Goal: Task Accomplishment & Management: Use online tool/utility

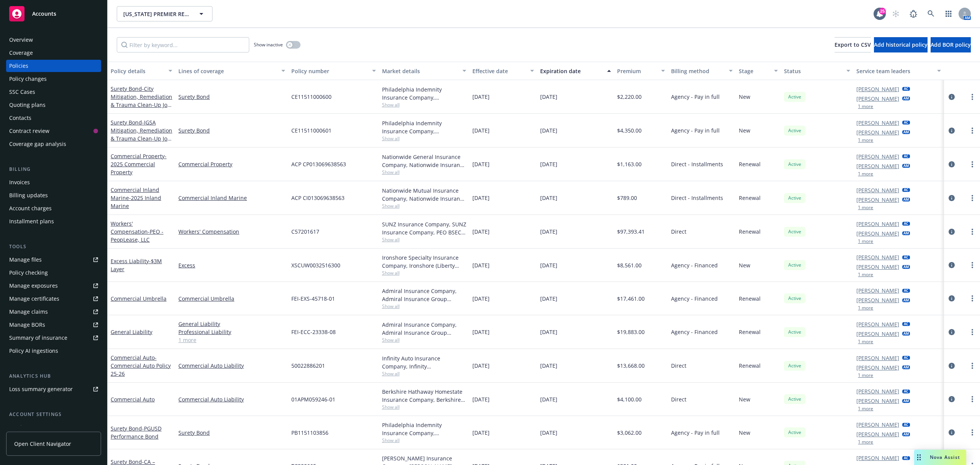
click at [51, 39] on div "Overview" at bounding box center [53, 40] width 89 height 12
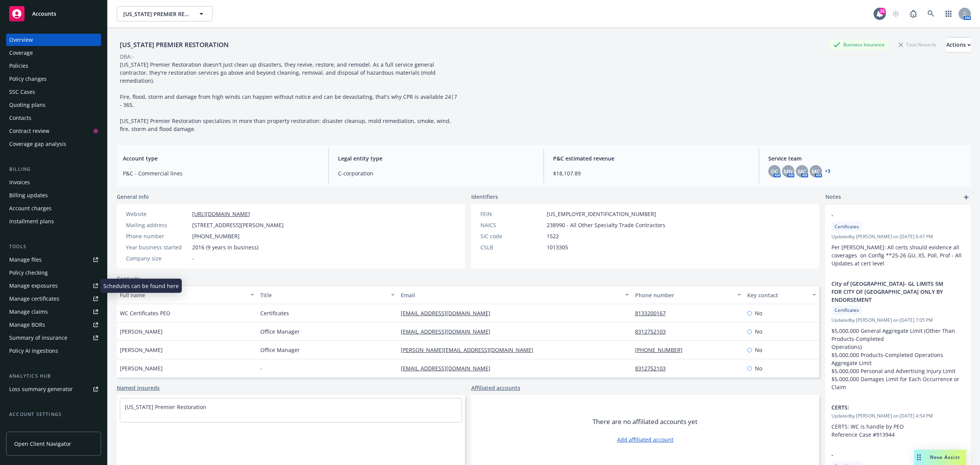
click at [26, 303] on div "Manage certificates" at bounding box center [34, 299] width 50 height 12
click at [39, 67] on div "Policies" at bounding box center [53, 66] width 89 height 12
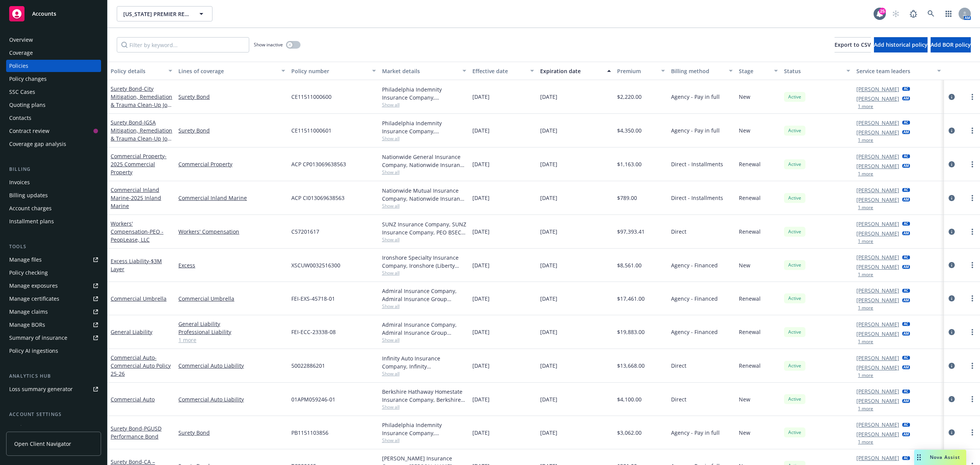
click at [192, 341] on link "1 more" at bounding box center [231, 340] width 107 height 8
click at [26, 43] on div "Overview" at bounding box center [21, 40] width 24 height 12
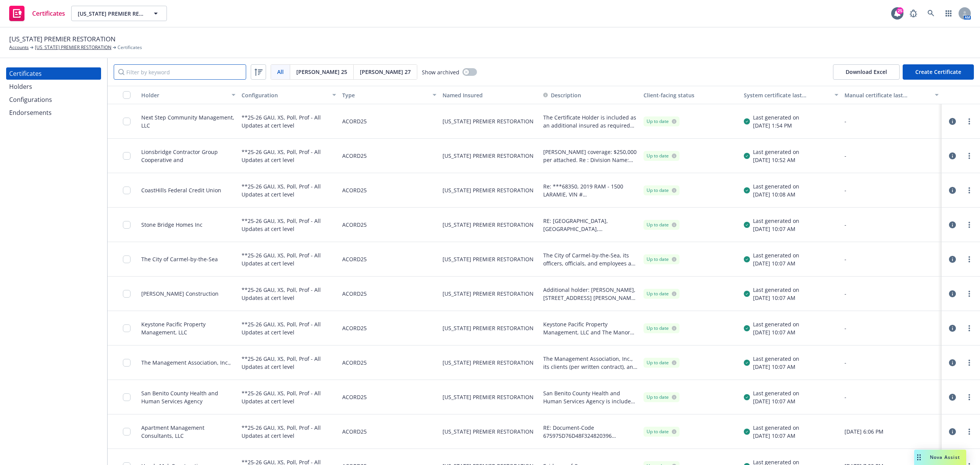
click at [139, 74] on input "Filter by keyword" at bounding box center [180, 71] width 133 height 15
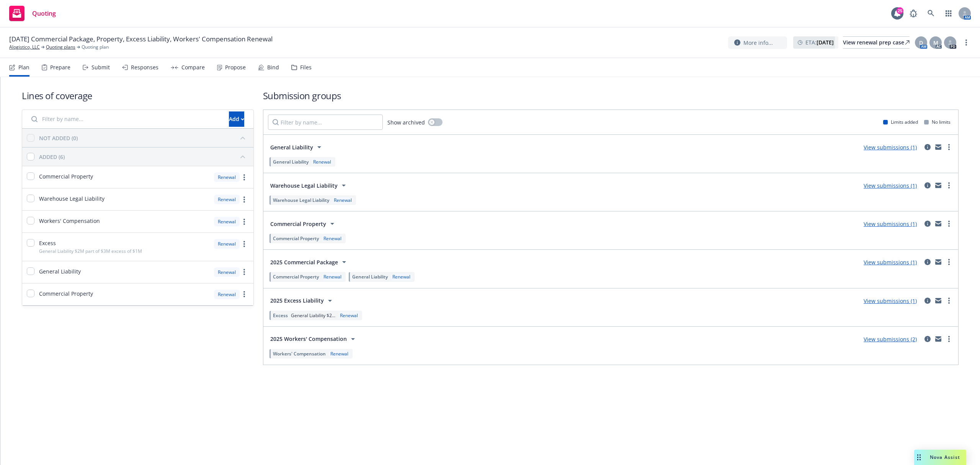
click at [141, 63] on div "Responses" at bounding box center [140, 67] width 36 height 18
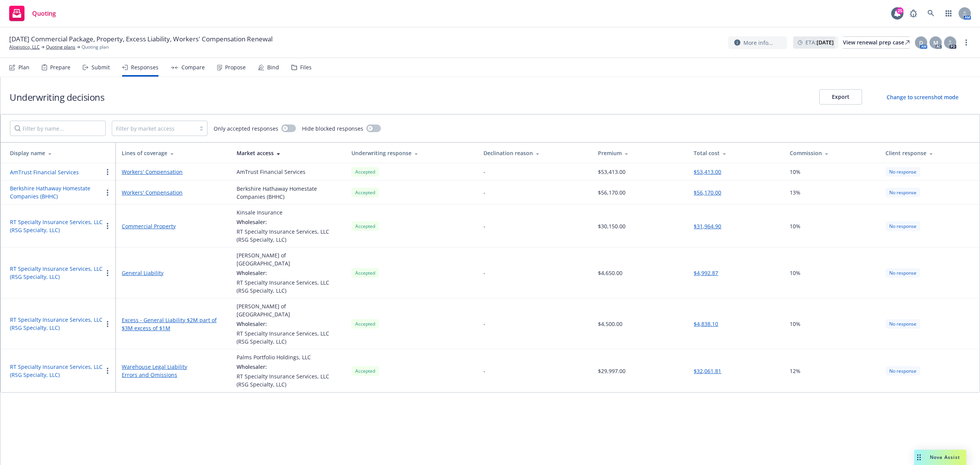
click at [101, 77] on nav "Plan Prepare Submit Responses Compare Propose Bind Files" at bounding box center [490, 67] width 980 height 19
click at [85, 70] on div "Submit" at bounding box center [96, 67] width 27 height 18
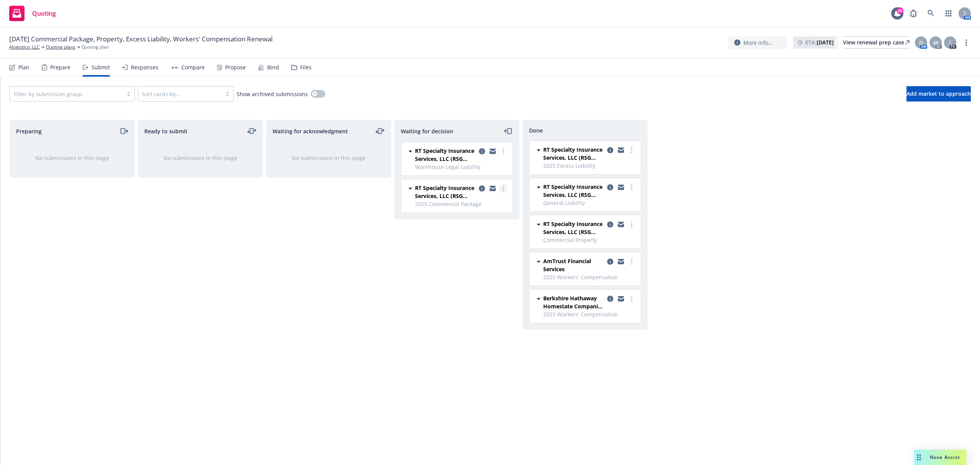
click at [503, 187] on circle "more" at bounding box center [504, 186] width 2 height 2
click at [486, 234] on span "Add accepted decision" at bounding box center [469, 234] width 77 height 7
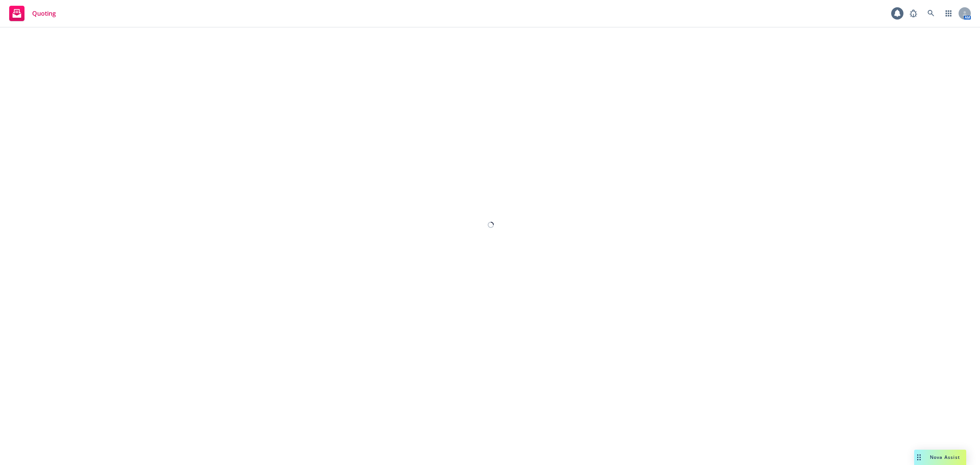
select select "12"
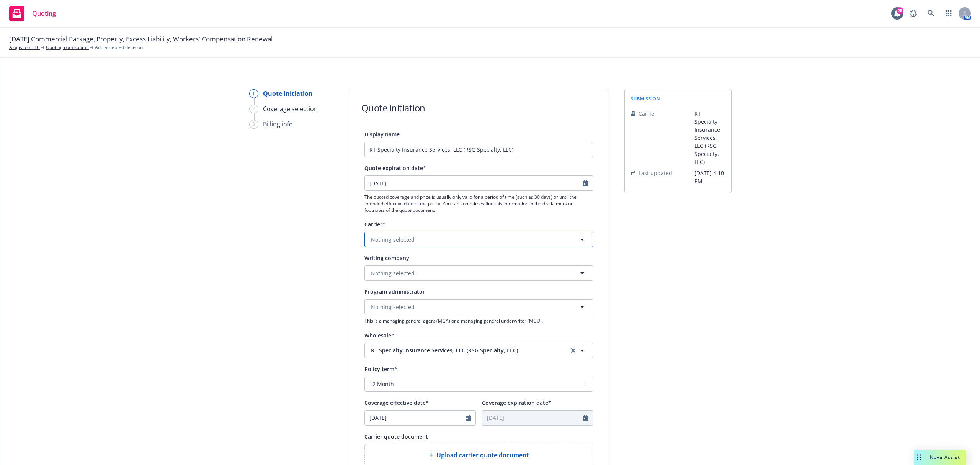
click at [394, 238] on span "Nothing selected" at bounding box center [393, 240] width 44 height 8
type input "centur"
click at [376, 295] on div "Century Insurance Group Non-appointed carrier" at bounding box center [478, 284] width 227 height 28
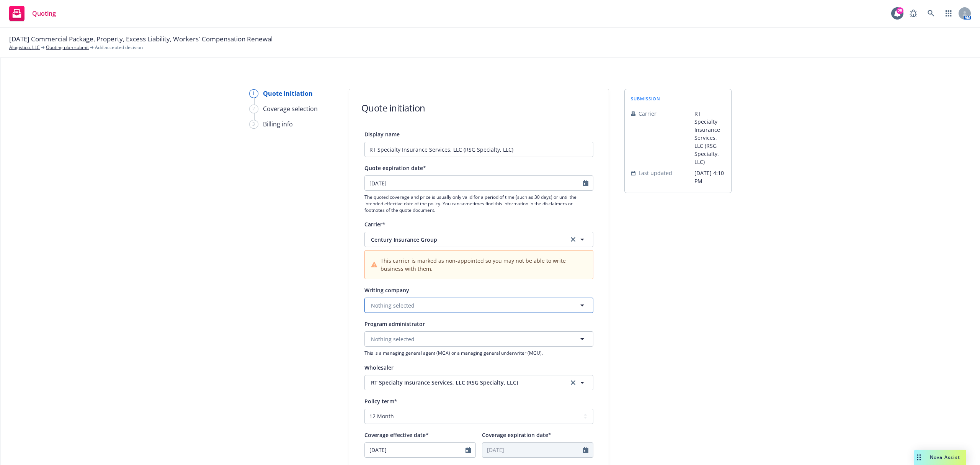
click at [382, 306] on span "Nothing selected" at bounding box center [393, 305] width 44 height 8
type input "c"
click at [564, 234] on button "Century Insurance Group" at bounding box center [479, 239] width 229 height 15
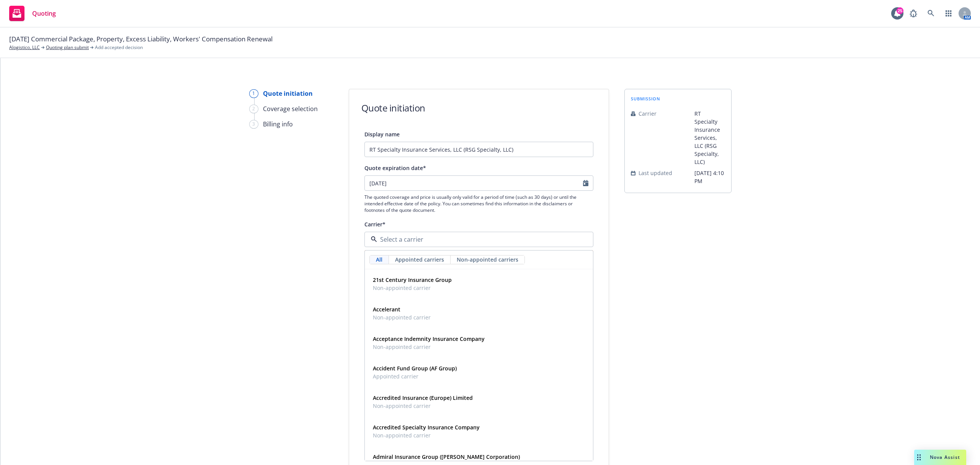
drag, startPoint x: 335, startPoint y: 296, endPoint x: 365, endPoint y: 296, distance: 30.6
click at [339, 296] on div "1 Quote initiation 2 Coverage selection 3 Billing info Quote initiation Display…" at bounding box center [491, 362] width 962 height 546
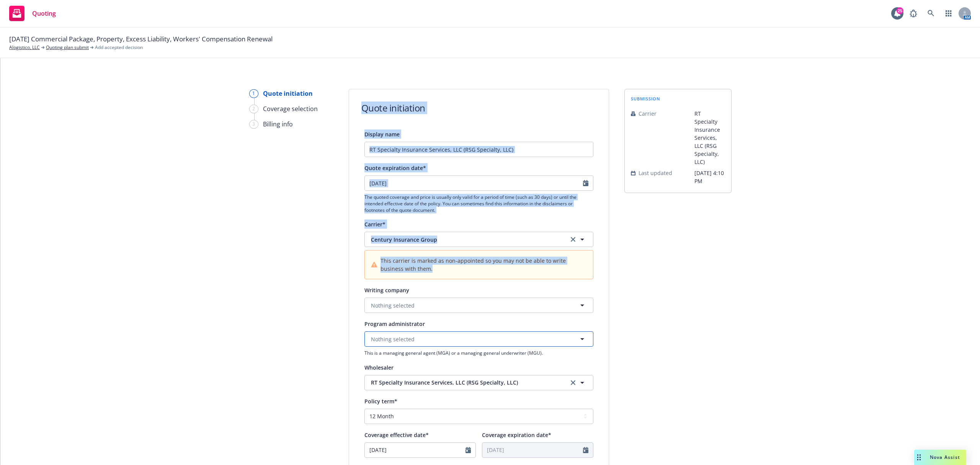
click at [407, 339] on span "Nothing selected" at bounding box center [393, 339] width 44 height 8
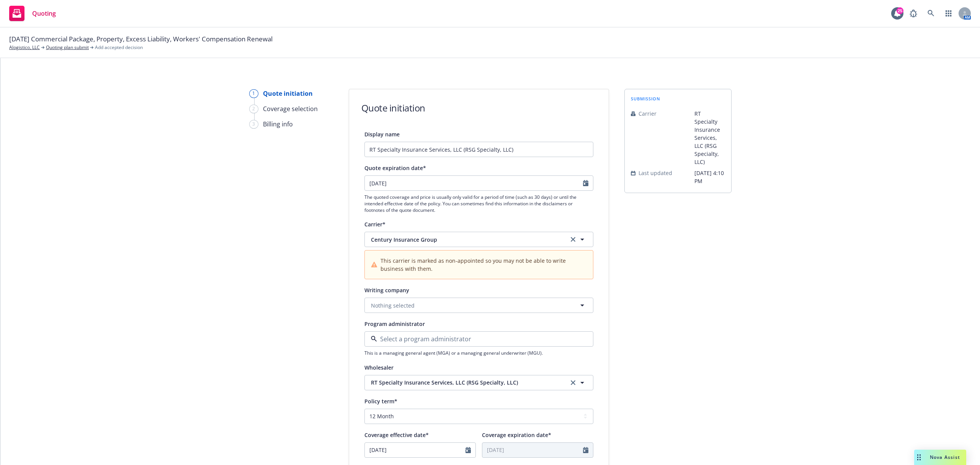
click at [250, 306] on div "1 Quote initiation 2 Coverage selection 3 Billing info" at bounding box center [291, 362] width 84 height 546
click at [382, 305] on span "Nothing selected" at bounding box center [393, 305] width 44 height 8
type input "ce"
click at [569, 237] on link "clear selection" at bounding box center [573, 239] width 9 height 9
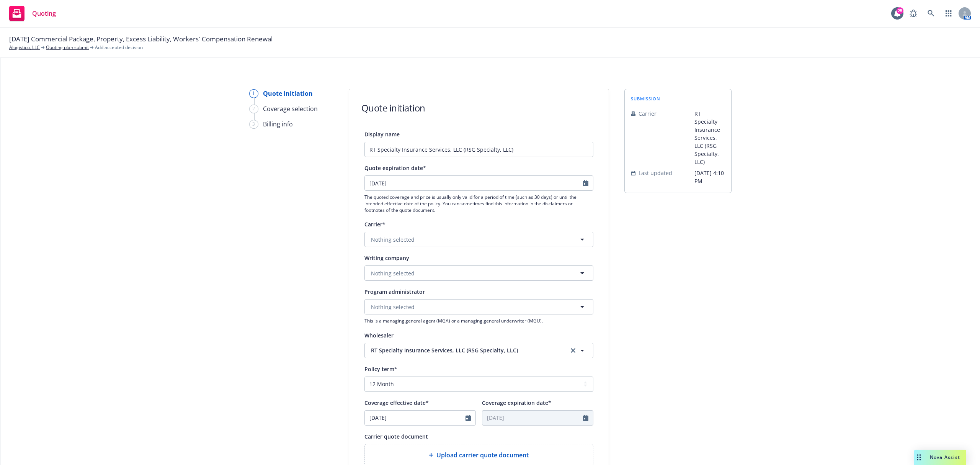
click at [710, 286] on div "submission Carrier RT Specialty Insurance Services, LLC (RSG Specialty, LLC) La…" at bounding box center [678, 346] width 107 height 514
click at [417, 270] on button "Nothing selected" at bounding box center [479, 272] width 229 height 15
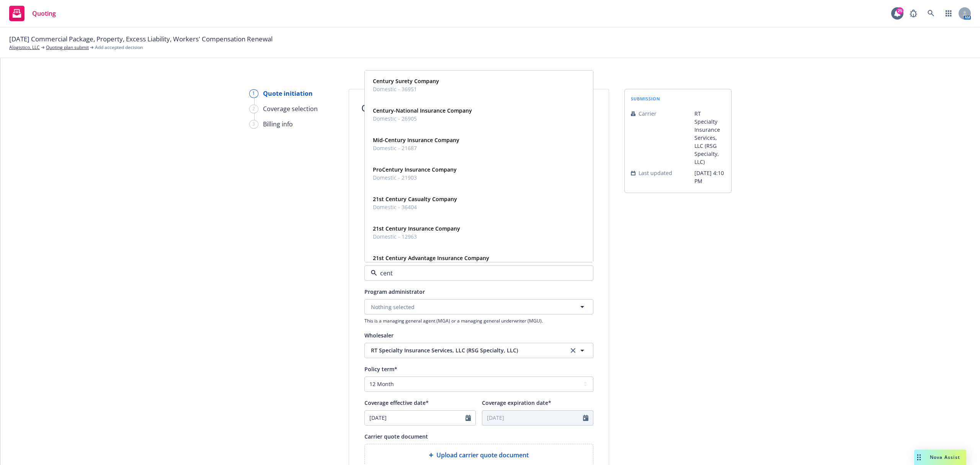
type input "centu"
click at [408, 94] on div "Century Surety Company Domestic - 36951" at bounding box center [405, 84] width 71 height 19
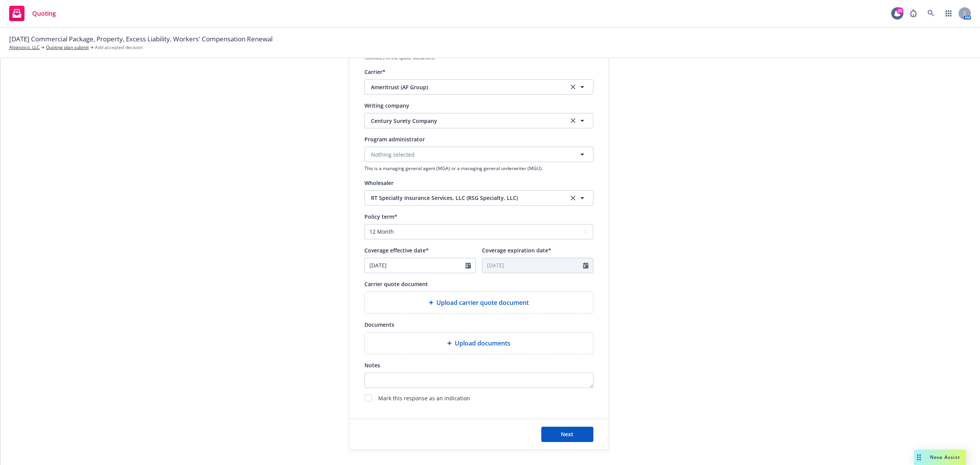
scroll to position [153, 0]
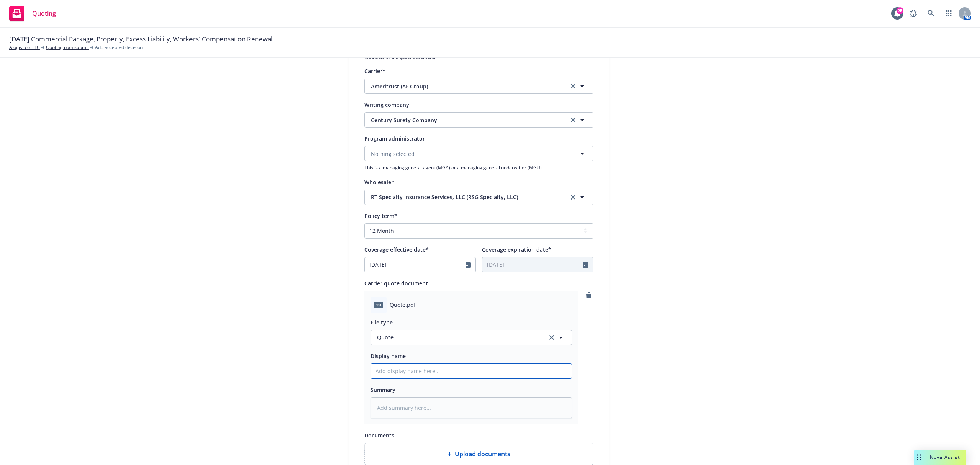
drag, startPoint x: 425, startPoint y: 370, endPoint x: 440, endPoint y: 373, distance: 15.6
click at [429, 370] on input "Display name" at bounding box center [471, 371] width 201 height 15
type textarea "x"
type input "2"
type textarea "x"
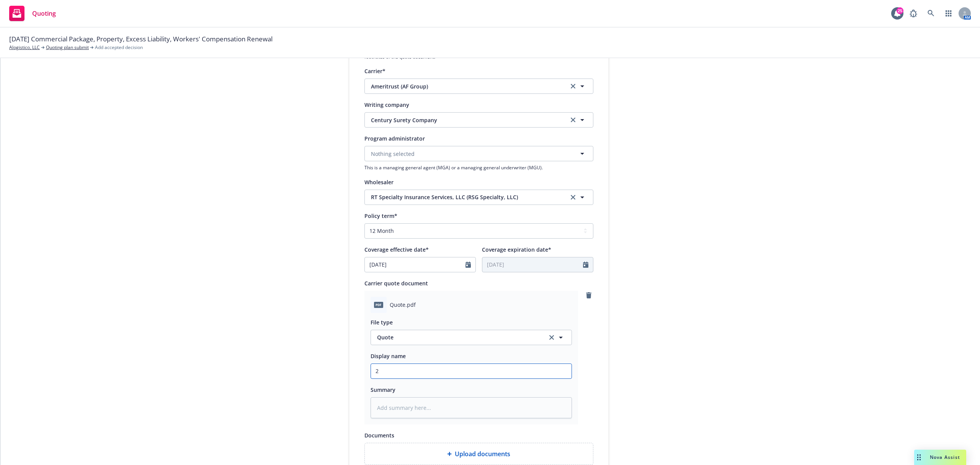
type input "25"
type textarea "x"
type input "25."
type textarea "x"
type input "25.2"
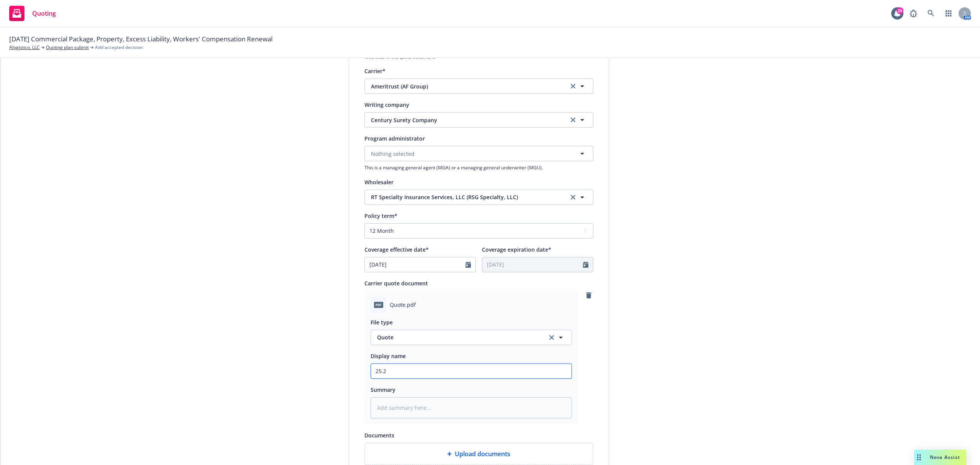
type textarea "x"
type input "25.26"
type textarea "x"
type input "25.26"
type textarea "x"
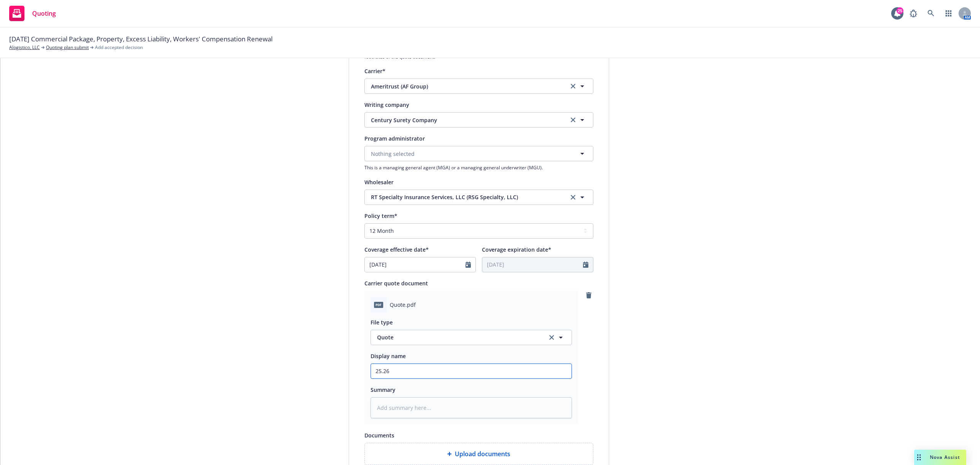
type input "25.26 C"
type textarea "x"
type input "25.26 Ce"
type textarea "x"
type input "25.26 Cen"
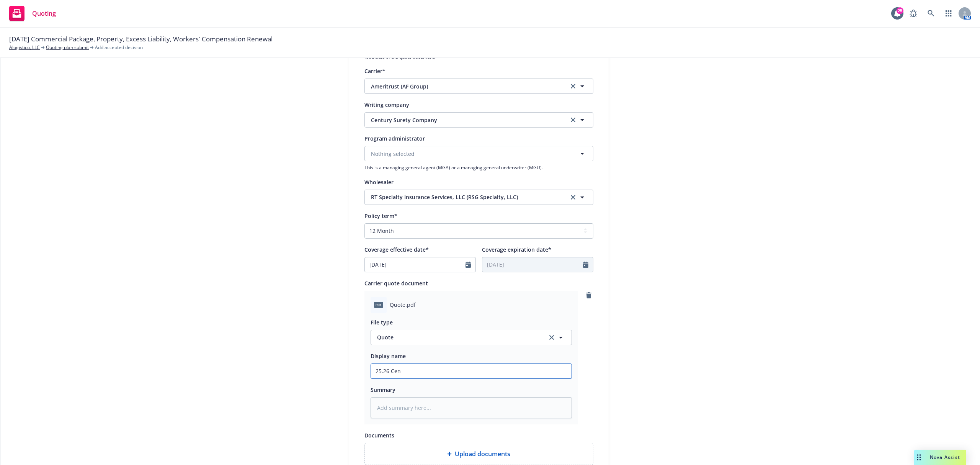
type textarea "x"
type input "25.26 Cent"
type textarea "x"
type input "25.26 Centu"
type textarea "x"
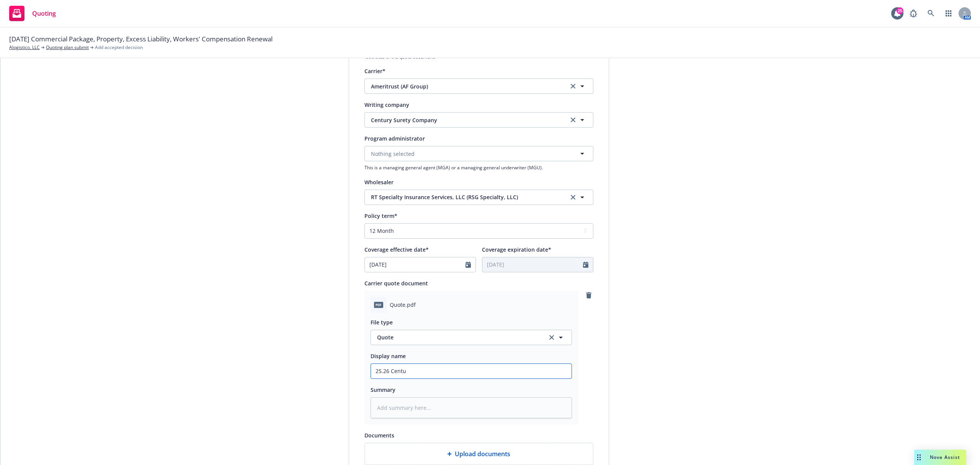
type input "25.26 Centur"
type textarea "x"
type input "25.26 Century"
type textarea "x"
type input "25.26 Century"
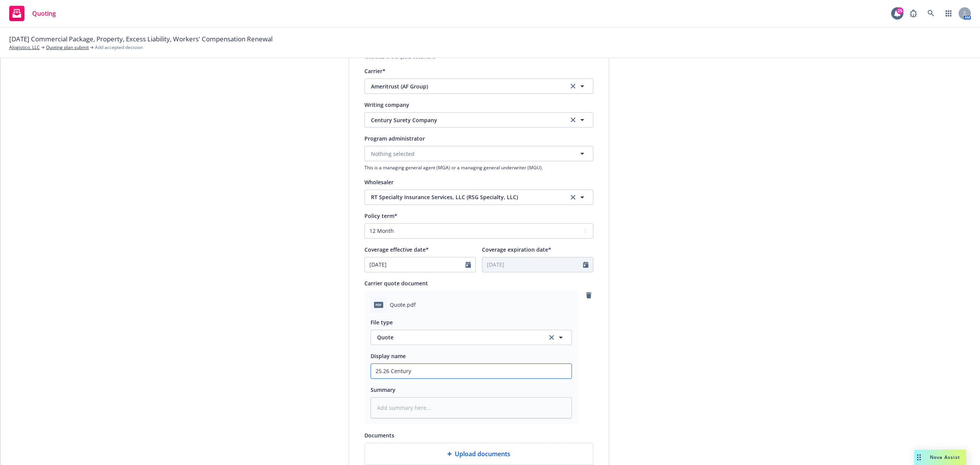
type textarea "x"
type input "25.26 Century P"
type textarea "x"
type input "25.26 Century Pc"
type textarea "x"
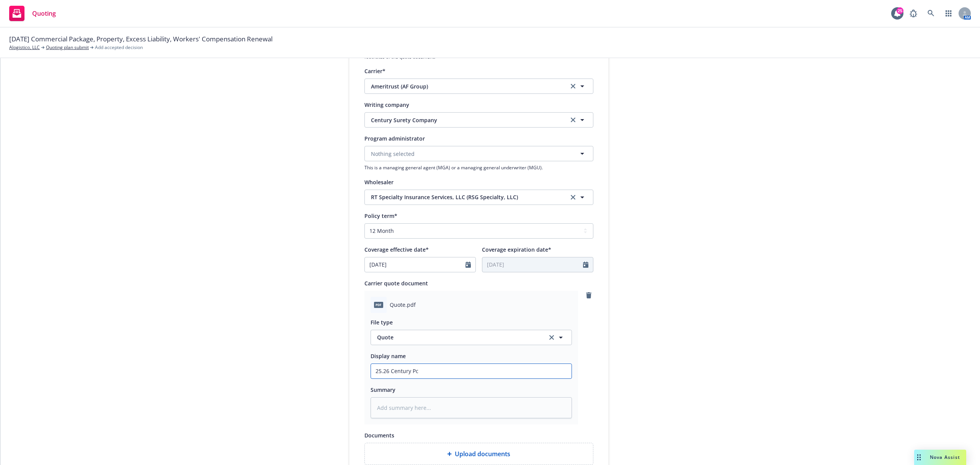
type input "25.26 Century Pck"
type textarea "x"
type input "25.26 Century Pckg"
type textarea "x"
type input "25.26 Century Pckg"
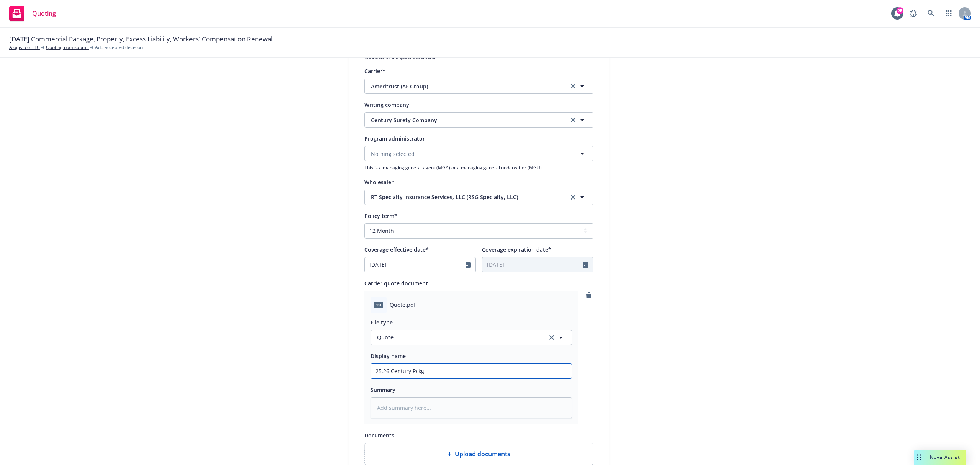
type textarea "x"
type input "25.26 Century Pckg Q"
type textarea "x"
type input "25.26 Century Pckg Qu"
type textarea "x"
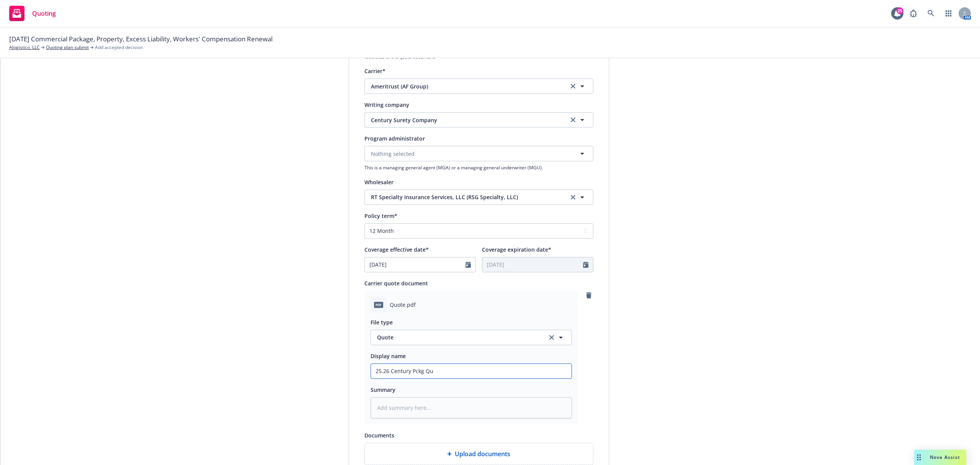
type input "25.26 Century Pckg Quo"
type textarea "x"
type input "25.26 Century Pckg Quot"
type textarea "x"
type input "25.26 Century Pckg Quote"
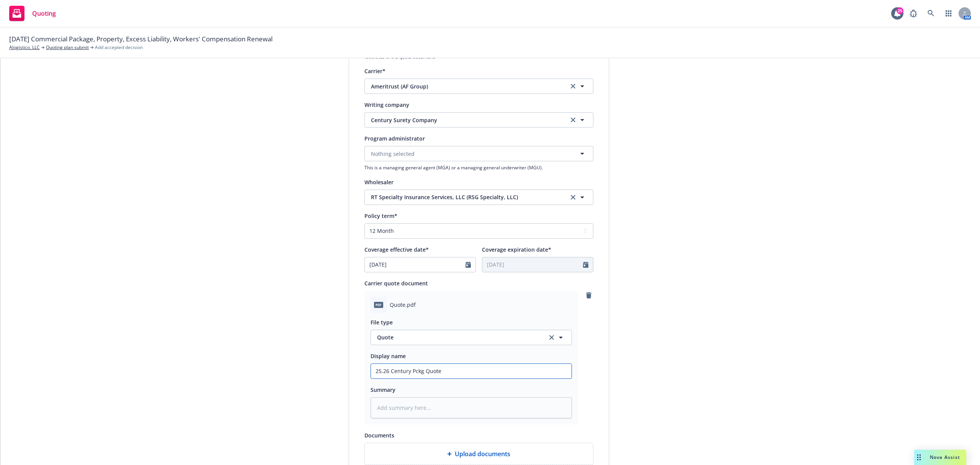
type textarea "x"
type input "25.26 Century Pckg Quot"
type textarea "x"
type input "25.26 Century Pckg Quo"
type textarea "x"
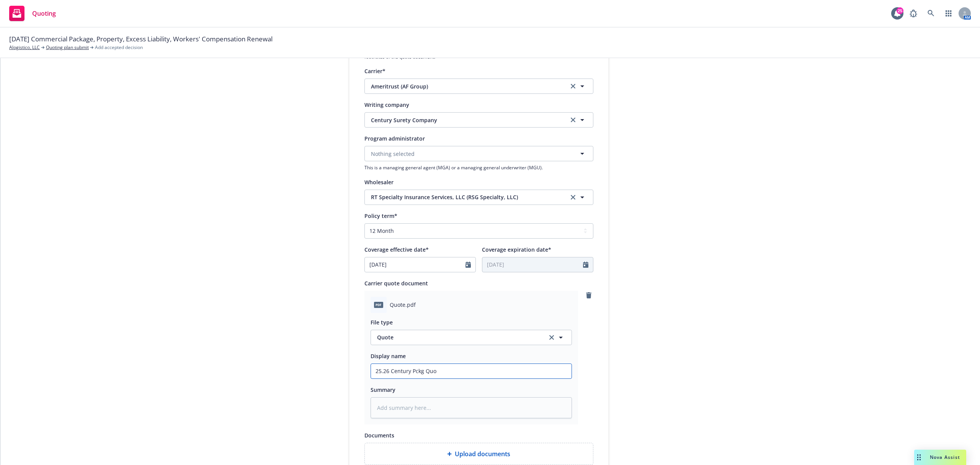
type input "25.26 Century Pckg Qu"
type textarea "x"
type input "25.26 Century Pckg Q"
type textarea "x"
type input "25.26 Century Pckg"
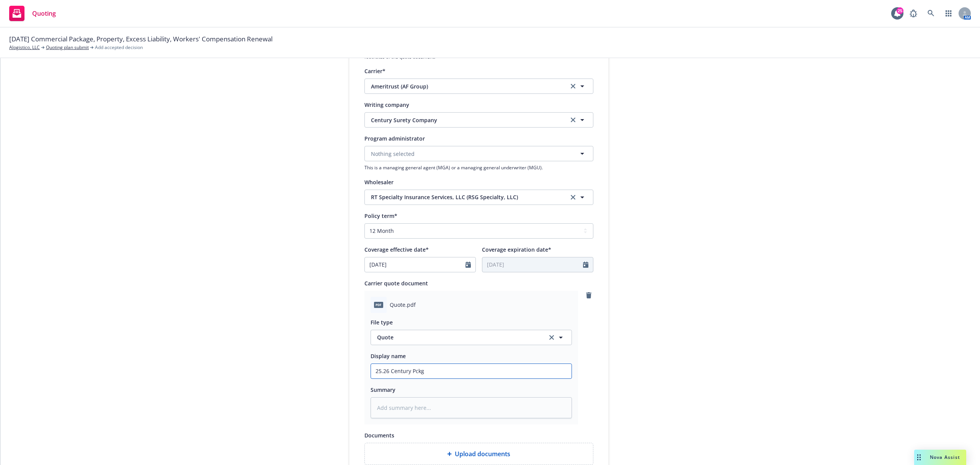
type textarea "x"
type input "25.26 Century Pckg v"
type textarea "x"
type input "25.26 Century Pckg vi"
type textarea "x"
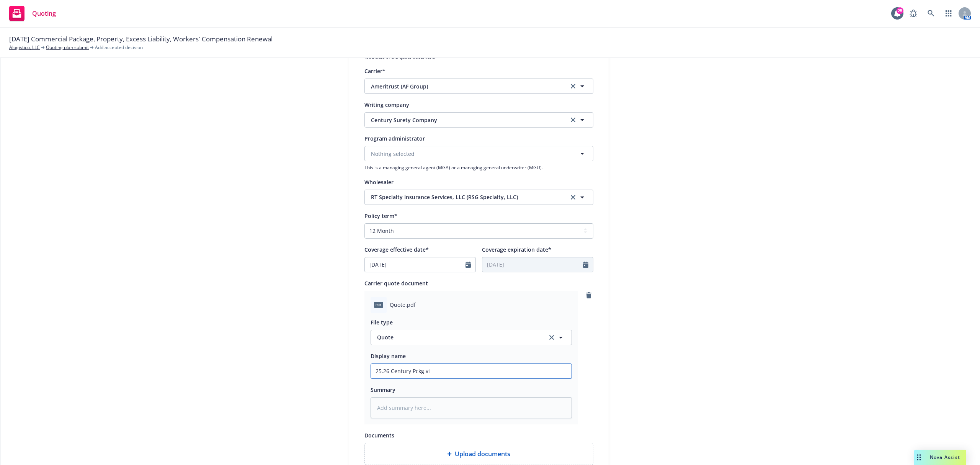
type input "25.26 Century Pckg via"
type textarea "x"
type input "25.26 Century Pckg via"
type textarea "x"
type input "25.26 Century Pckg via R"
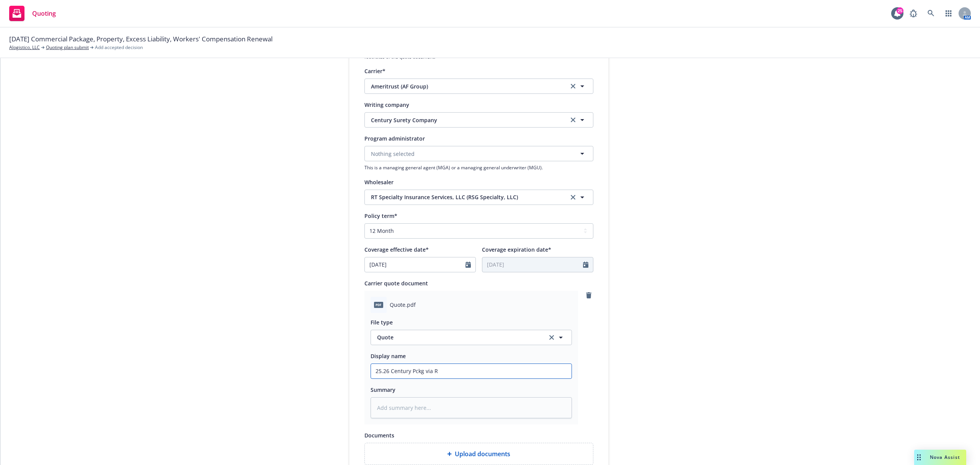
type textarea "x"
type input "25.26 Century Pckg via RT"
type textarea "x"
type input "25.26 Century Pckg via RT"
type textarea "x"
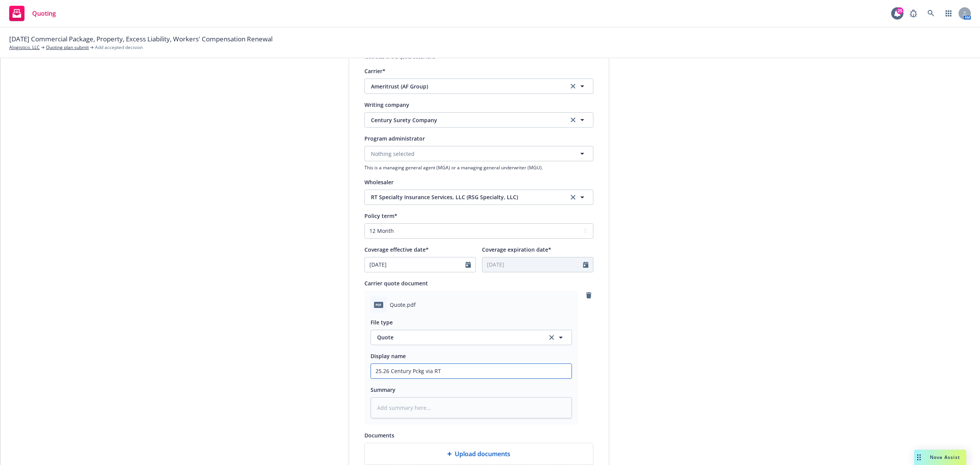
type input "25.26 Century Pckg via RT S"
type textarea "x"
type input "25.26 Century Pckg via RT Sp"
type textarea "x"
type input "25.26 Century Pckg via RT Spe"
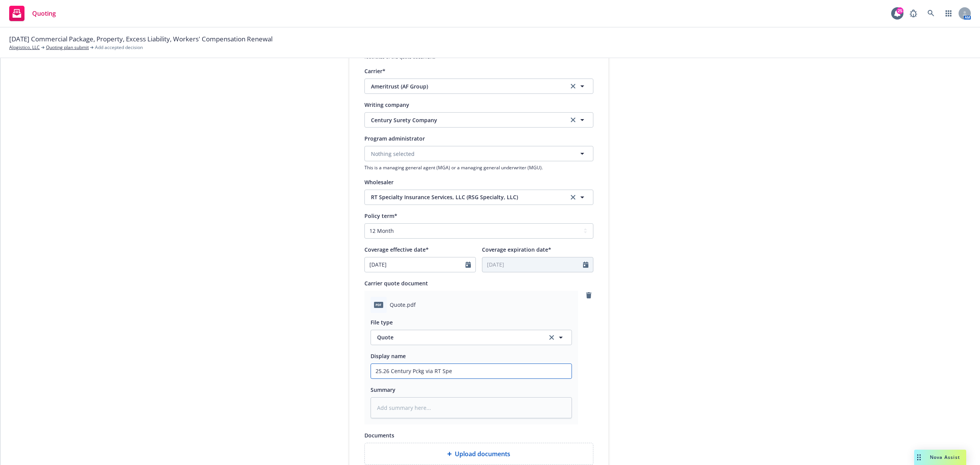
type textarea "x"
type input "25.26 Century Pckg via RT Spec"
type textarea "x"
type input "25.26 Century Pckg via RT Spec"
type textarea "x"
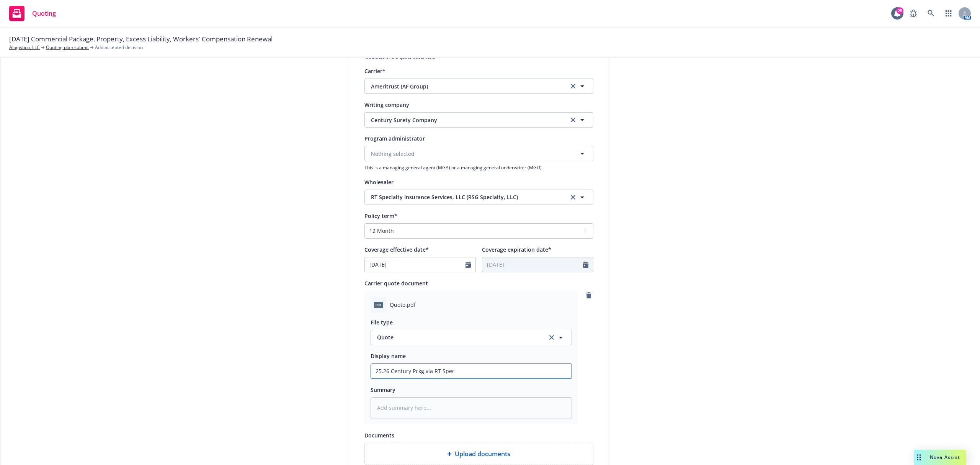
type input "25.26 Century Pckg via RT Spec Q"
type textarea "x"
type input "25.26 Century Pckg via RT Spec Qu"
type textarea "x"
type input "25.26 Century Pckg via RT Spec Quo"
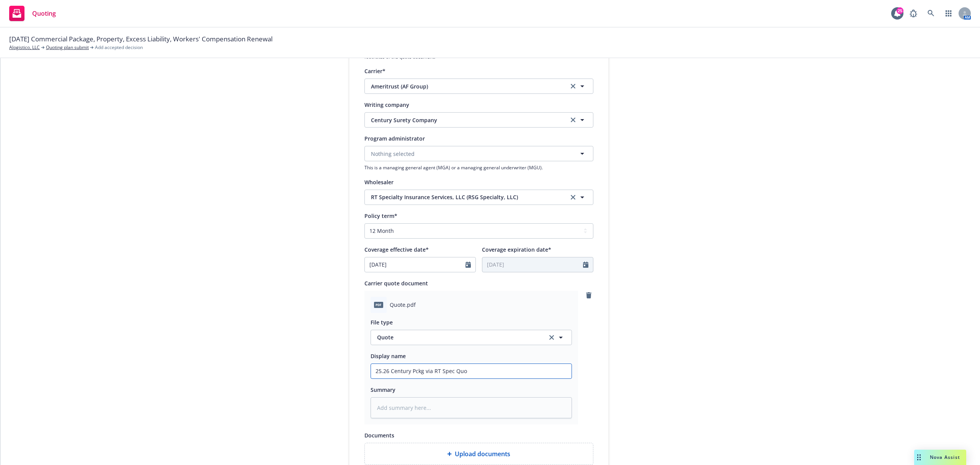
type textarea "x"
type input "25.26 Century Pckg via RT Spec Quot"
type textarea "x"
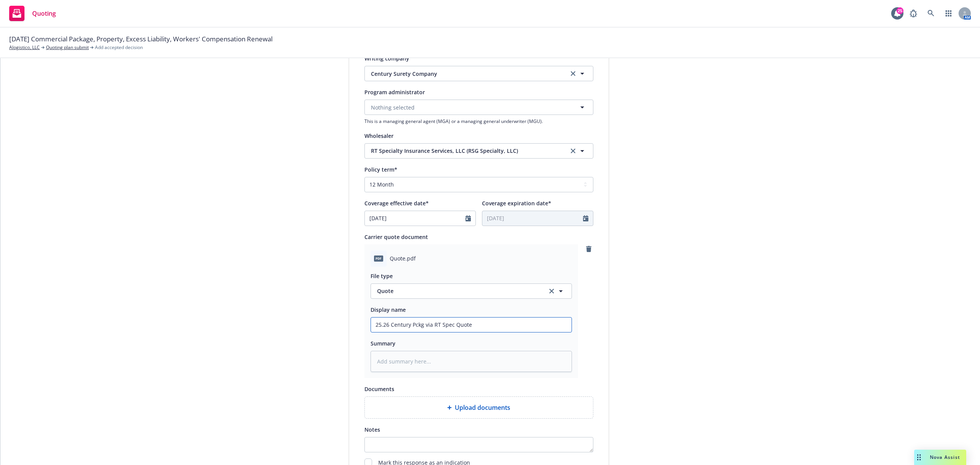
scroll to position [255, 0]
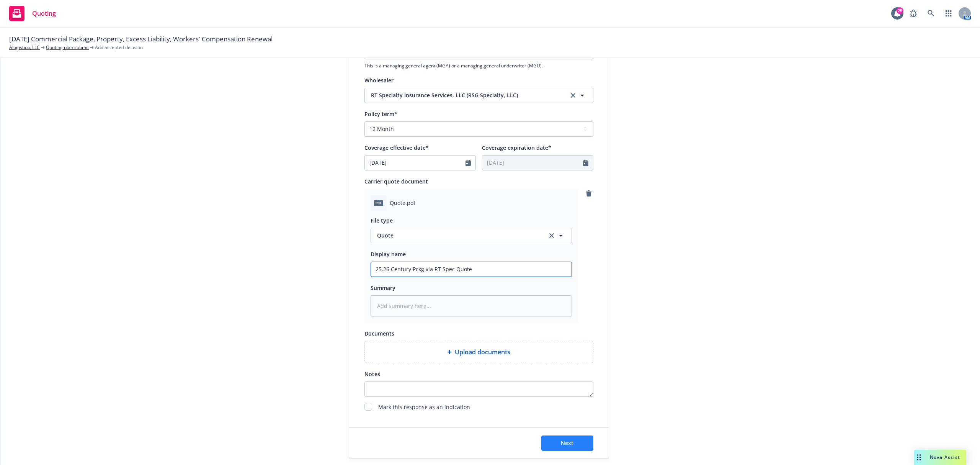
type input "25.26 Century Pckg via RT Spec Quote"
click at [558, 448] on button "Next" at bounding box center [568, 442] width 52 height 15
type textarea "x"
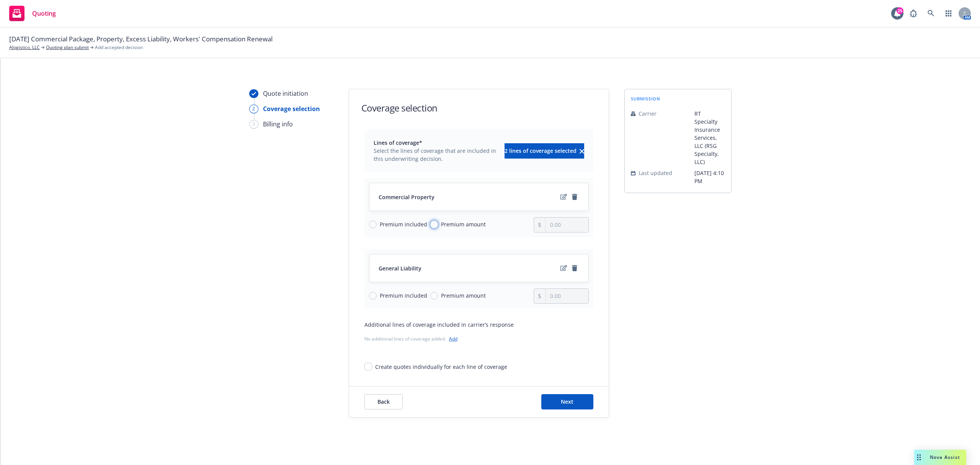
click at [430, 226] on input "Premium amount" at bounding box center [434, 225] width 8 height 8
radio input "true"
click at [564, 222] on input "0.00" at bounding box center [567, 225] width 43 height 15
type input "0.00"
type input "17,334.00"
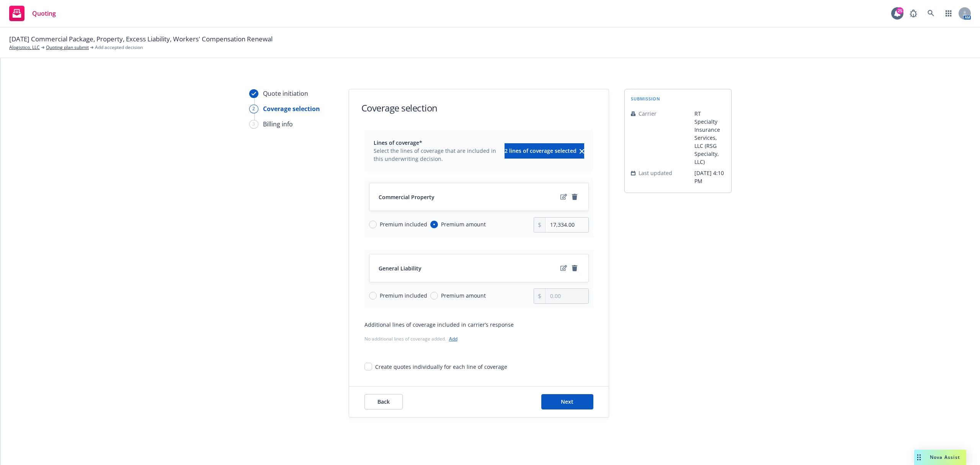
drag, startPoint x: 688, startPoint y: 310, endPoint x: 681, endPoint y: 310, distance: 7.3
click at [685, 310] on div "submission Carrier RT Specialty Insurance Services, LLC (RSG Specialty, LLC) La…" at bounding box center [678, 253] width 107 height 329
click at [389, 298] on span "Premium included" at bounding box center [403, 295] width 47 height 8
click at [377, 298] on input "Premium included" at bounding box center [373, 296] width 8 height 8
radio input "true"
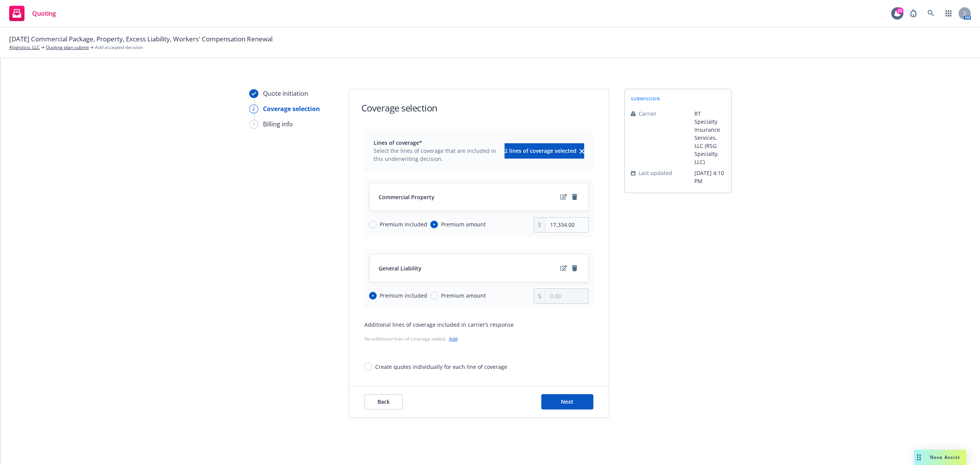
click at [438, 295] on span "Premium amount" at bounding box center [462, 295] width 48 height 8
click at [434, 295] on input "Premium amount" at bounding box center [434, 296] width 8 height 8
radio input "true"
radio input "false"
drag, startPoint x: 567, startPoint y: 299, endPoint x: 501, endPoint y: 306, distance: 66.6
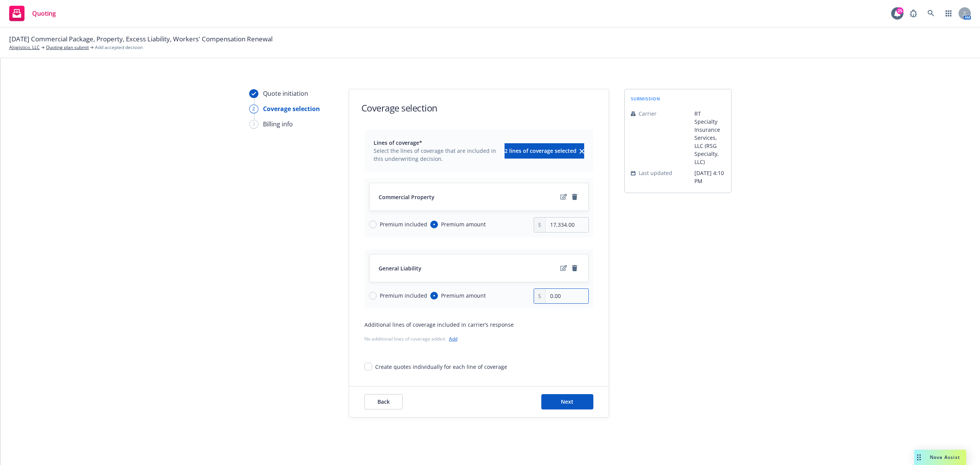
click at [499, 306] on div "General Liability Premium included Premium amount 0.00" at bounding box center [479, 278] width 229 height 59
type input "1,952.00"
click at [571, 397] on button "Next" at bounding box center [568, 401] width 52 height 15
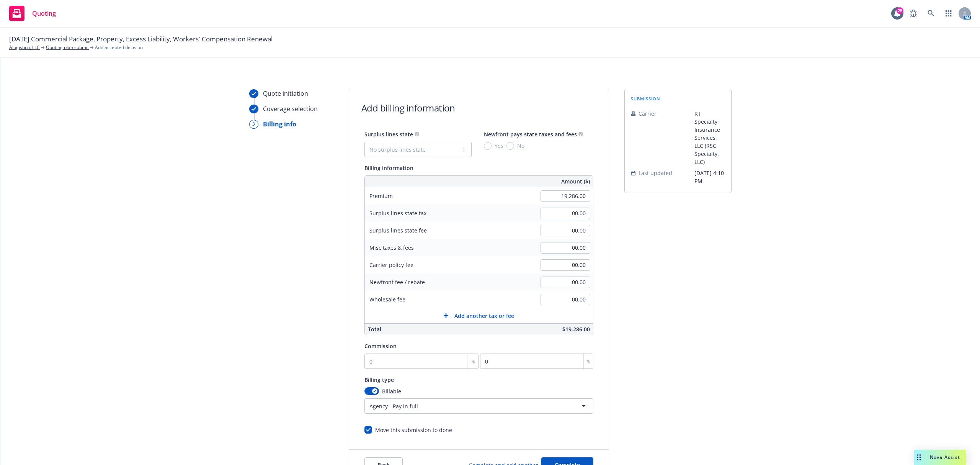
click at [466, 311] on button "Add another tax or fee" at bounding box center [479, 315] width 228 height 15
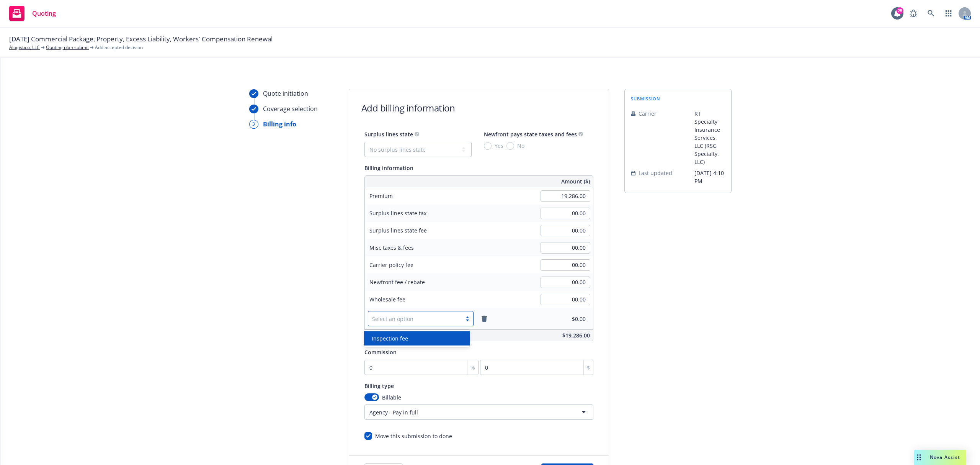
click at [408, 316] on div at bounding box center [415, 318] width 86 height 9
drag, startPoint x: 408, startPoint y: 337, endPoint x: 431, endPoint y: 337, distance: 22.6
click at [409, 337] on div "Inspection fee" at bounding box center [417, 338] width 96 height 8
click at [558, 319] on input "00.00" at bounding box center [566, 318] width 50 height 11
type input "375.00"
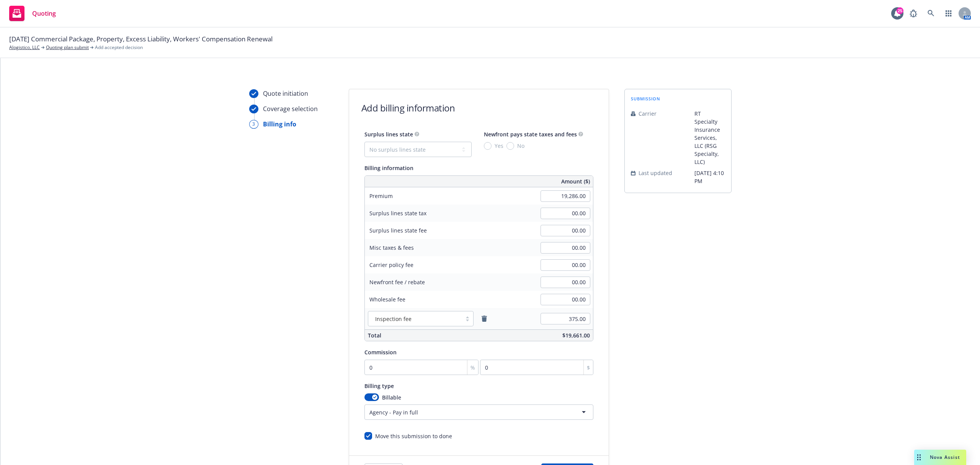
click at [670, 299] on div "submission Carrier RT Specialty Insurance Services, LLC (RSG Specialty, LLC) La…" at bounding box center [678, 288] width 107 height 398
type input "1"
type input "192.86"
type input "12"
type input "2314.32"
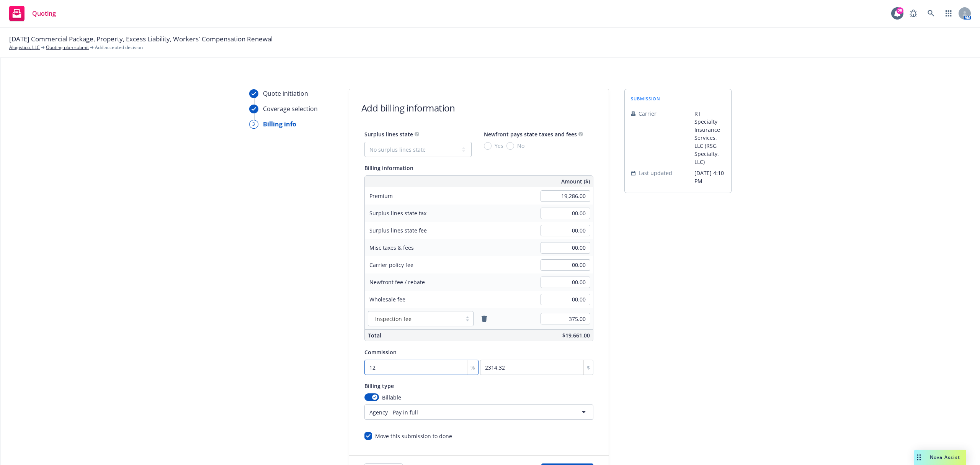
type input "12"
click at [274, 368] on div "Quote initiation Coverage selection 3 Billing info" at bounding box center [291, 288] width 84 height 398
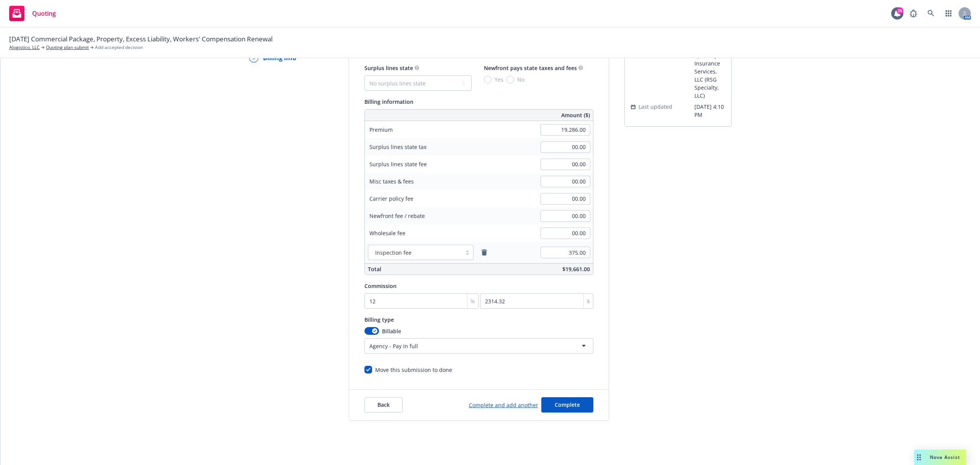
scroll to position [71, 0]
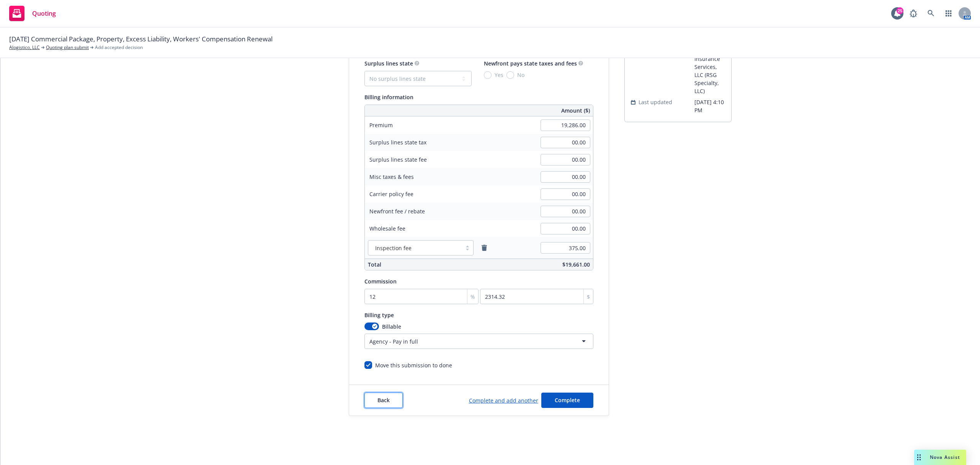
click at [382, 405] on button "Back" at bounding box center [384, 400] width 38 height 15
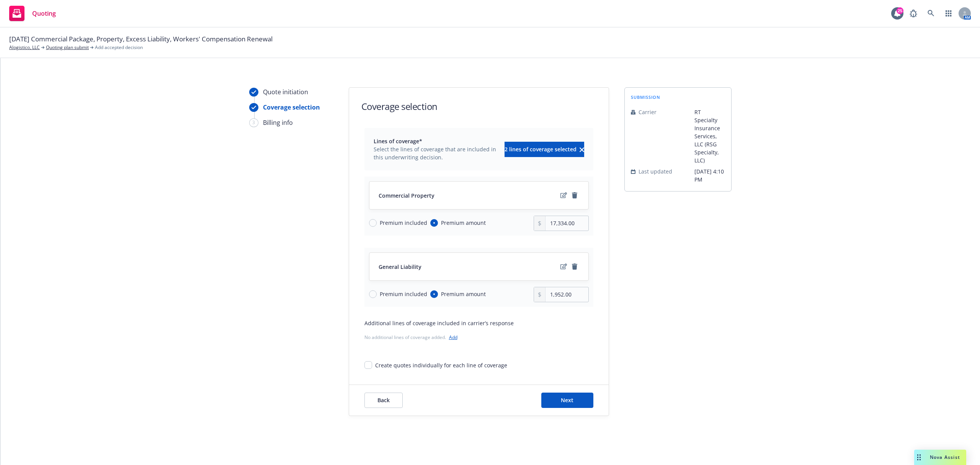
scroll to position [2, 0]
click at [382, 405] on button "Back" at bounding box center [384, 400] width 38 height 15
type textarea "x"
select select "12"
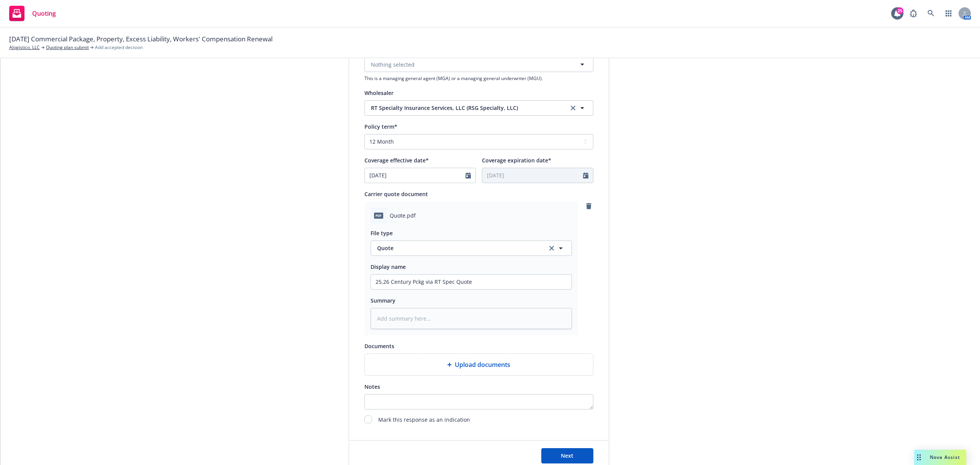
scroll to position [298, 0]
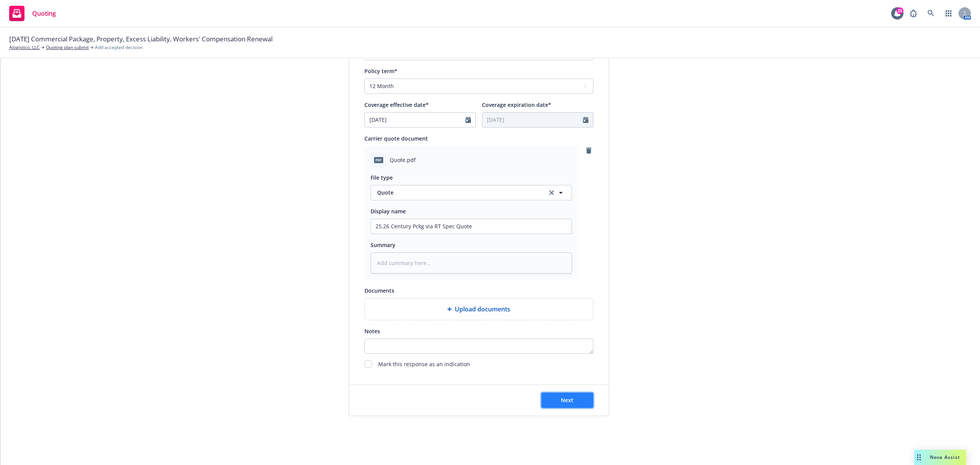
click at [566, 394] on button "Next" at bounding box center [568, 400] width 52 height 15
type textarea "x"
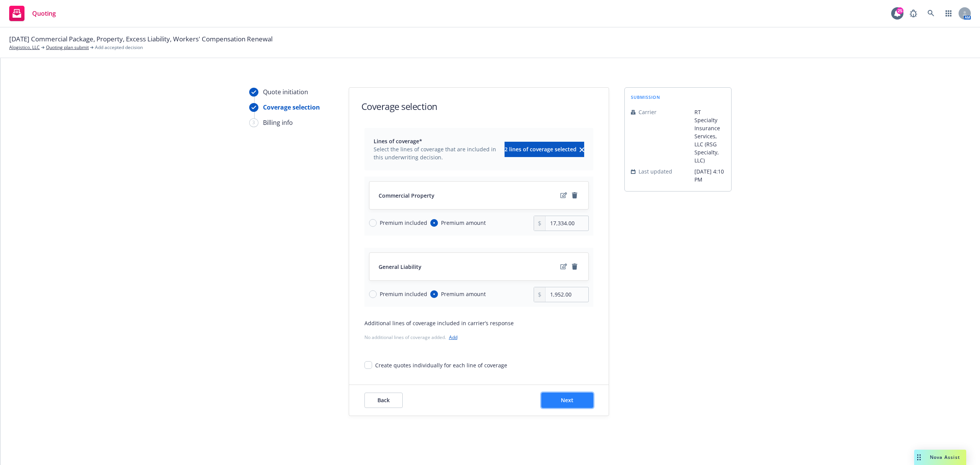
click at [571, 397] on button "Next" at bounding box center [568, 400] width 52 height 15
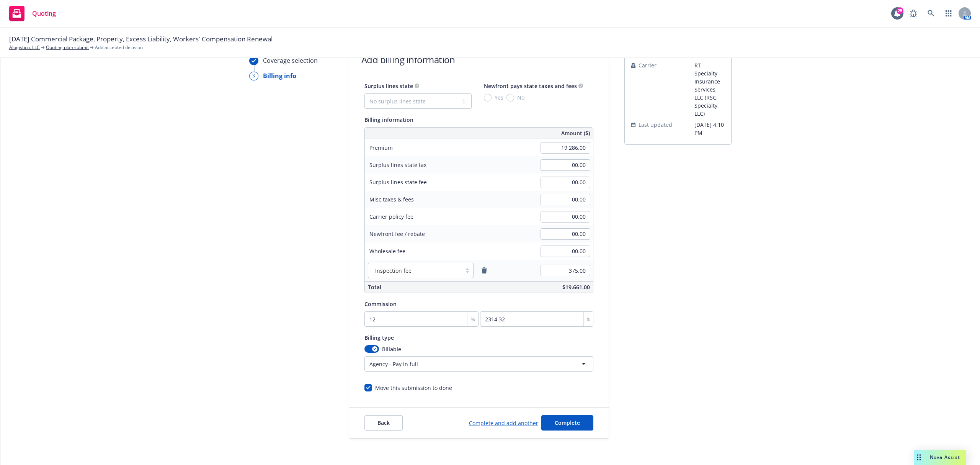
scroll to position [71, 0]
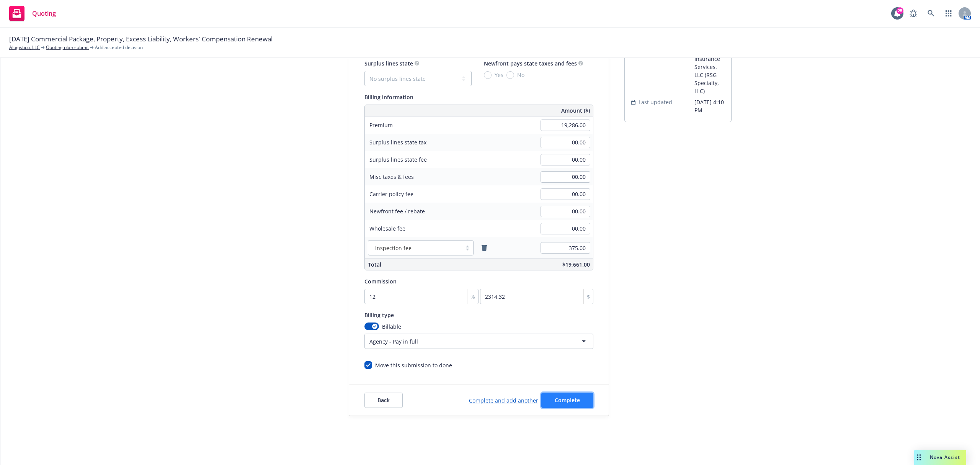
click at [565, 402] on span "Complete" at bounding box center [567, 399] width 25 height 7
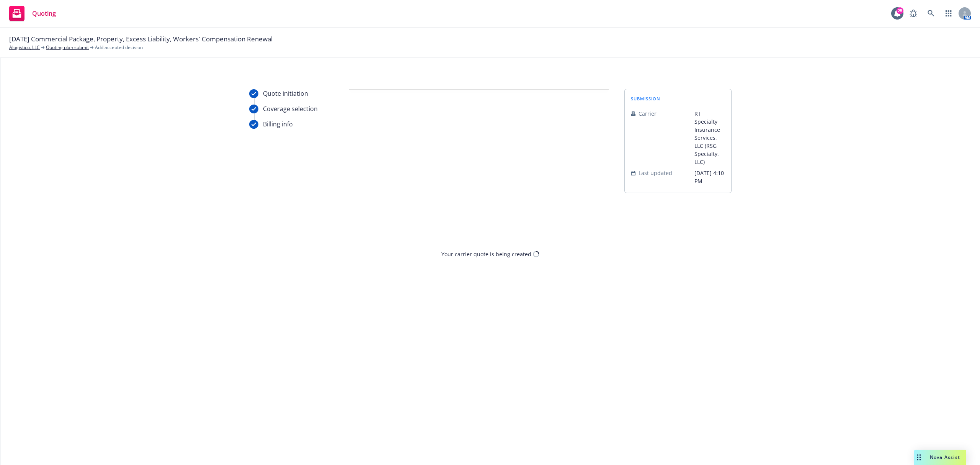
scroll to position [0, 0]
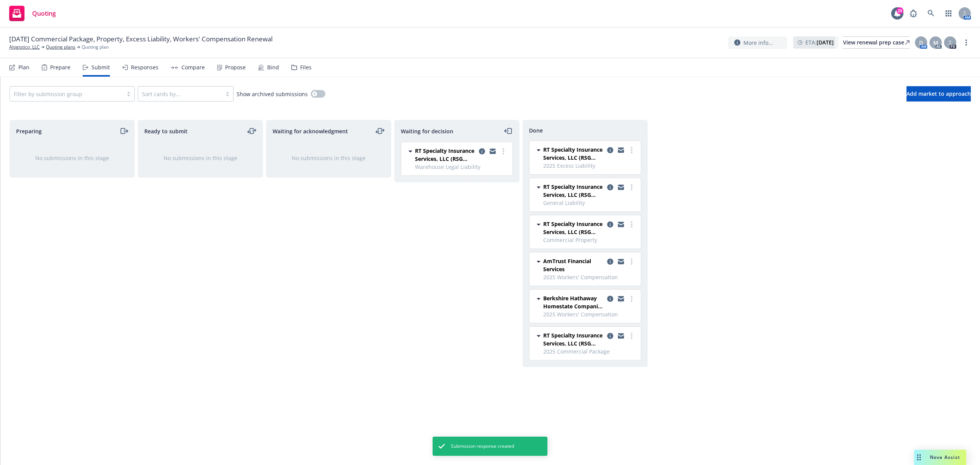
click at [134, 68] on div "Responses" at bounding box center [145, 67] width 28 height 6
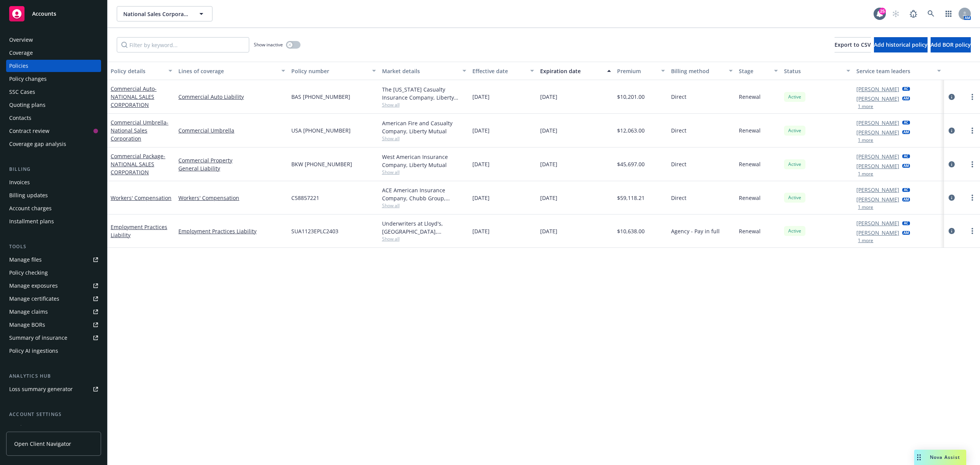
click at [34, 99] on div "Quoting plans" at bounding box center [27, 105] width 36 height 12
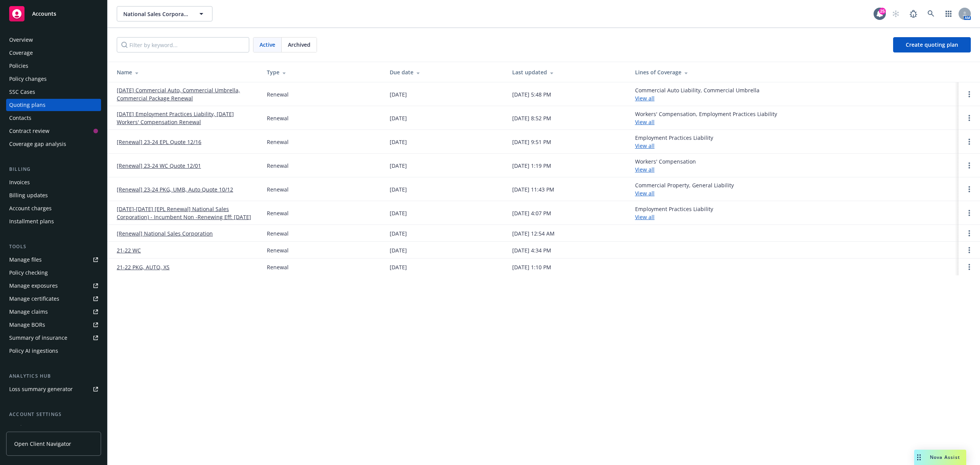
click at [170, 92] on link "[DATE] Commercial Auto, Commercial Umbrella, Commercial Package Renewal" at bounding box center [186, 94] width 138 height 16
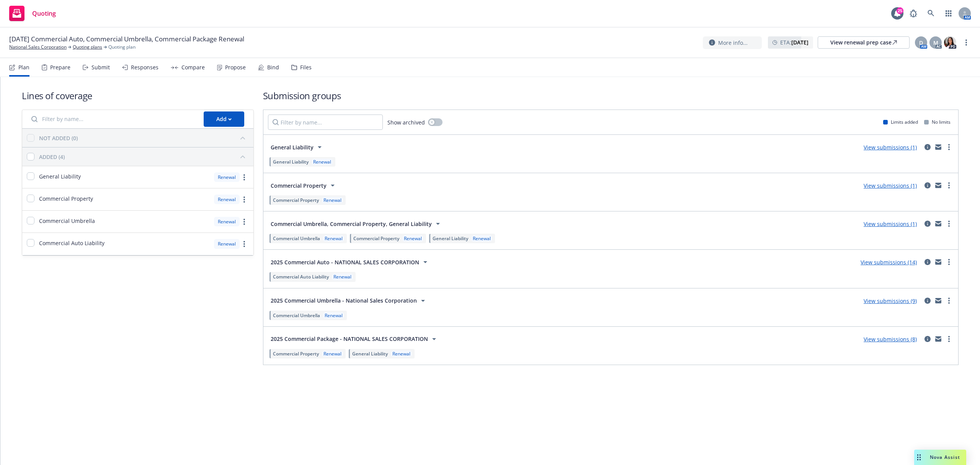
click at [102, 70] on div "Submit" at bounding box center [101, 67] width 18 height 6
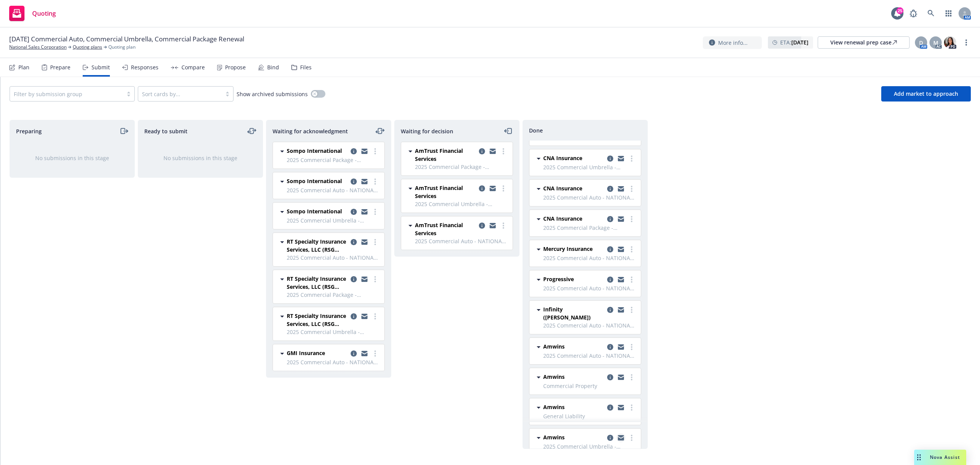
scroll to position [437, 0]
click at [631, 404] on icon "more" at bounding box center [632, 407] width 2 height 6
click at [589, 344] on span "Add accepted decision" at bounding box center [589, 341] width 77 height 7
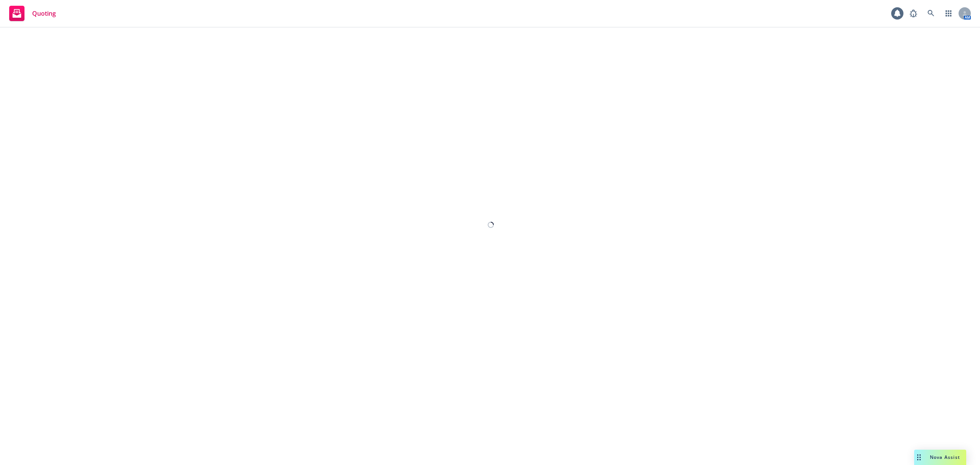
select select "12"
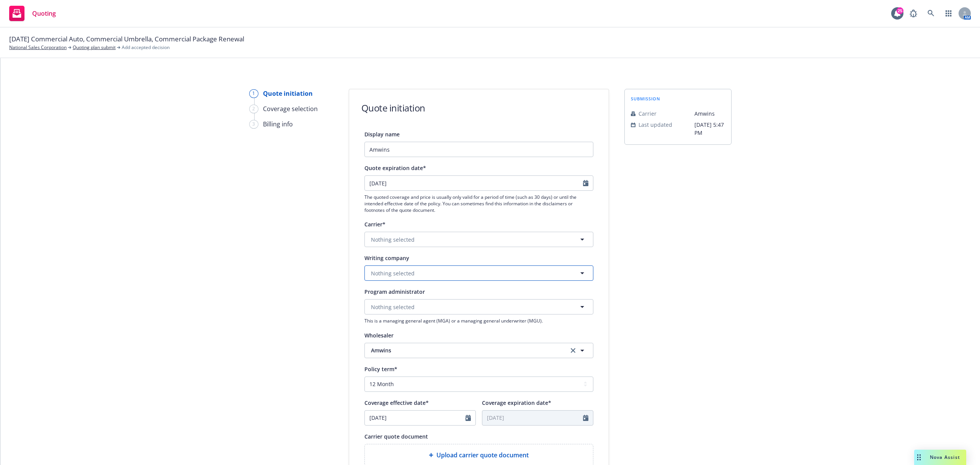
drag, startPoint x: 385, startPoint y: 272, endPoint x: 496, endPoint y: 272, distance: 111.1
click at [385, 270] on span "Nothing selected" at bounding box center [393, 273] width 44 height 8
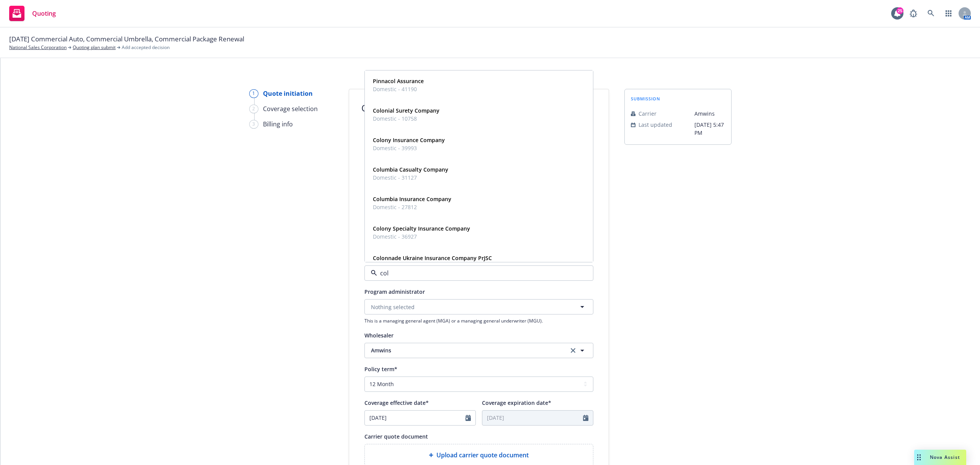
type input "colo"
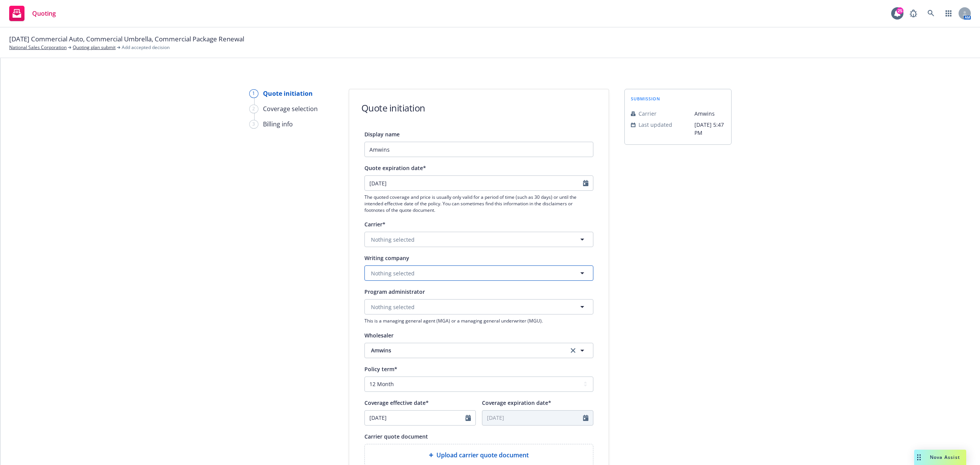
click at [388, 272] on span "Nothing selected" at bounding box center [393, 273] width 44 height 8
type input "colonoy in"
click at [415, 307] on span "Domestic - 39993" at bounding box center [409, 303] width 72 height 8
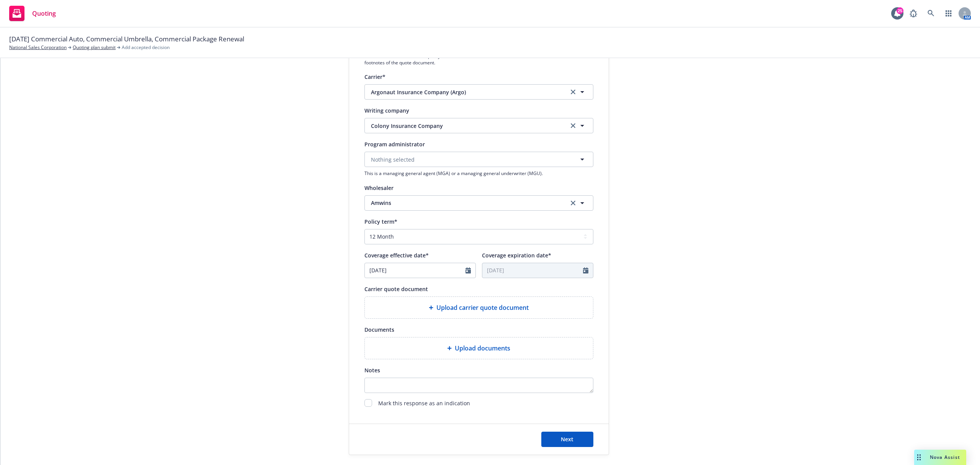
scroll to position [153, 0]
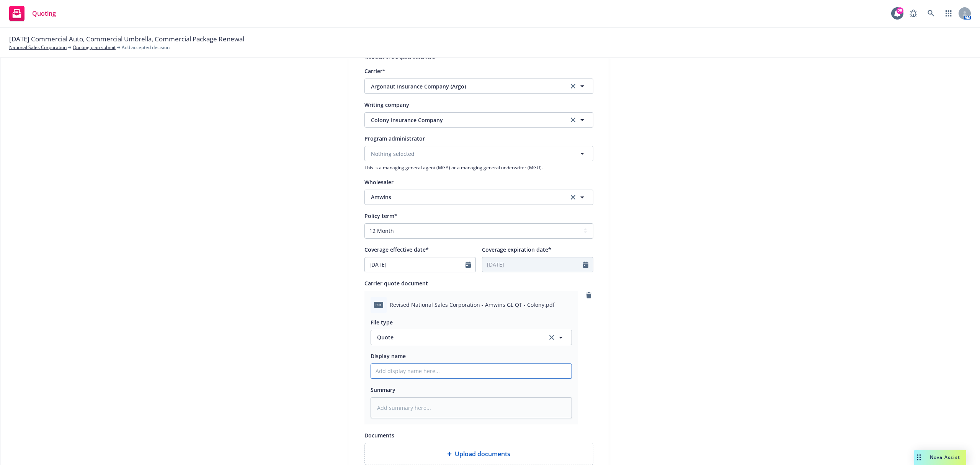
click at [389, 370] on input "Display name" at bounding box center [471, 371] width 201 height 15
type textarea "x"
type input "2"
type textarea "x"
type input "25"
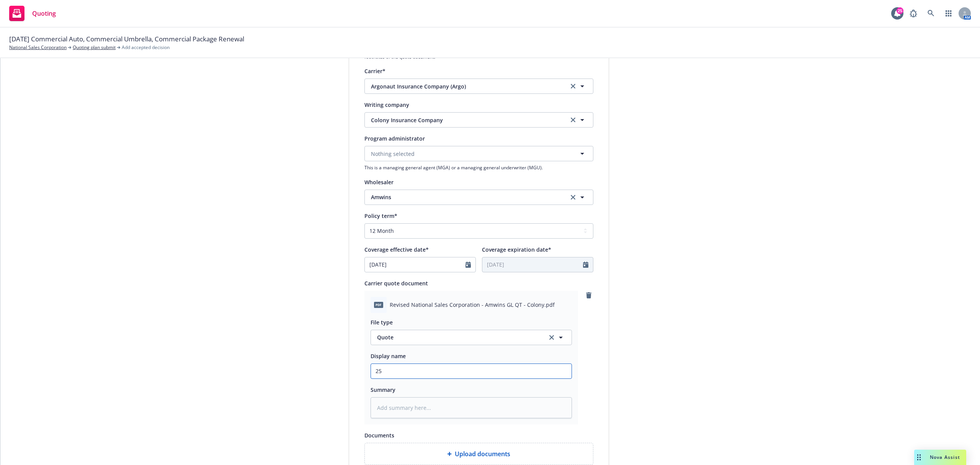
type textarea "x"
type input "25."
type textarea "x"
type input "25.2"
type textarea "x"
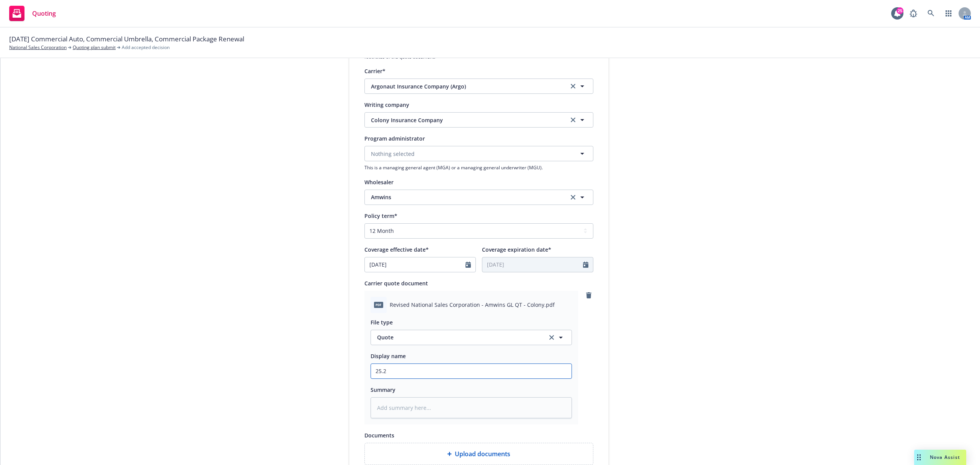
type input "25.26"
type textarea "x"
type input "25.26"
type textarea "x"
type input "25.26 C"
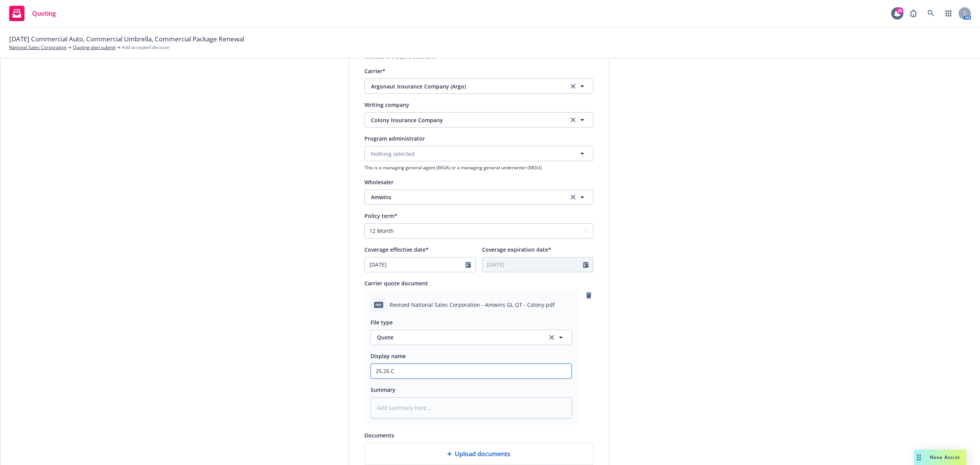
type textarea "x"
type input "25.26 Co"
type textarea "x"
type input "25.26 Col"
type textarea "x"
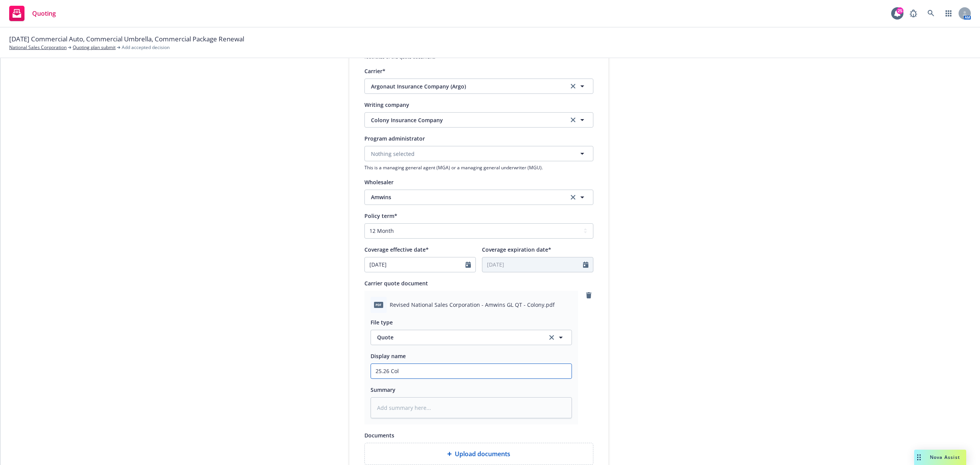
type input "25.26 Colo"
type textarea "x"
type input "25.26 Colon"
type textarea "x"
type input "25.26 Colony"
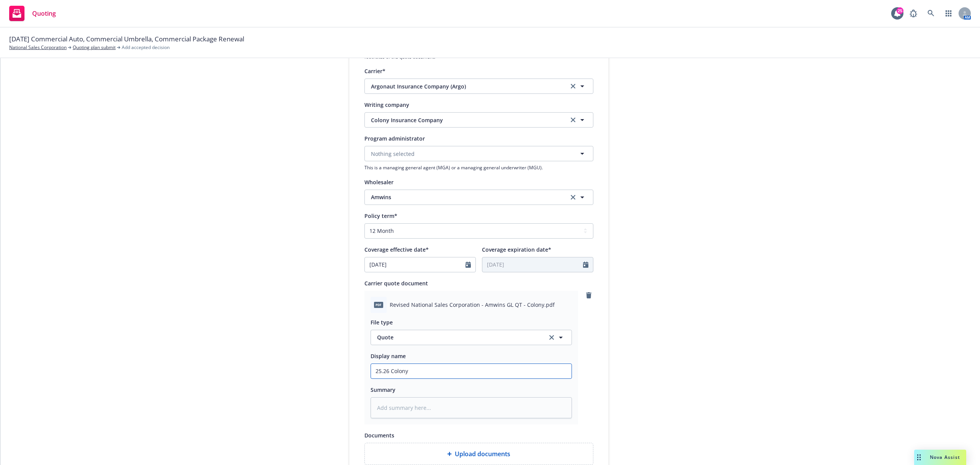
type textarea "x"
type input "25.26 Colony"
type textarea "x"
type input "25.26 Colony v"
type textarea "x"
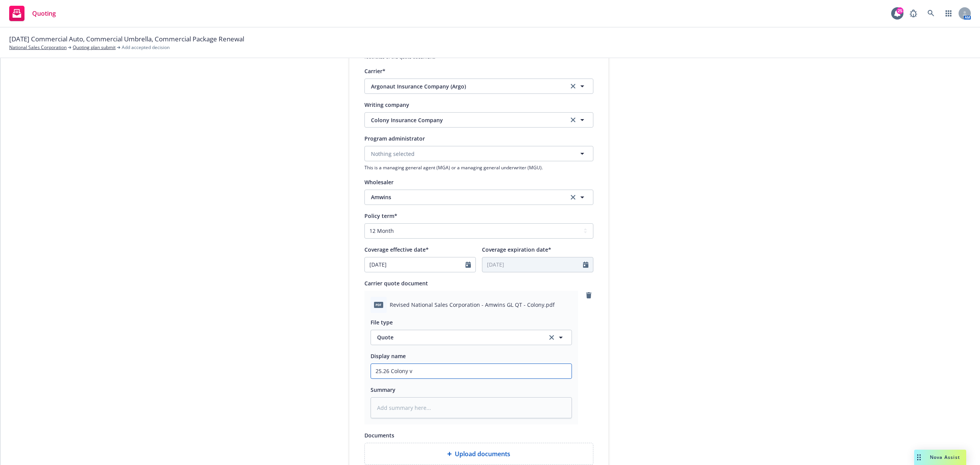
type input "25.26 Colony vi"
type textarea "x"
type input "25.26 Colony via"
type textarea "x"
type input "25.26 Colony via"
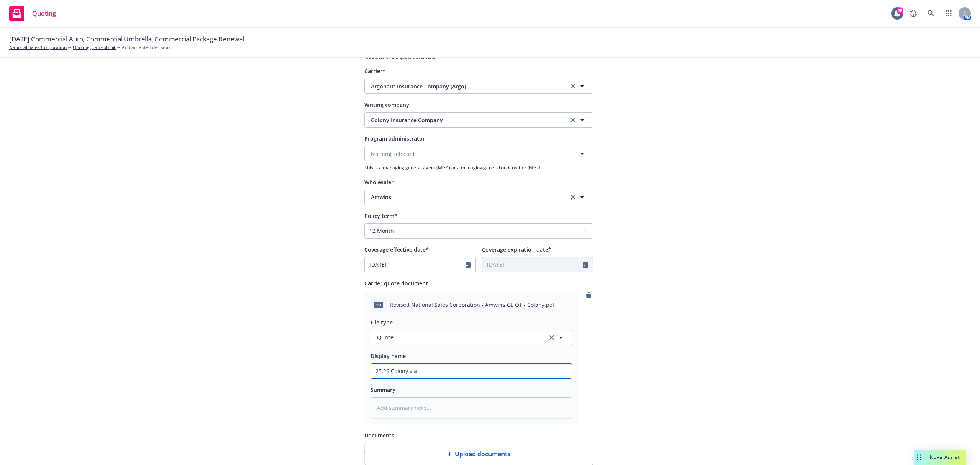
type textarea "x"
type input "25.26 Colony via A"
type textarea "x"
type input "25.26 Colony via Am"
type textarea "x"
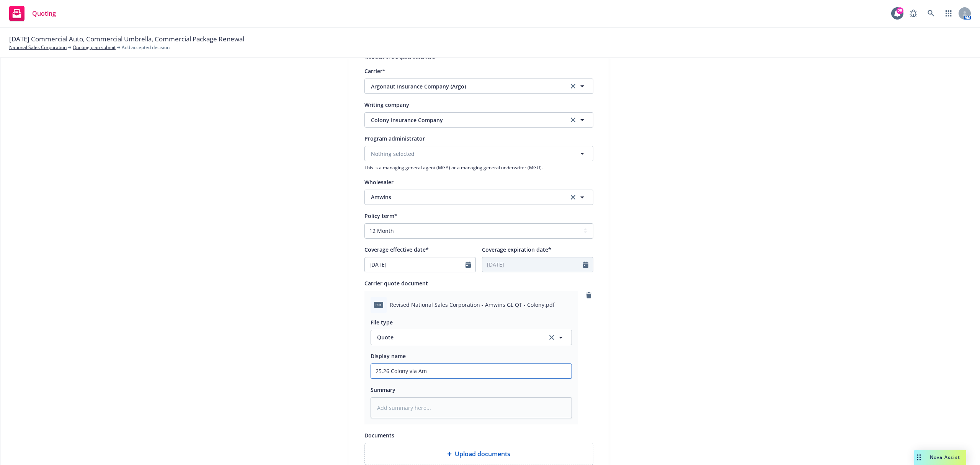
type input "25.26 Colony via Amw"
type textarea "x"
type input "25.26 Colony via Amwi"
type textarea "x"
type input "25.26 Colony via Amwin"
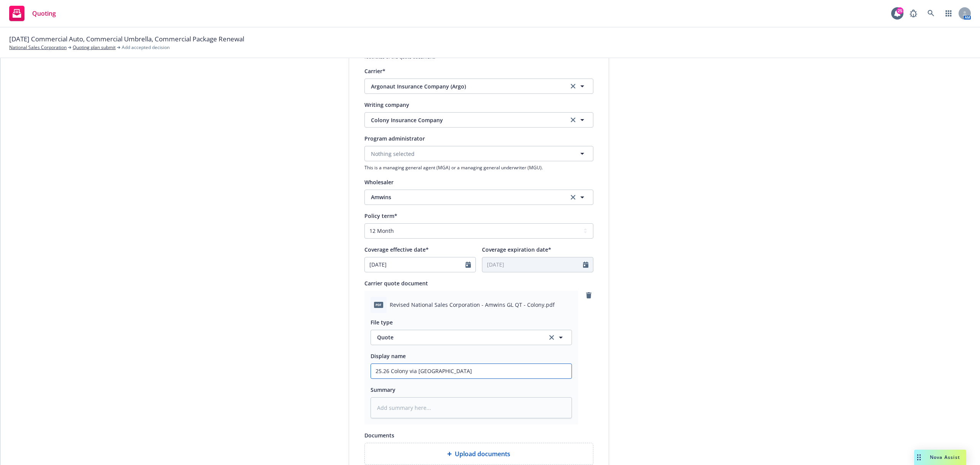
type textarea "x"
type input "25.26 Colony via Amwins"
type textarea "x"
type input "25.26 Colony via Amwins"
type textarea "x"
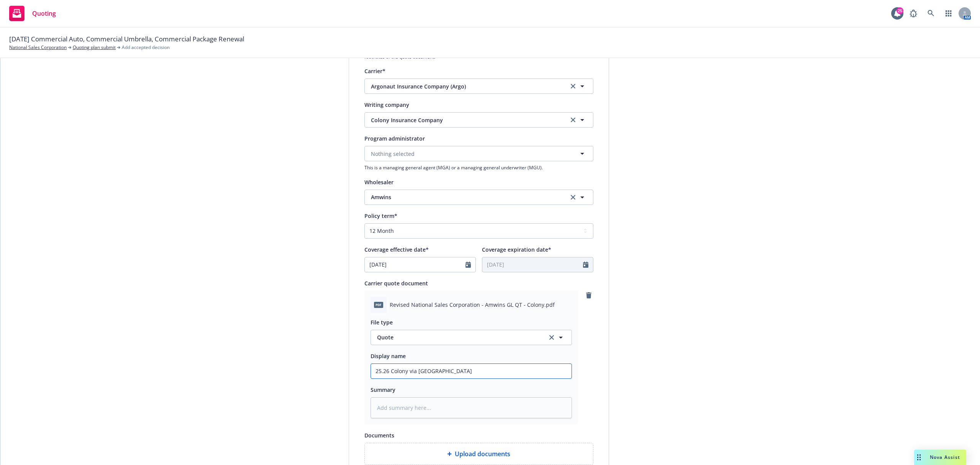
type input "25.26 Colony via Amwins G"
type textarea "x"
type input "25.26 Colony via Amwins GL"
type textarea "x"
type input "25.26 Colony via Amwins GL"
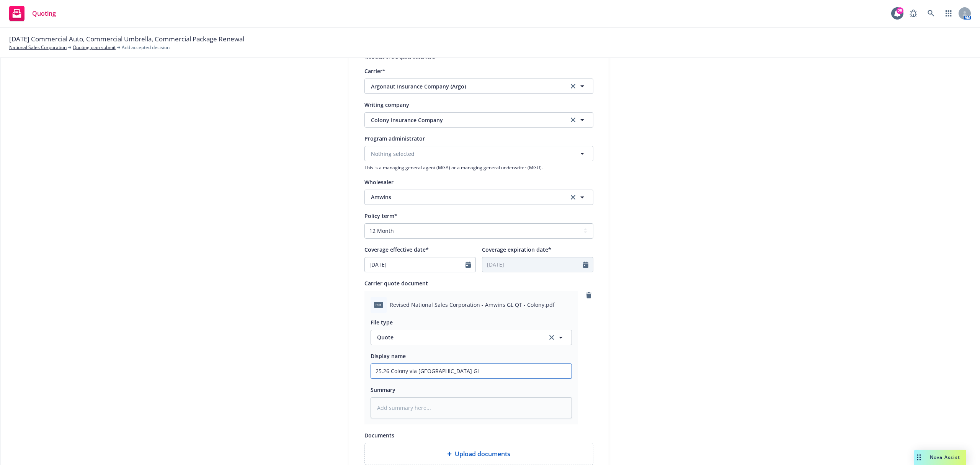
type textarea "x"
type input "25.26 Colony via Amwins GL Q"
type textarea "x"
type input "25.26 Colony via Amwins GL Qu"
type textarea "x"
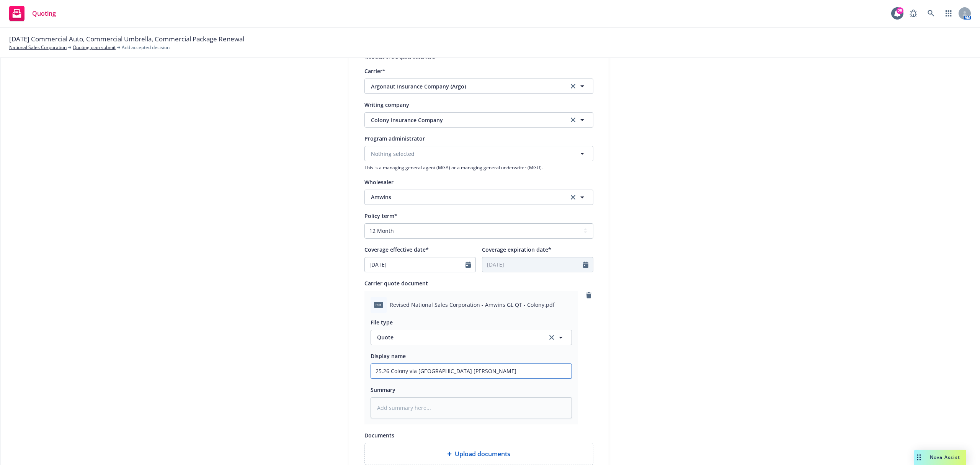
type input "25.26 Colony via Amwins GL Quo"
type textarea "x"
type input "25.26 Colony via Amwins GL Quot"
type textarea "x"
type input "25.26 Colony via Amwins GL Quote"
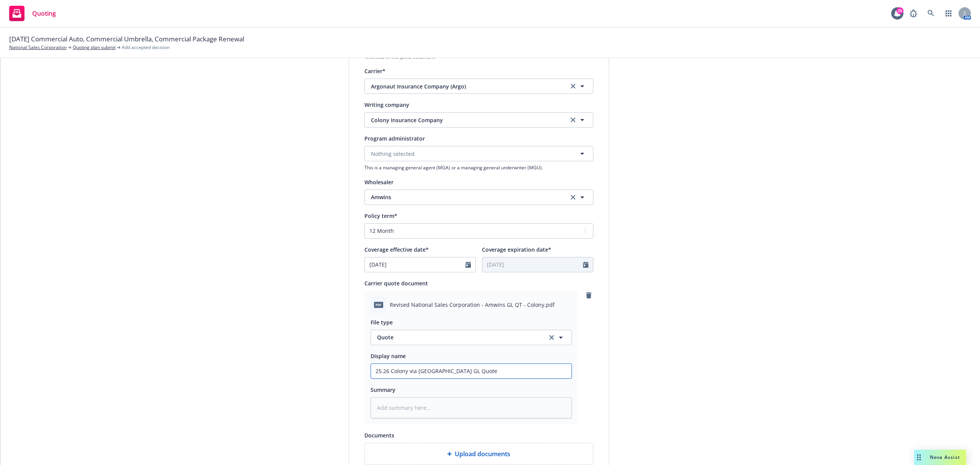
type textarea "x"
type input "25.26 Colony via Amwins GL Quote_"
type textarea "x"
type input "25.26 Colony via Amwins GL Quote_R"
type textarea "x"
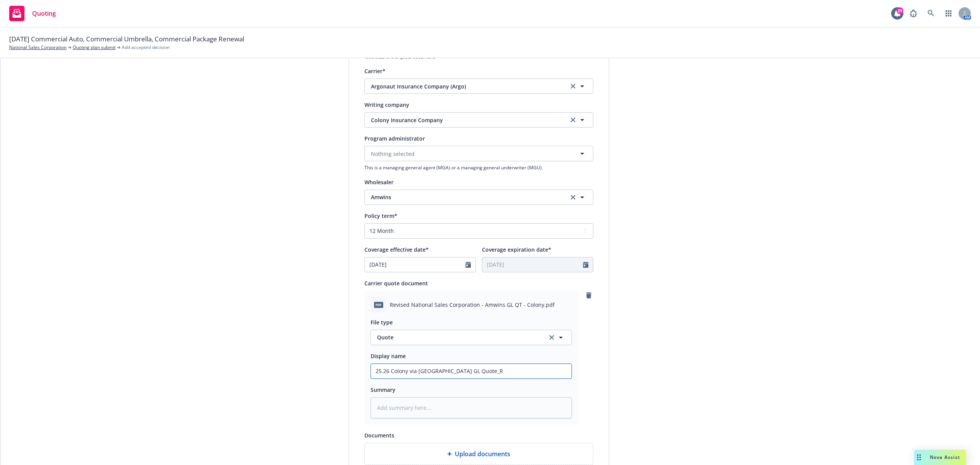
type input "25.26 Colony via Amwins GL Quote_Re"
type textarea "x"
type input "25.26 Colony via Amwins GL Quote_Rev"
type textarea "x"
type input "25.26 Colony via Amwins GL Quote_Revi"
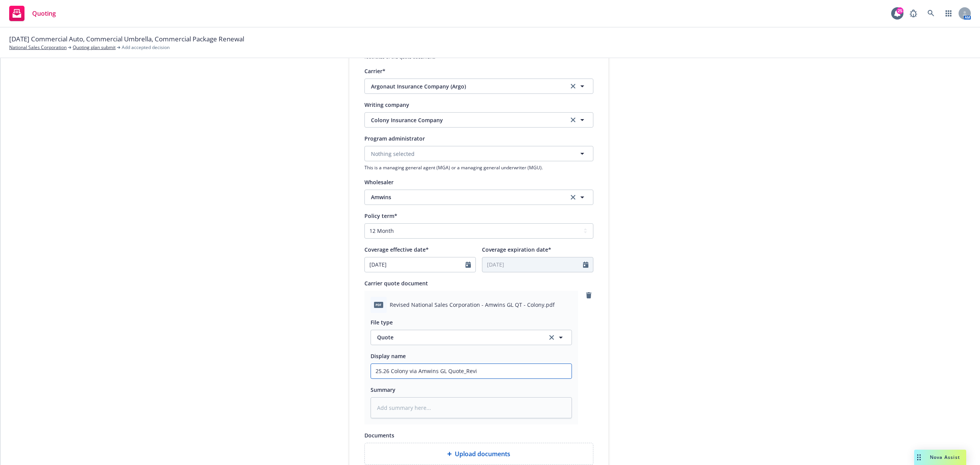
type textarea "x"
type input "25.26 Colony via Amwins GL Quote_Revis"
type textarea "x"
type input "25.26 Colony via Amwins GL Quote_Revise"
type textarea "x"
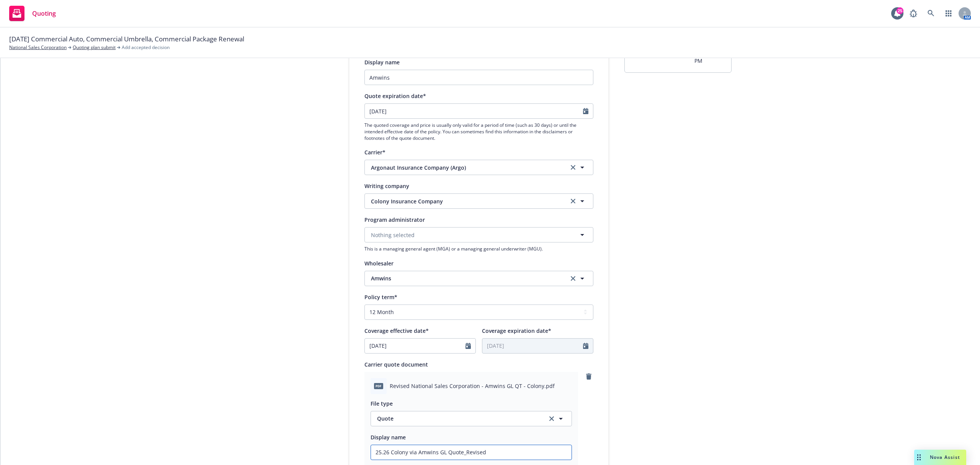
scroll to position [0, 0]
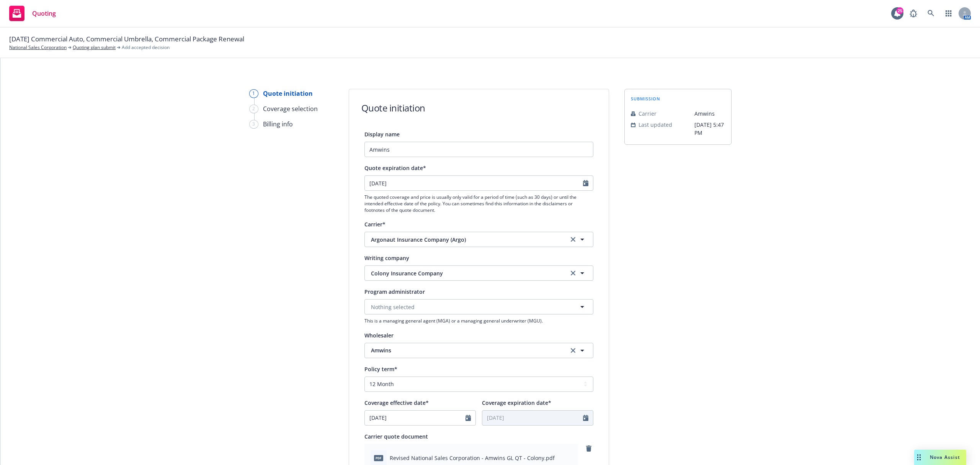
type input "25.26 Colony via Amwins GL Quote_Revised"
click at [424, 153] on input "Amwins" at bounding box center [479, 149] width 229 height 15
type input "Amwins_"
type textarea "x"
type input "Amwins_R"
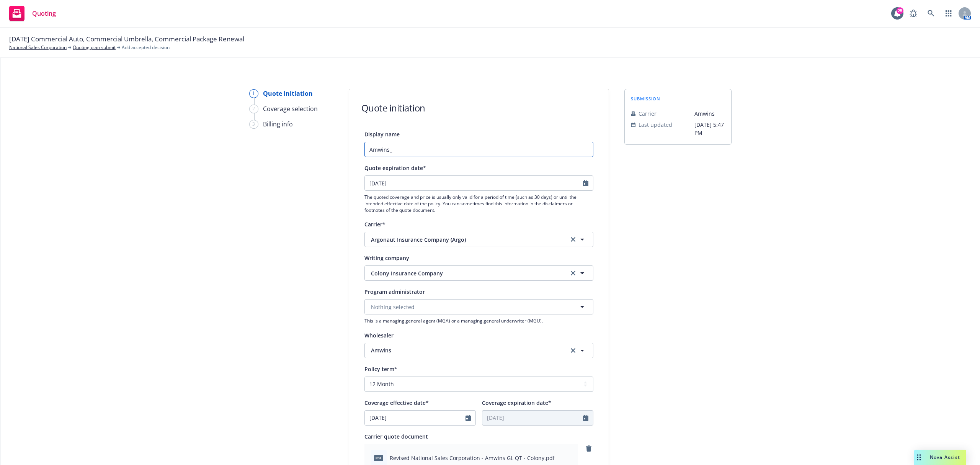
type textarea "x"
type input "Amwins_Re"
type textarea "x"
type input "Amwins_Rev"
type textarea "x"
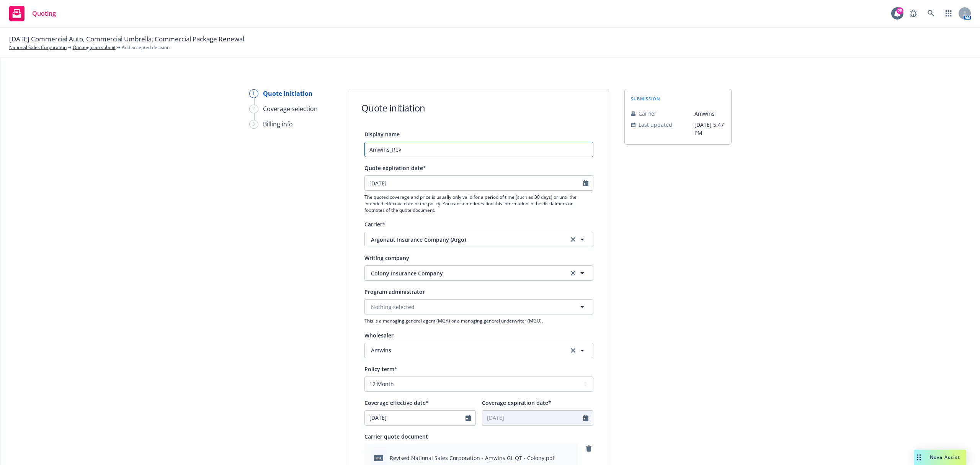
type input "Amwins_Revi"
type textarea "x"
type input "Amwins_Revis"
type textarea "x"
type input "Amwins_Revise"
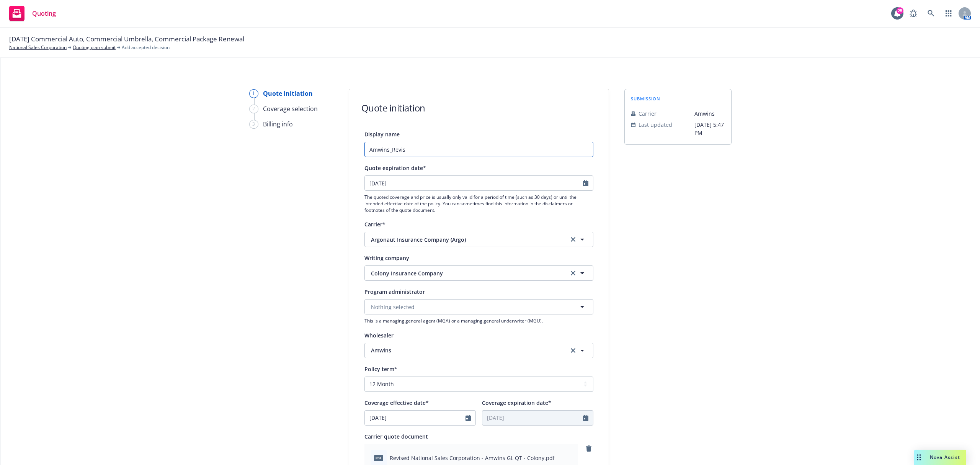
type textarea "x"
type input "Amwins_Revised"
type textarea "x"
type input "Amwins_Revised"
type textarea "x"
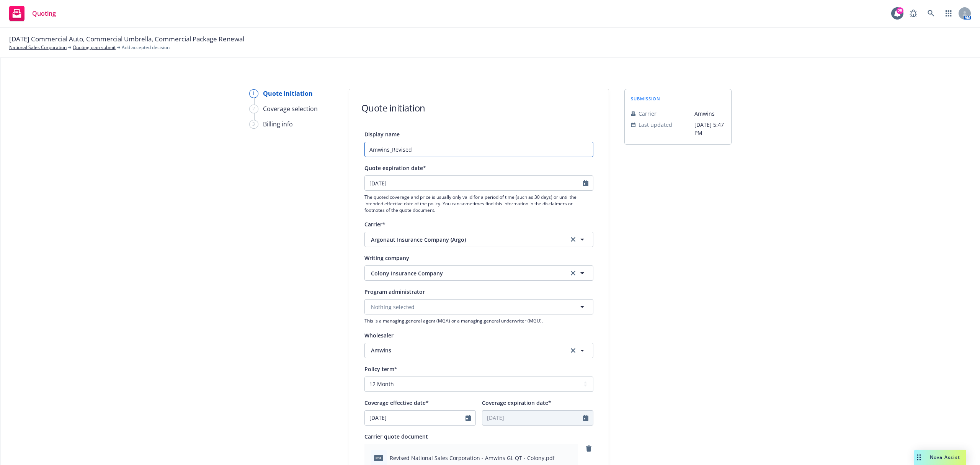
type input "Amwins_Revised C"
type textarea "x"
type input "Amwins_Revised Co"
type textarea "x"
type input "Amwins_Revised Col"
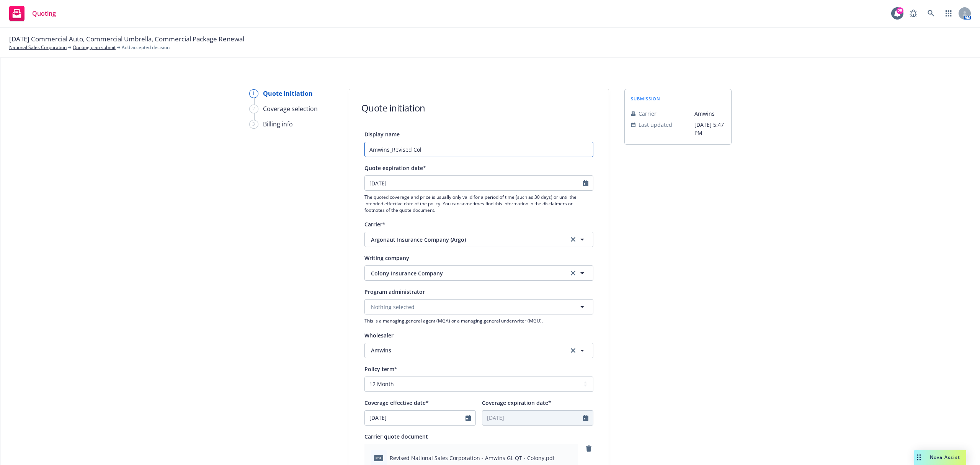
type textarea "x"
type input "Amwins_Revised Colo"
type textarea "x"
type input "Amwins_Revised Colon"
type textarea "x"
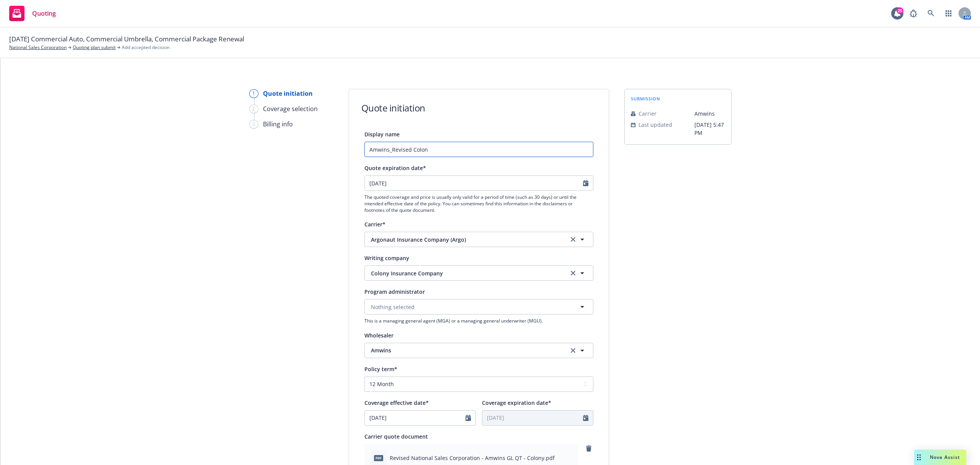
type input "Amwins_Revised Colont"
type textarea "x"
type input "Amwins_Revised Colon"
type textarea "x"
type input "Amwins_Revised Colony"
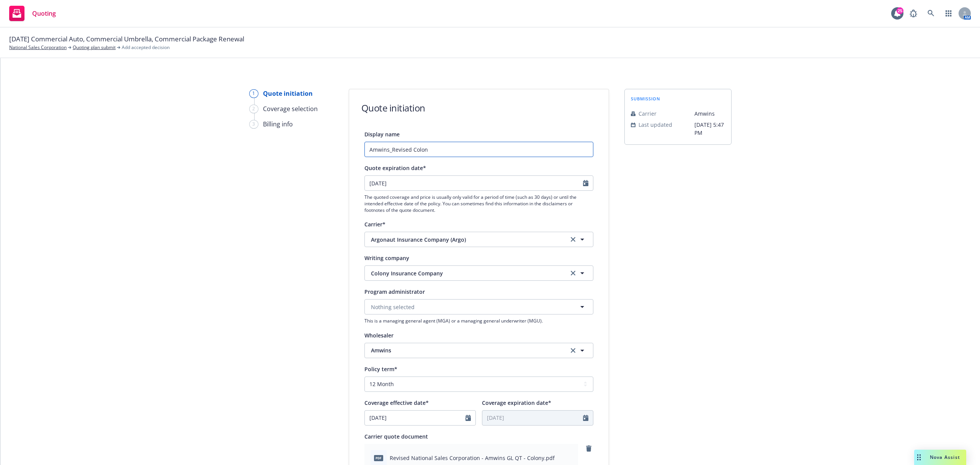
type textarea "x"
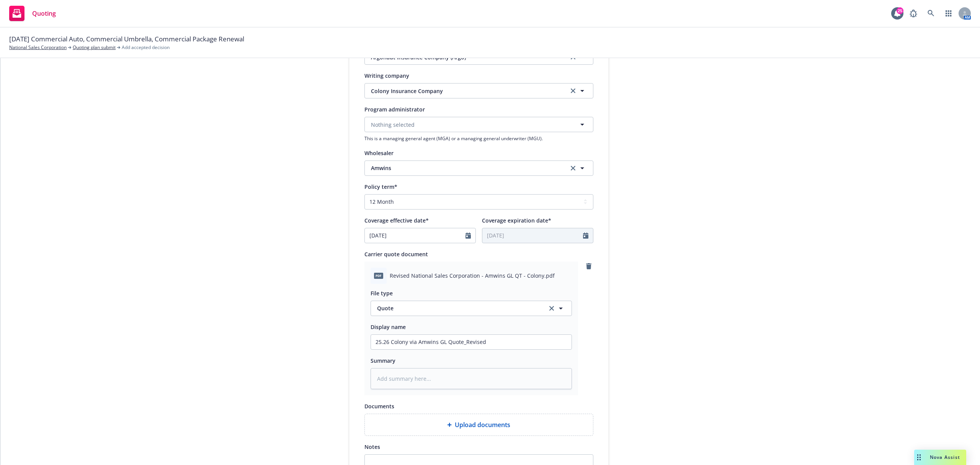
scroll to position [298, 0]
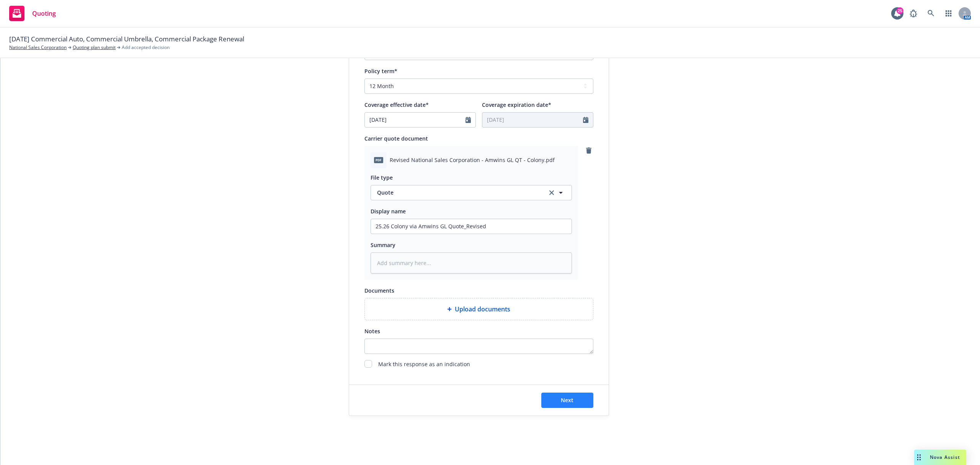
type input "Amwins_Revised Colony"
click at [555, 397] on button "Next" at bounding box center [568, 400] width 52 height 15
type textarea "x"
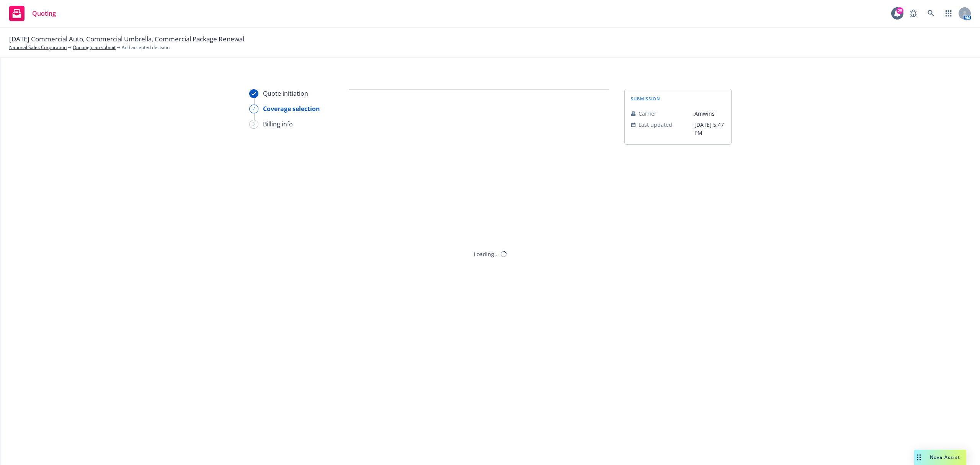
scroll to position [0, 0]
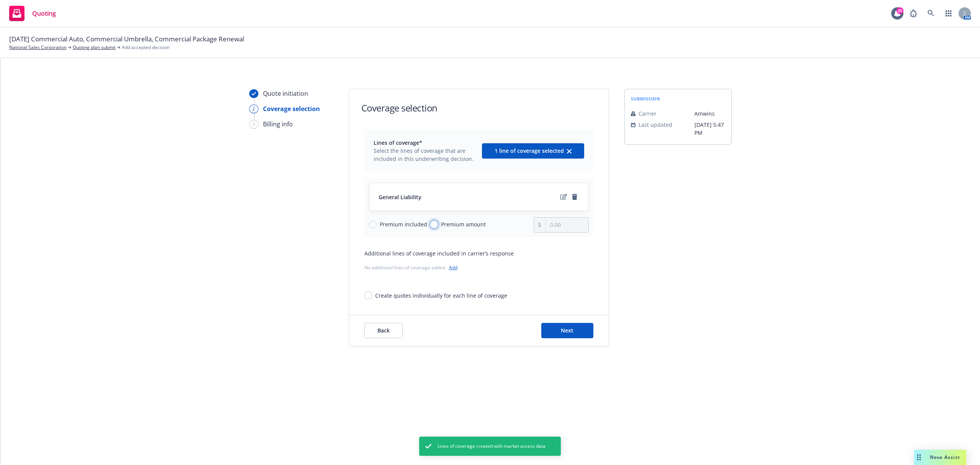
click at [434, 227] on input "Premium amount" at bounding box center [434, 225] width 8 height 8
radio input "true"
click at [561, 225] on input "0.00" at bounding box center [567, 225] width 43 height 15
drag, startPoint x: 569, startPoint y: 229, endPoint x: 428, endPoint y: 229, distance: 140.9
click at [428, 229] on div "Premium included Premium amount 0.00" at bounding box center [479, 224] width 220 height 15
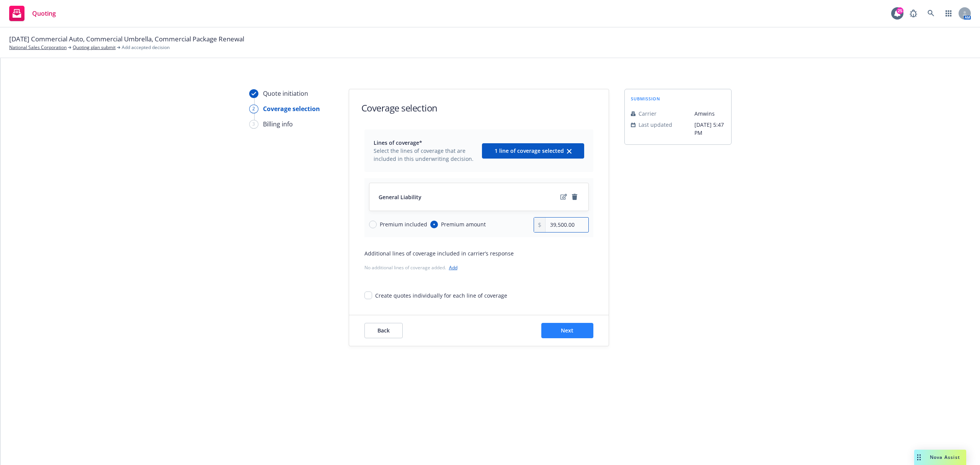
type input "39,500.00"
click at [565, 331] on span "Next" at bounding box center [567, 330] width 13 height 7
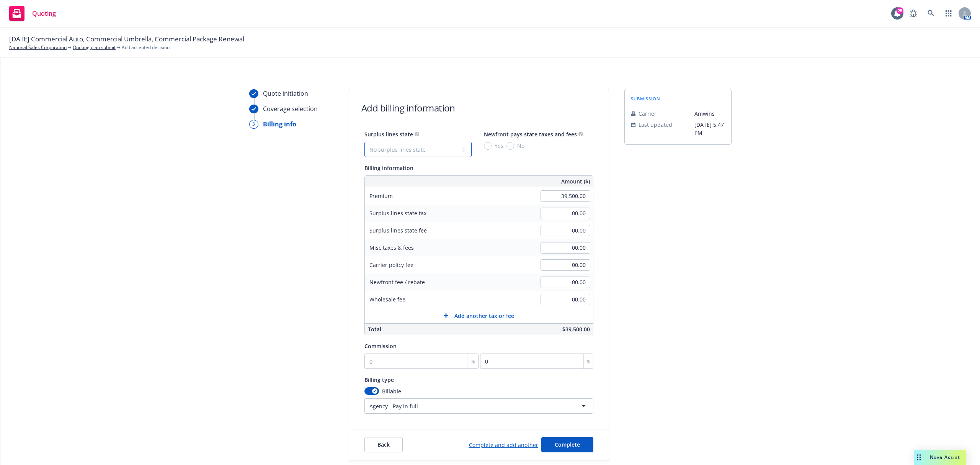
click at [436, 146] on select "No surplus lines state Alaska Alabama Arkansas Arizona California Colorado Conn…" at bounding box center [418, 149] width 107 height 15
select select "CA"
click at [365, 142] on select "No surplus lines state Alaska Alabama Arkansas Arizona California Colorado Conn…" at bounding box center [418, 149] width 107 height 15
type input "1,185.00"
type input "71.10"
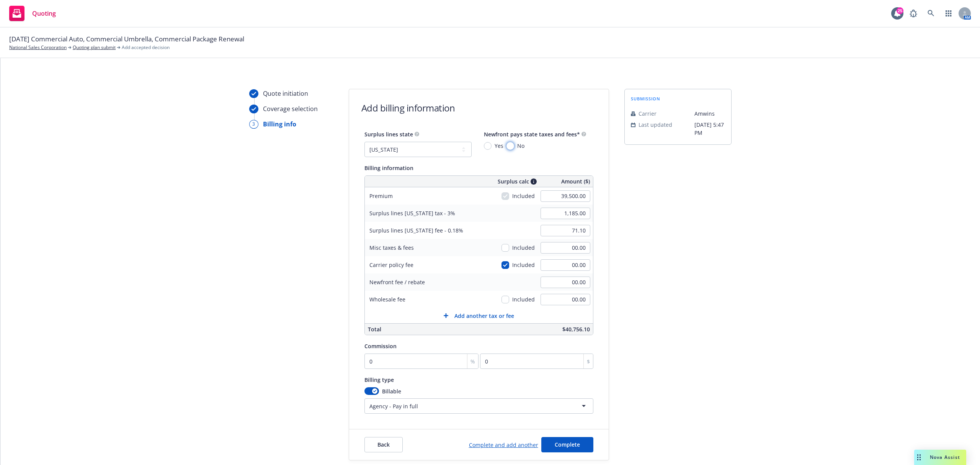
click at [507, 145] on input "No" at bounding box center [511, 146] width 8 height 8
radio input "true"
click at [502, 264] on input "checkbox" at bounding box center [506, 265] width 8 height 8
drag, startPoint x: 505, startPoint y: 267, endPoint x: 543, endPoint y: 261, distance: 38.7
click at [506, 265] on input "checkbox" at bounding box center [506, 265] width 8 height 8
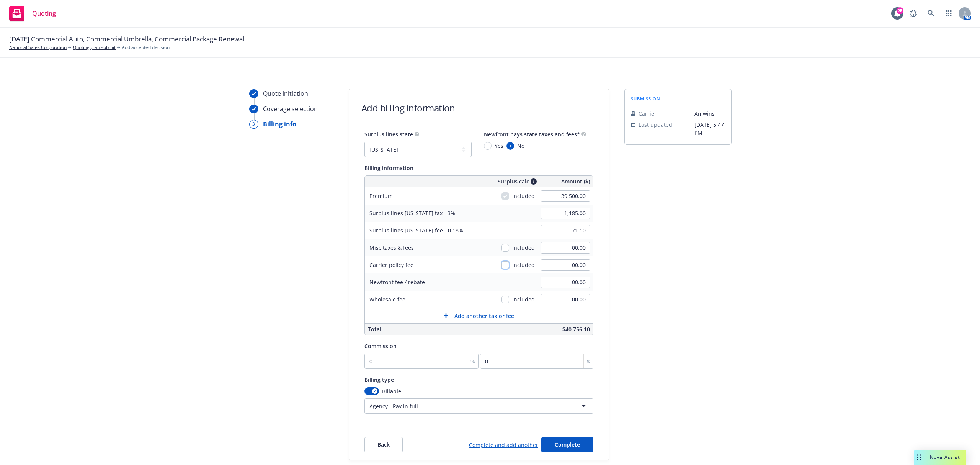
checkbox input "true"
click at [579, 261] on input "00.00" at bounding box center [566, 264] width 50 height 11
type input "350"
type input "1,195.50"
type input "71.73"
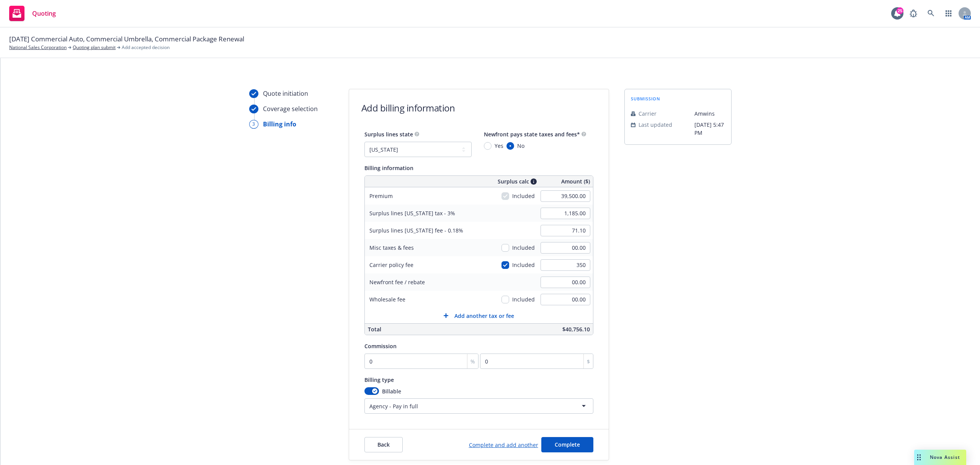
type input "350.00"
click at [651, 261] on div "submission Carrier Amwins Last updated 9/24, 5:47 PM" at bounding box center [678, 274] width 107 height 371
click at [557, 301] on input "00.00" at bounding box center [566, 299] width 50 height 11
type input "2,125.00"
click at [642, 311] on div "submission Carrier Amwins Last updated 9/24, 5:47 PM" at bounding box center [678, 274] width 107 height 371
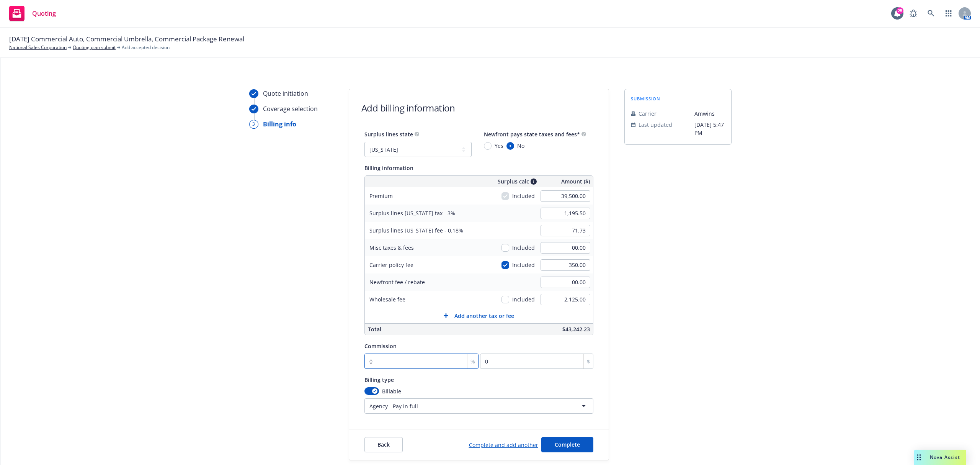
type input "1"
type input "395"
type input "12"
type input "4740"
type input "12.5"
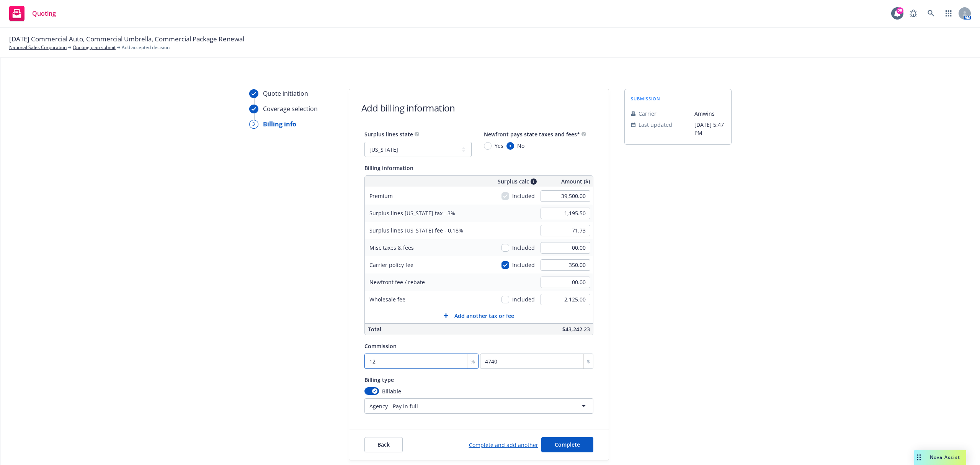
type input "4937.5"
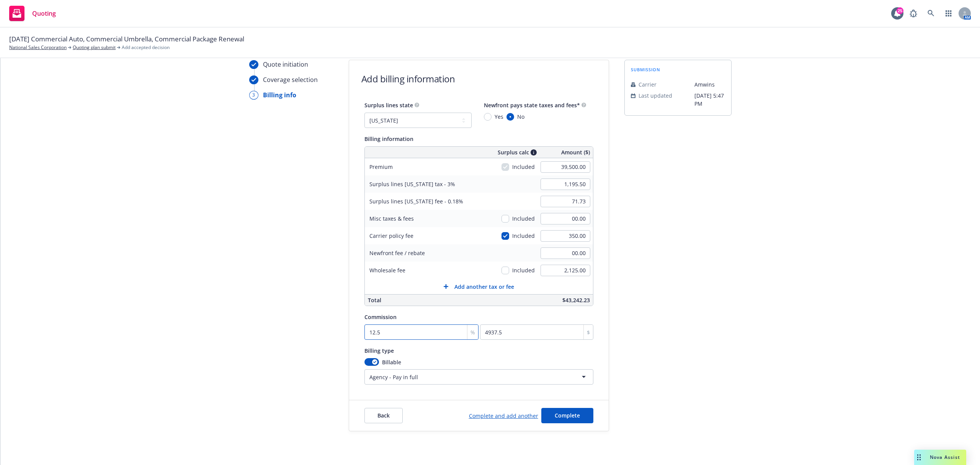
scroll to position [45, 0]
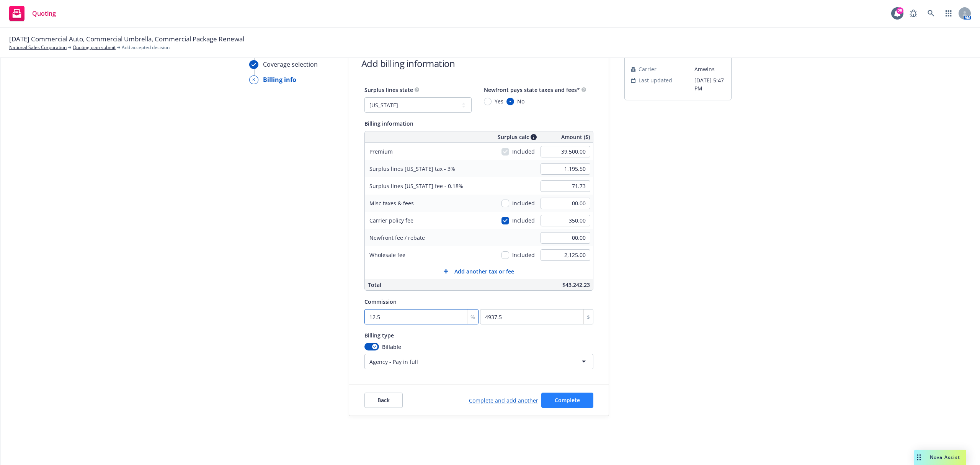
type input "12.5"
click at [569, 398] on span "Complete" at bounding box center [567, 399] width 25 height 7
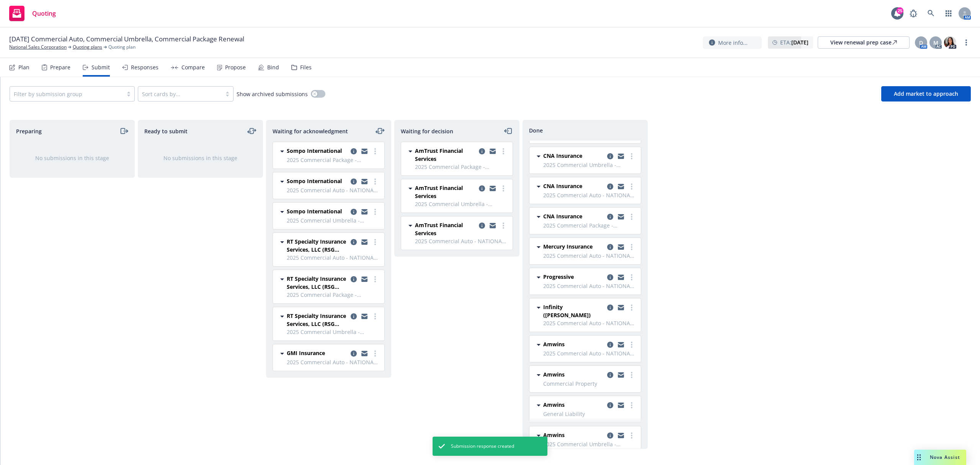
scroll to position [437, 0]
click at [627, 429] on div "Amwins 2025 Commercial Umbrella - National Sales Corporation Wednesday, Septemb…" at bounding box center [585, 442] width 111 height 26
click at [627, 433] on link "more" at bounding box center [631, 437] width 9 height 9
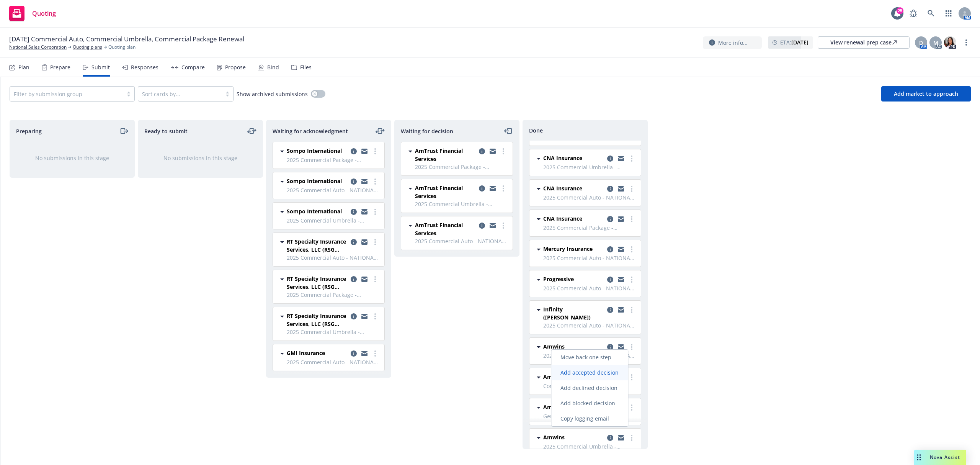
click at [570, 373] on span "Add accepted decision" at bounding box center [589, 372] width 77 height 7
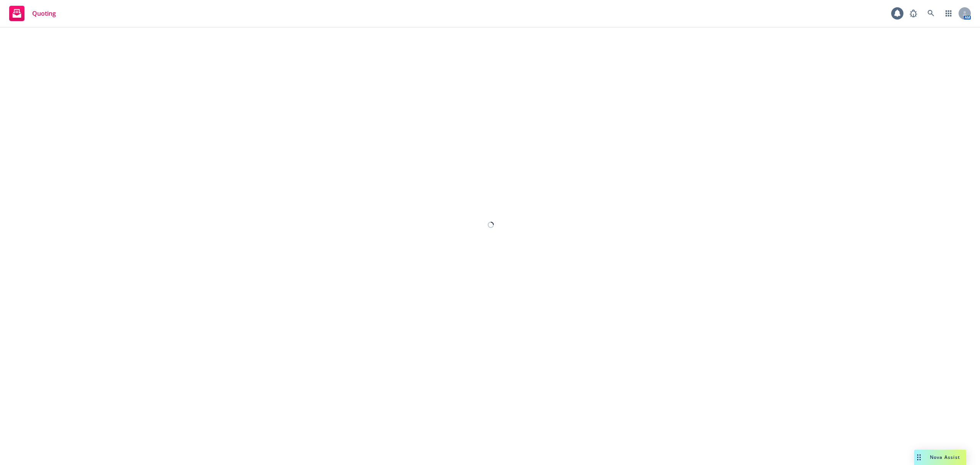
select select "12"
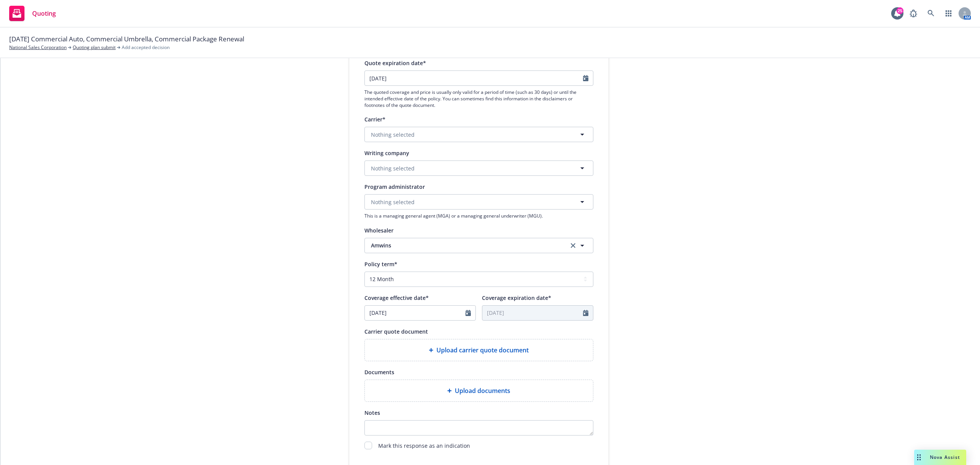
scroll to position [187, 0]
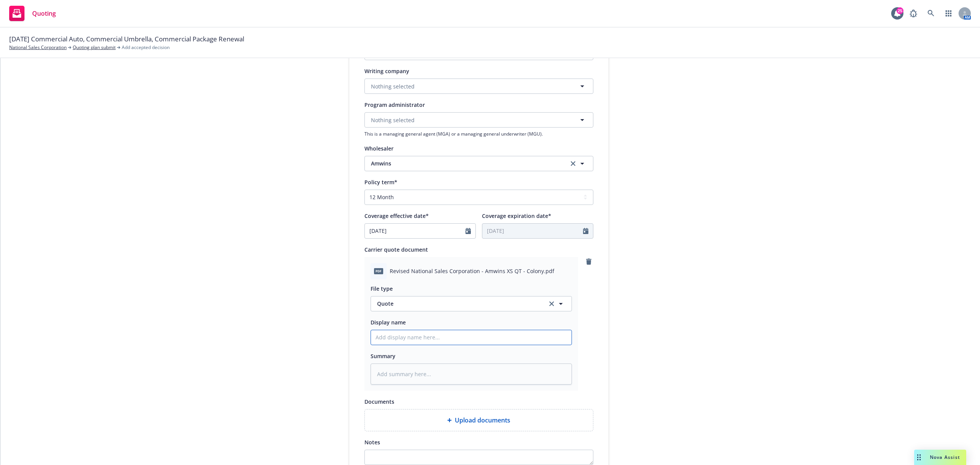
click at [389, 333] on input "Display name" at bounding box center [471, 337] width 201 height 15
type textarea "x"
type input "2"
type textarea "x"
type input "25"
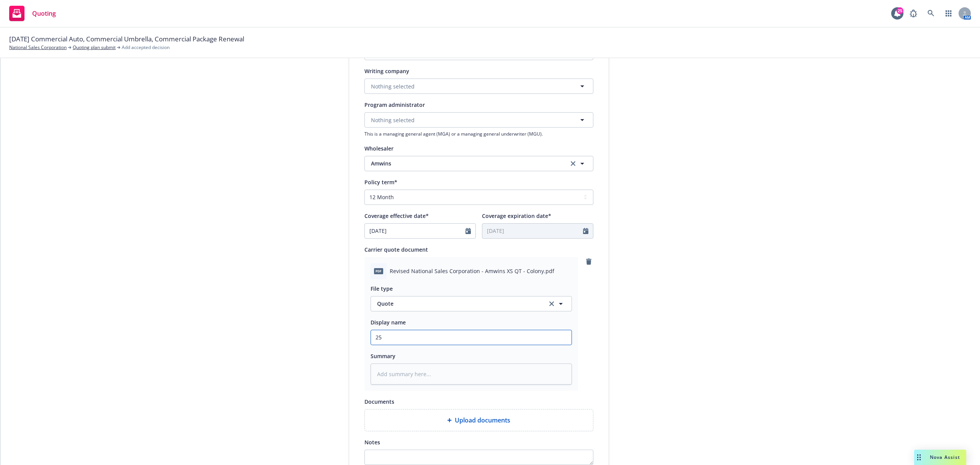
type textarea "x"
type input "25."
type textarea "x"
type input "25.2"
type textarea "x"
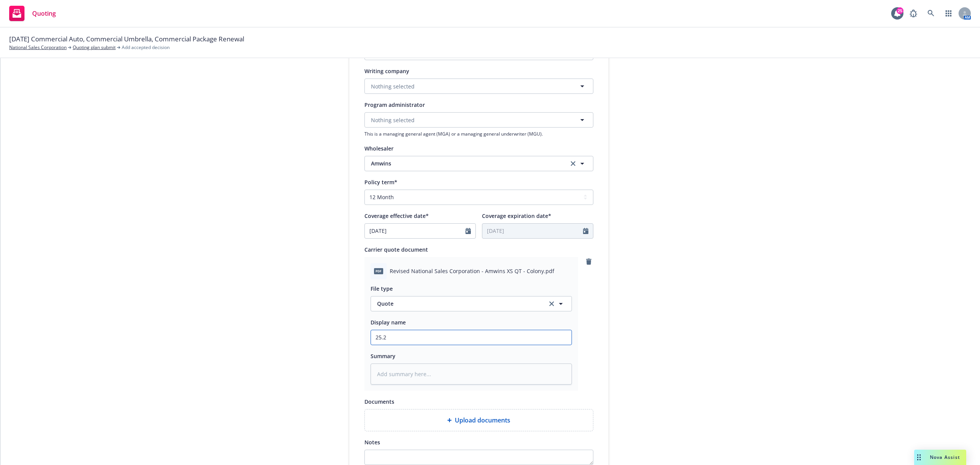
type input "25.26"
type textarea "x"
type input "25.26"
type textarea "x"
type input "25.26 C"
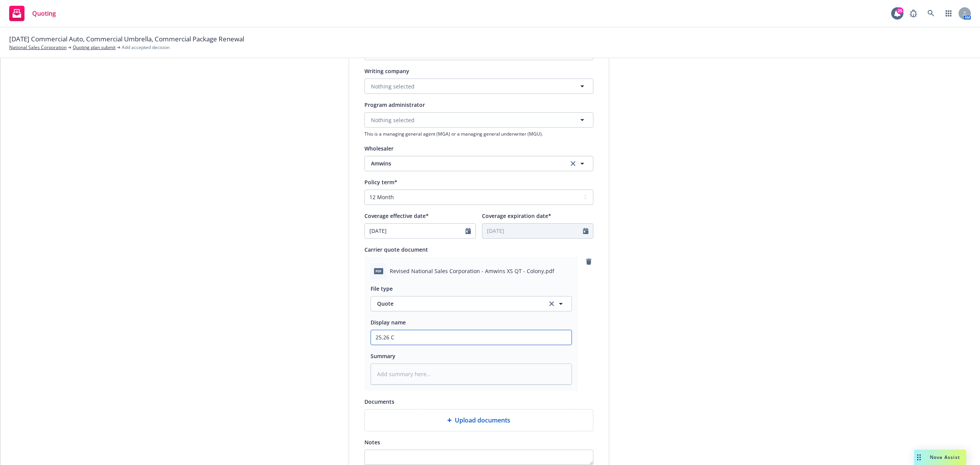
type textarea "x"
type input "25.26 Co"
type textarea "x"
type input "25.26 Col"
type textarea "x"
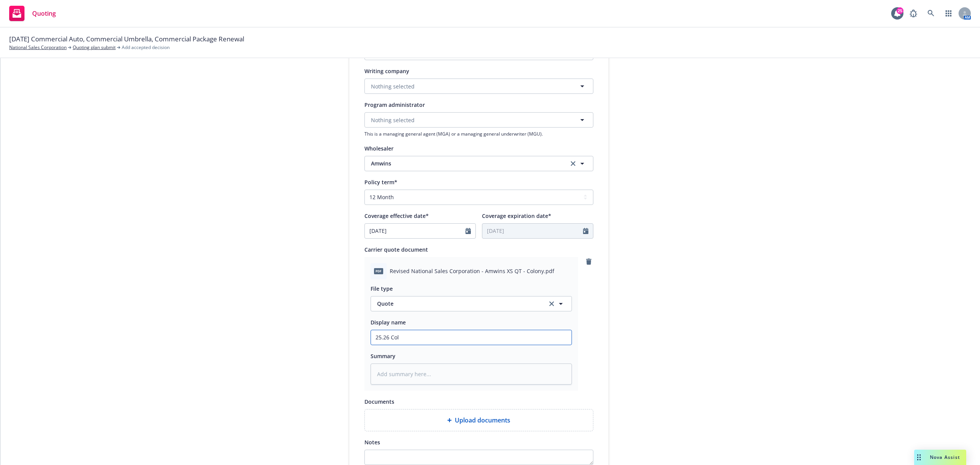
type input "25.26 Colo"
type textarea "x"
type input "25.26 Colon"
type textarea "x"
type input "25.26 Colony"
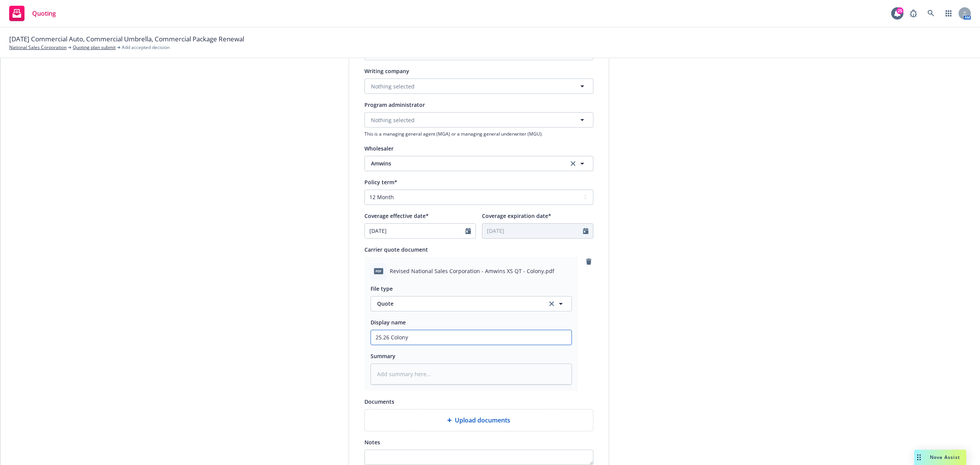
type textarea "x"
type input "25.26 Colony"
type textarea "x"
type input "25.26 Colony v"
type textarea "x"
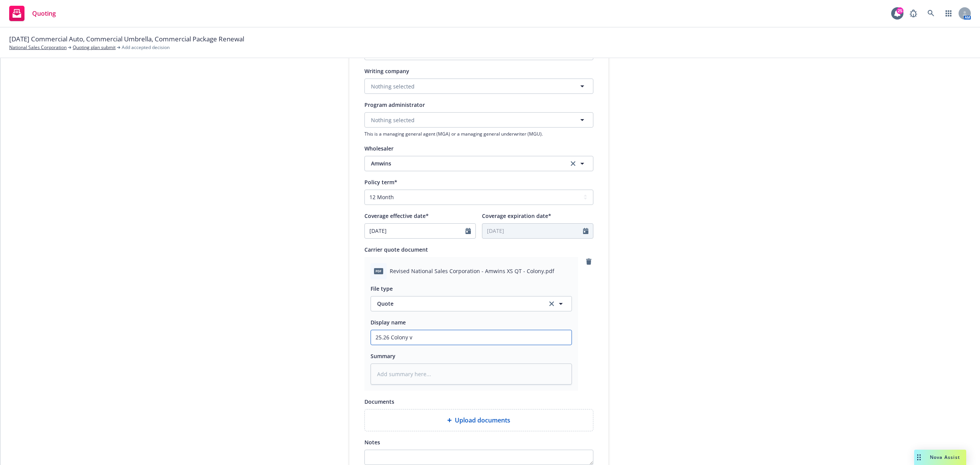
type input "25.26 Colony vi"
type textarea "x"
type input "25.26 Colony via"
type textarea "x"
type input "25.26 Colony via"
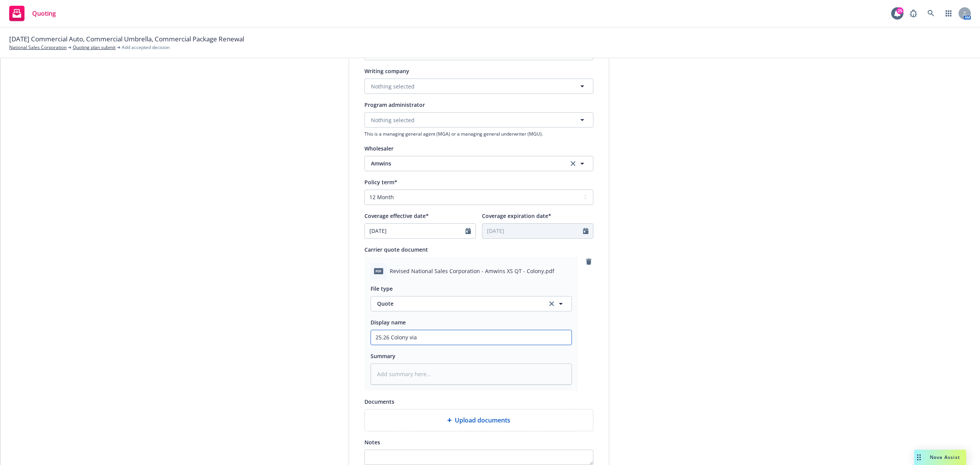
type textarea "x"
type input "25.26 Colony via A"
type textarea "x"
type input "25.26 Colony via Am"
type textarea "x"
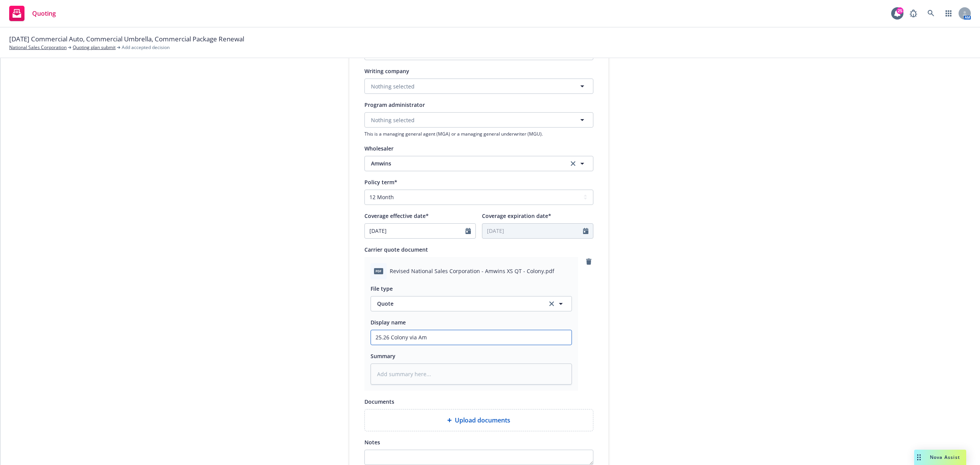
type input "25.26 Colony via Amw"
type textarea "x"
type input "25.26 Colony via Amwi"
type textarea "x"
type input "25.26 Colony via Amwin"
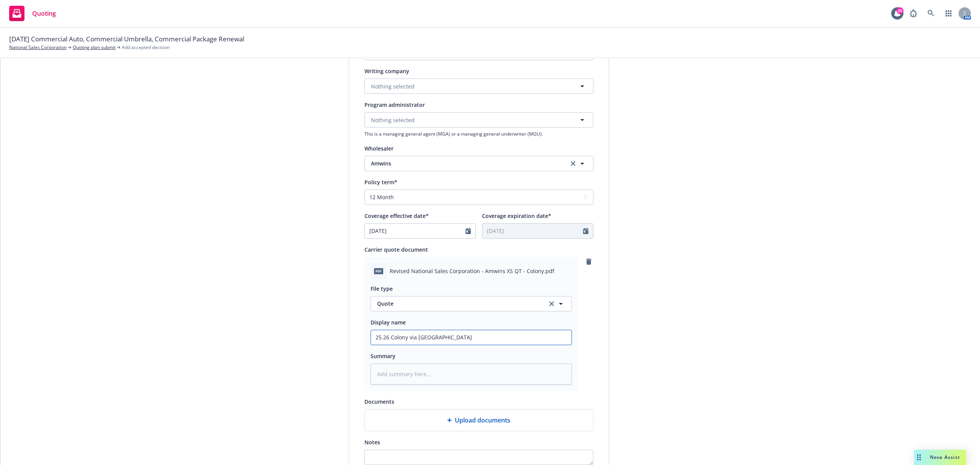
type textarea "x"
type input "25.26 Colony via Amwins"
type textarea "x"
type input "25.26 Colony via Amwins"
type textarea "x"
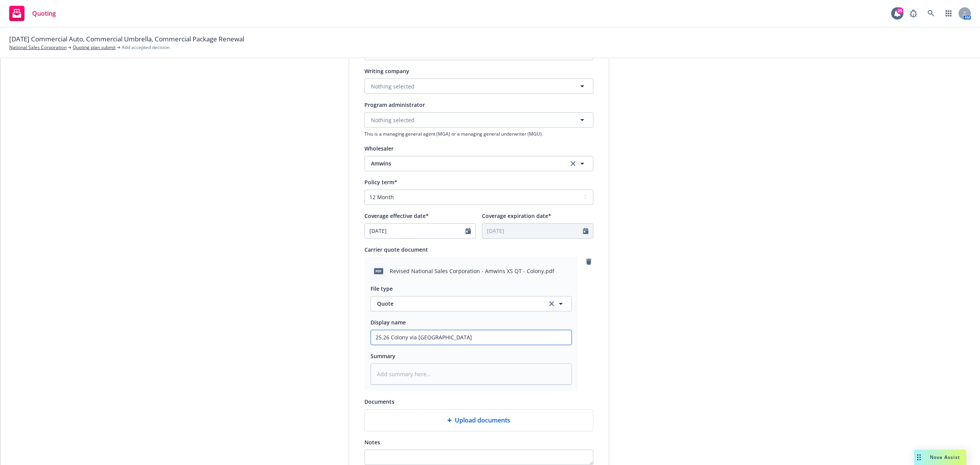
type input "25.26 Colony via Amwins E"
type textarea "x"
type input "25.26 Colony via Amwins Ex"
type textarea "x"
type input "25.26 Colony via Amwins Exc"
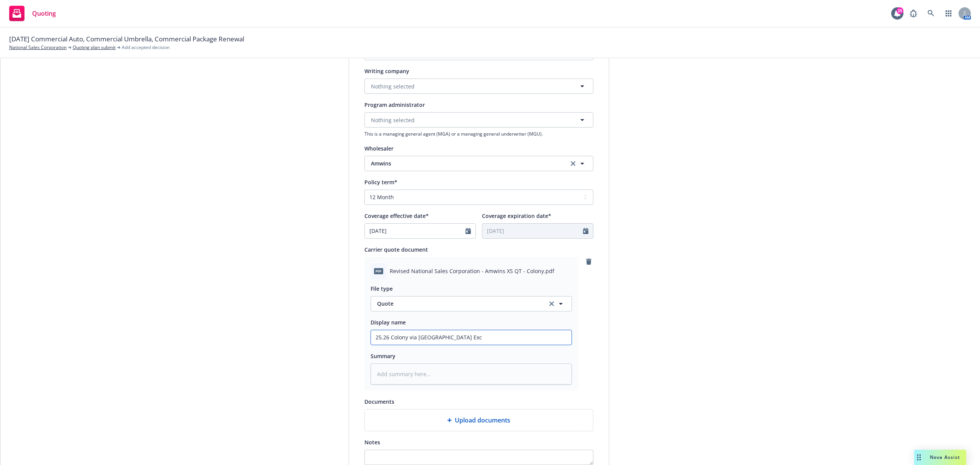
type textarea "x"
type input "25.26 Colony via Amwins Exce"
type textarea "x"
type input "25.26 Colony via Amwins Exces"
type textarea "x"
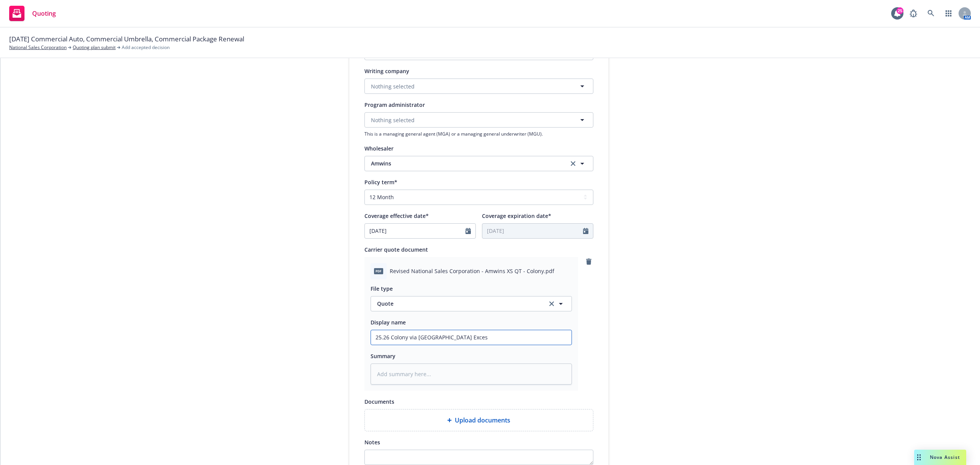
type input "25.26 Colony via Amwins Excess"
type textarea "x"
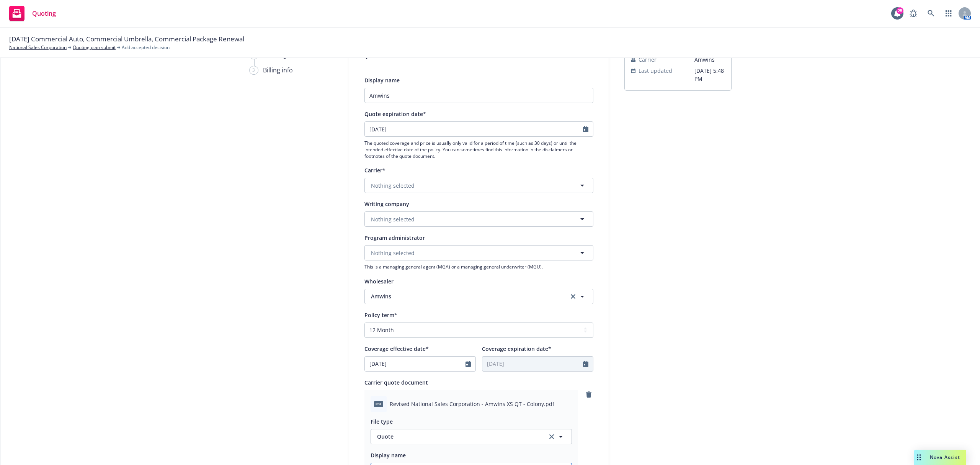
scroll to position [0, 0]
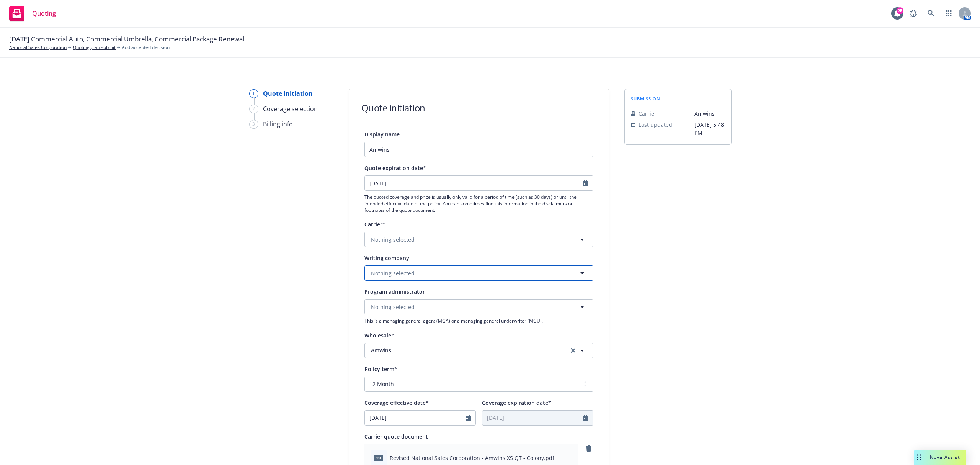
click at [371, 272] on span "Nothing selected" at bounding box center [393, 273] width 44 height 8
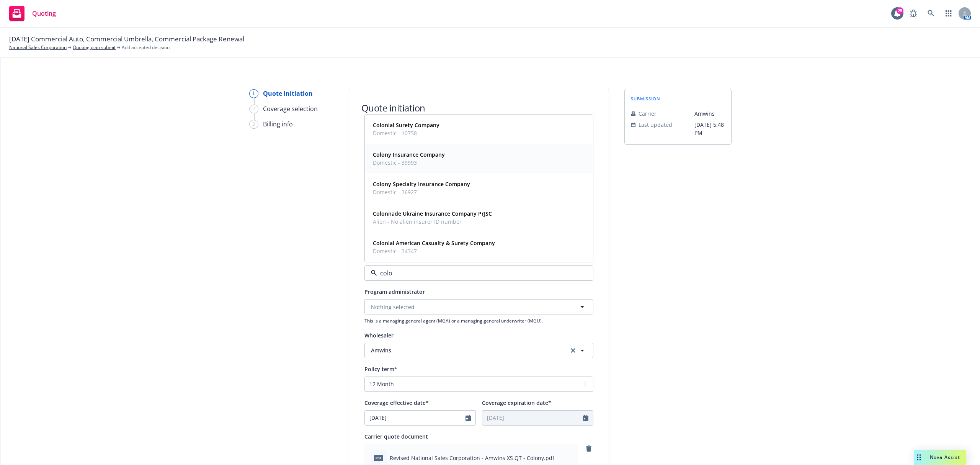
click at [413, 153] on strong "Colony Insurance Company" at bounding box center [409, 154] width 72 height 7
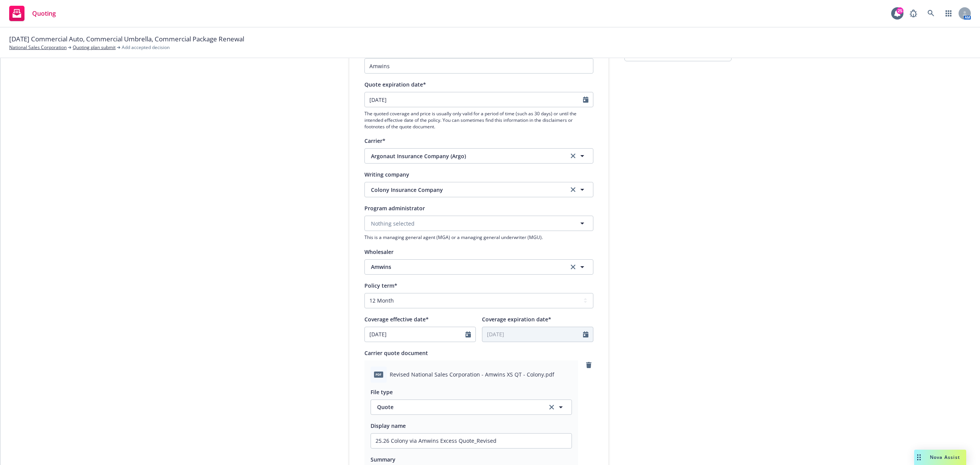
scroll to position [255, 0]
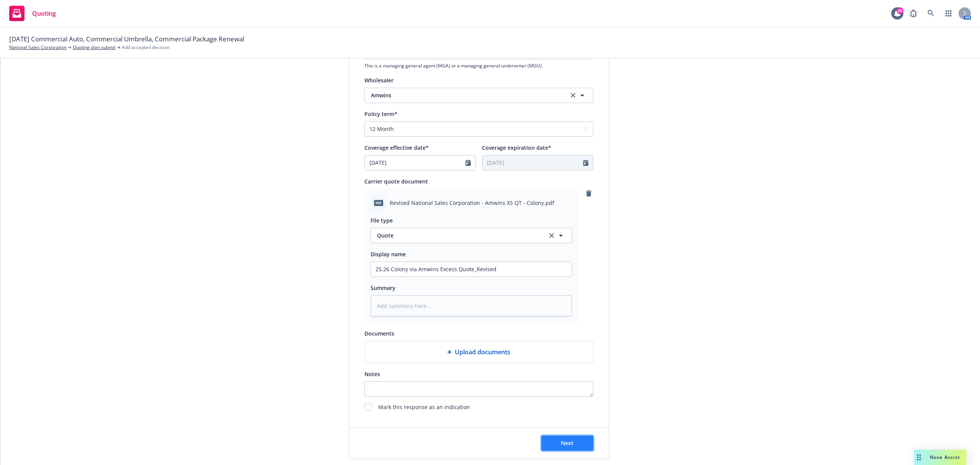
click at [561, 446] on span "Next" at bounding box center [567, 442] width 13 height 7
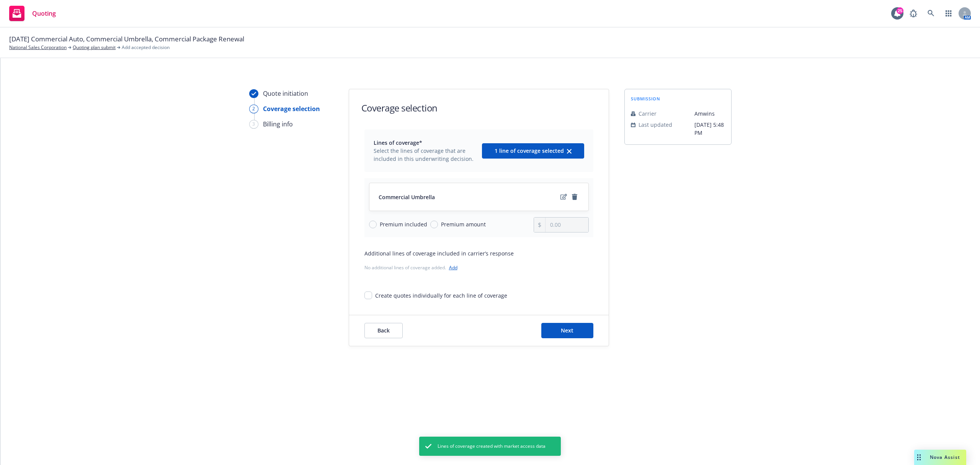
click at [441, 223] on span "Premium amount" at bounding box center [463, 224] width 45 height 8
click at [438, 223] on input "Premium amount" at bounding box center [434, 225] width 8 height 8
click at [561, 222] on input "0.00" at bounding box center [567, 225] width 43 height 15
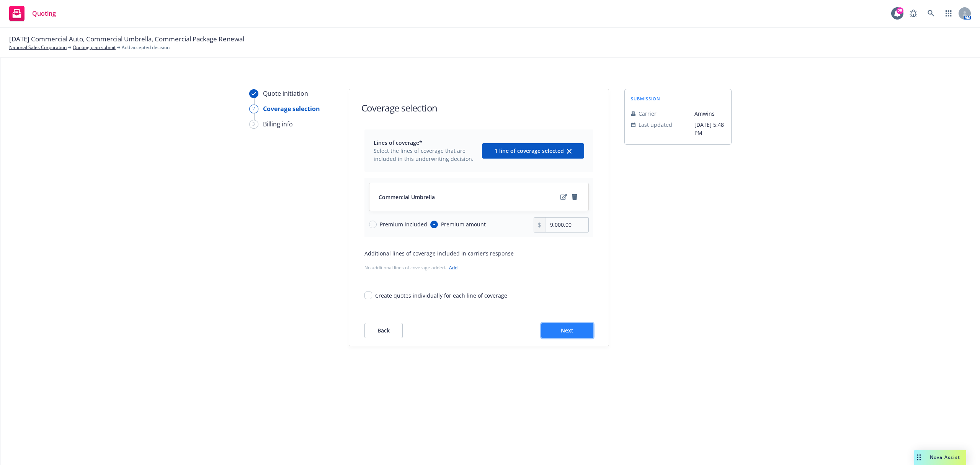
click at [581, 333] on button "Next" at bounding box center [568, 330] width 52 height 15
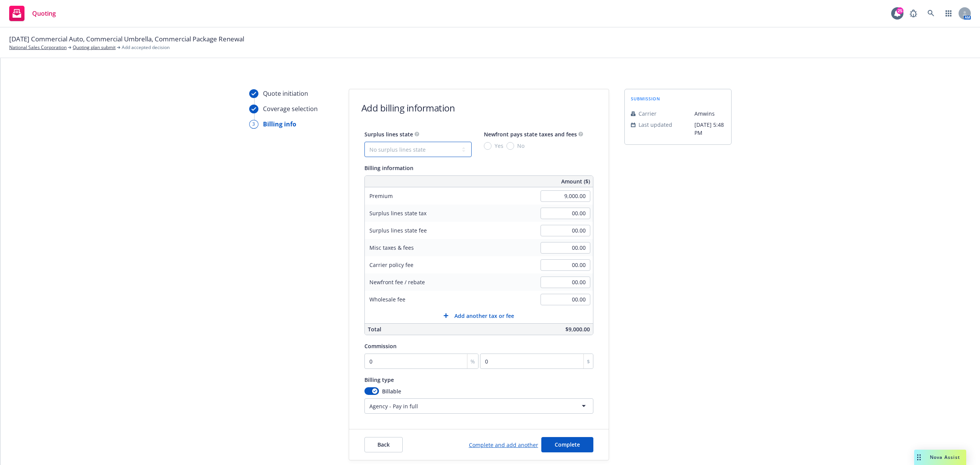
click at [447, 157] on select "No surplus lines state Alaska Alabama Arkansas Arizona California Colorado Conn…" at bounding box center [418, 149] width 107 height 15
click at [365, 142] on select "No surplus lines state Alaska Alabama Arkansas Arizona California Colorado Conn…" at bounding box center [418, 149] width 107 height 15
click at [514, 142] on span "No" at bounding box center [519, 146] width 10 height 8
click at [510, 142] on input "No" at bounding box center [511, 146] width 8 height 8
click at [573, 283] on input "00.00" at bounding box center [566, 282] width 50 height 11
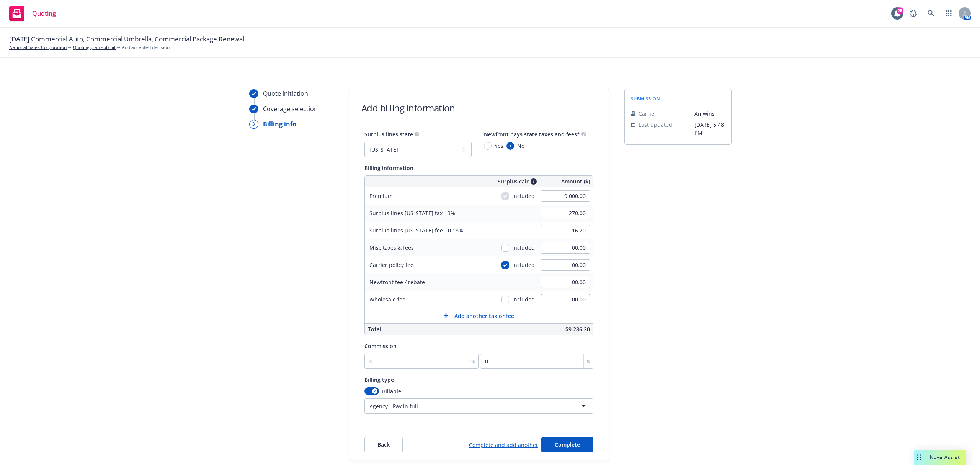
click at [574, 301] on input "00.00" at bounding box center [566, 299] width 50 height 11
drag, startPoint x: 644, startPoint y: 275, endPoint x: 587, endPoint y: 297, distance: 61.6
click at [644, 275] on div "submission Carrier Amwins Last updated 9/24, 5:48 PM" at bounding box center [678, 274] width 107 height 371
click at [219, 349] on div "Quote initiation Coverage selection 3 Billing info Add billing information Surp…" at bounding box center [491, 274] width 962 height 371
click at [562, 448] on span "Complete" at bounding box center [567, 444] width 25 height 7
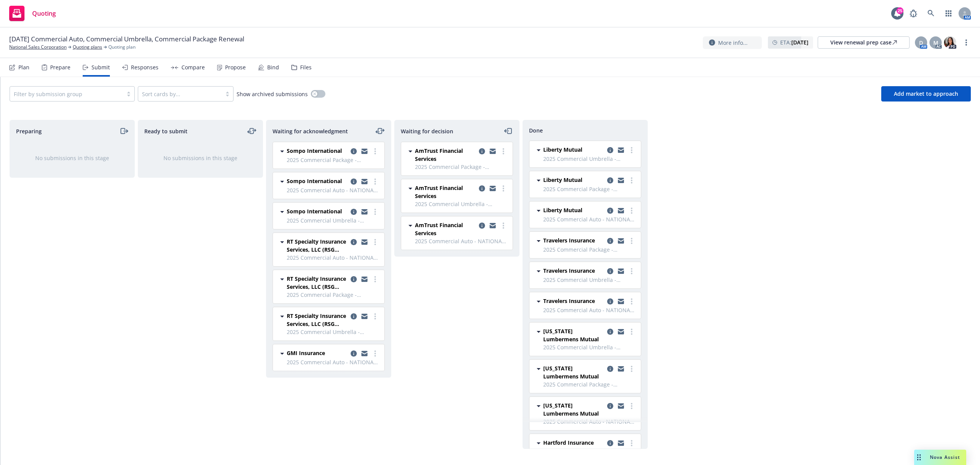
click at [137, 68] on div "Responses" at bounding box center [145, 67] width 28 height 6
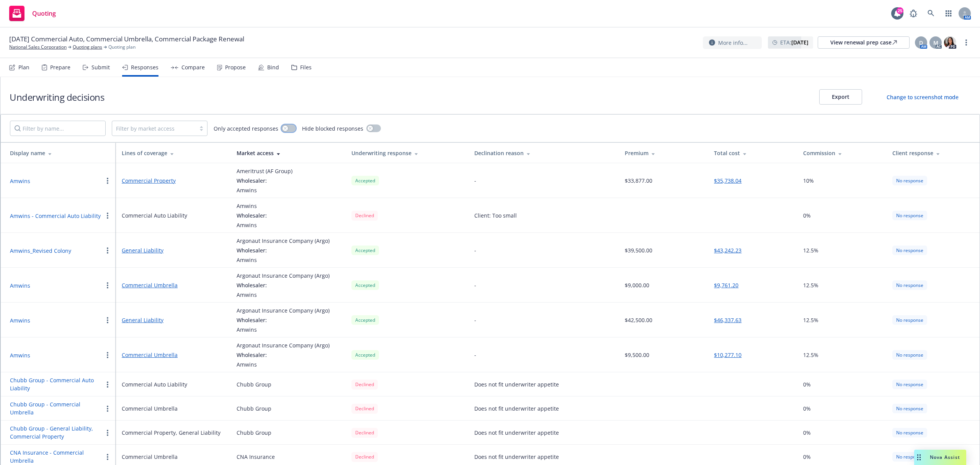
click at [284, 131] on div "button" at bounding box center [285, 128] width 5 height 5
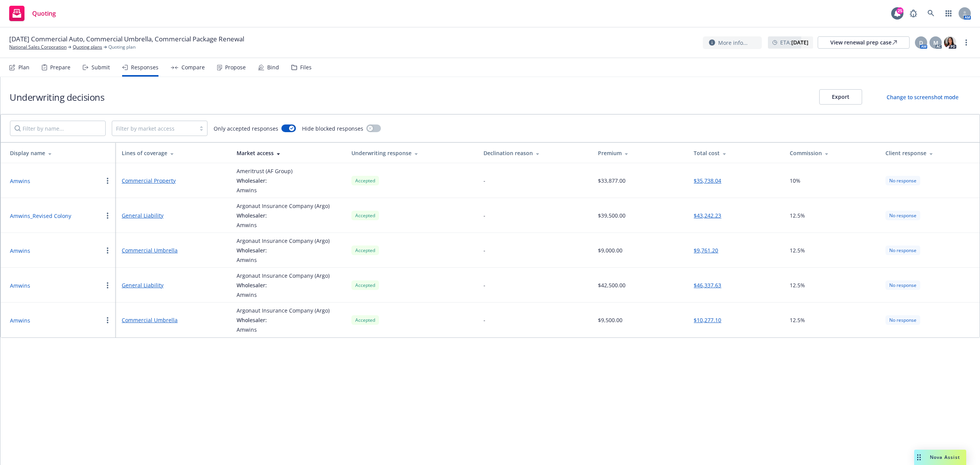
click at [156, 155] on div "Lines of coverage" at bounding box center [173, 153] width 103 height 8
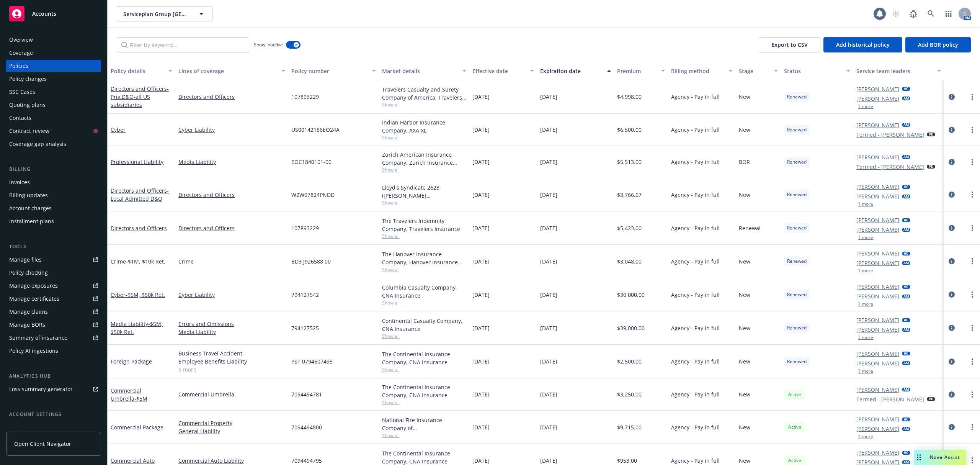
click at [26, 34] on div "Overview" at bounding box center [21, 40] width 24 height 12
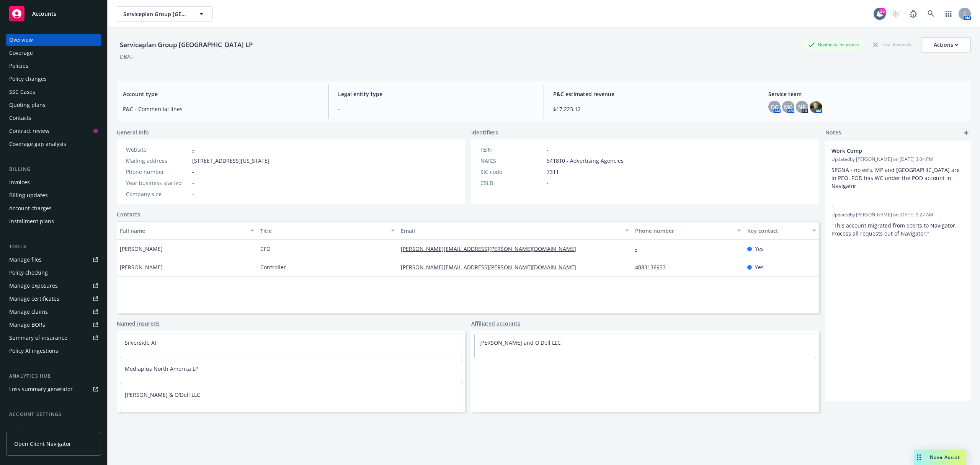
click at [25, 67] on div "Policies" at bounding box center [18, 66] width 19 height 12
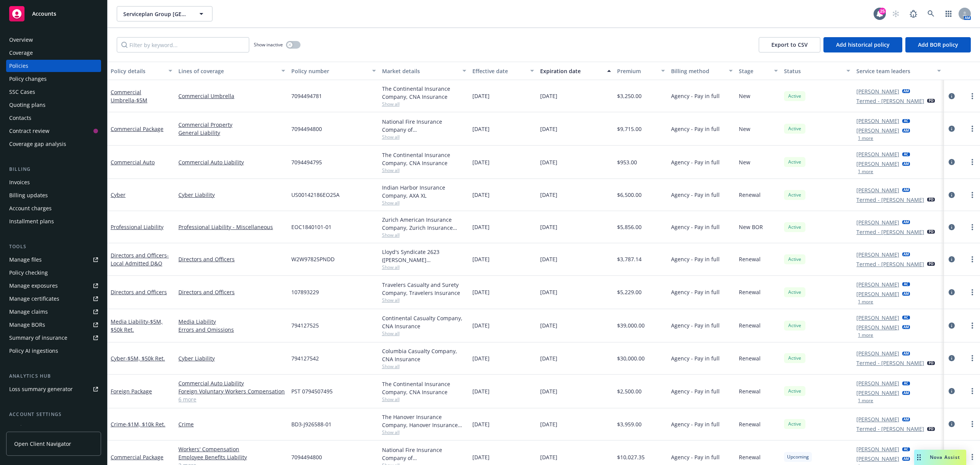
scroll to position [74, 0]
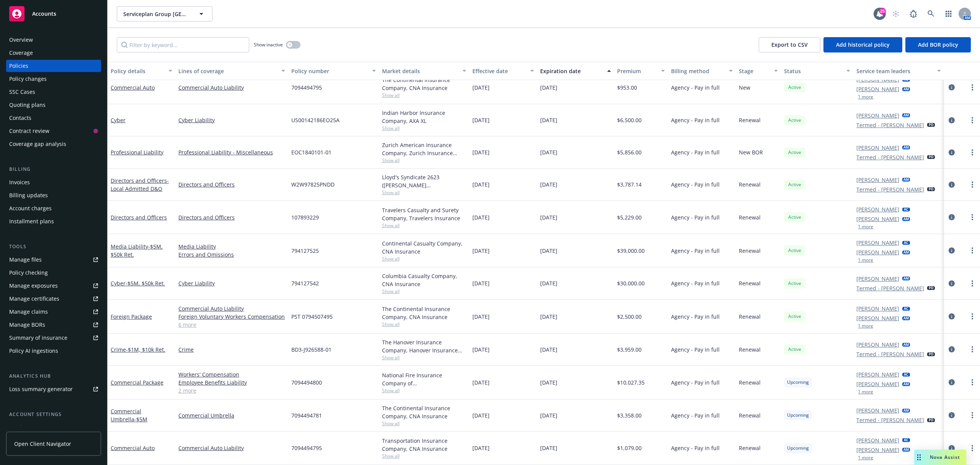
click at [183, 391] on link "2 more" at bounding box center [231, 390] width 107 height 8
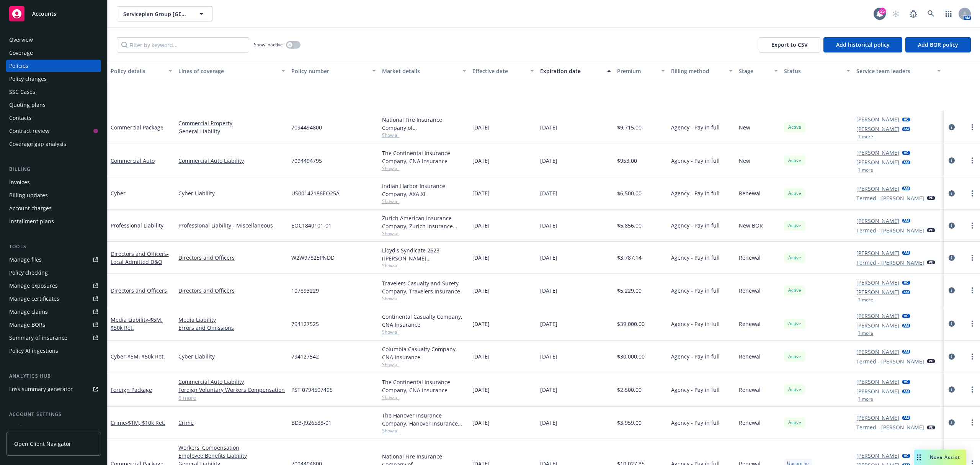
scroll to position [91, 0]
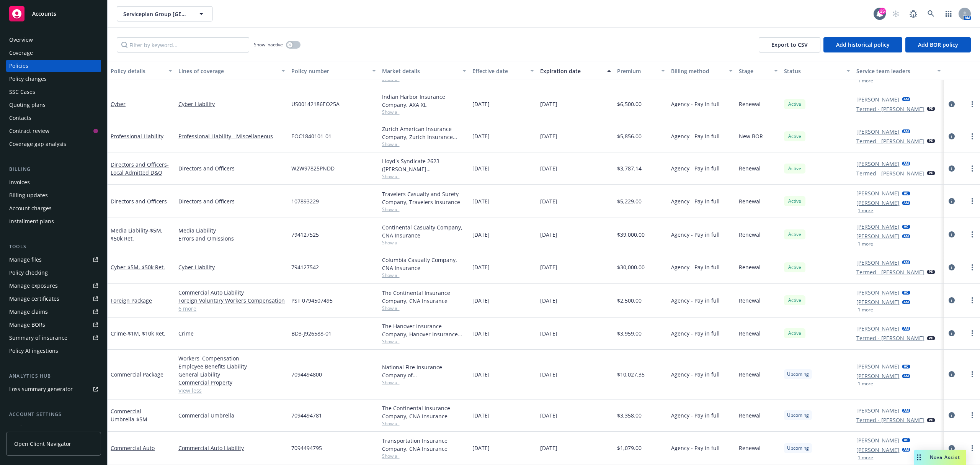
click at [187, 393] on link "View less" at bounding box center [231, 390] width 107 height 8
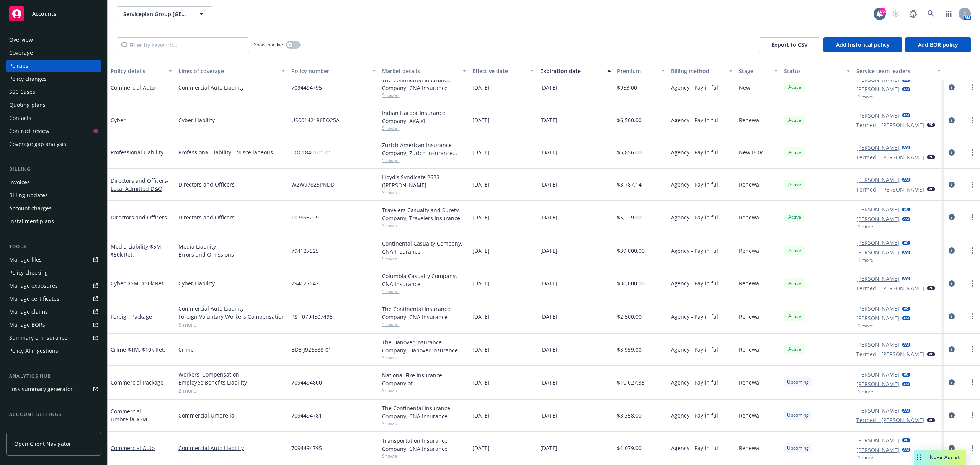
click at [187, 393] on link "2 more" at bounding box center [231, 390] width 107 height 8
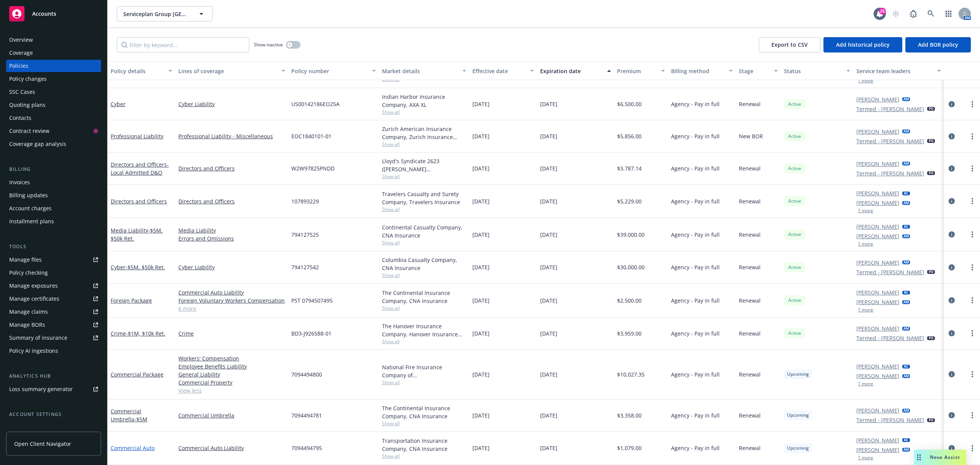
click at [136, 448] on link "Commercial Auto" at bounding box center [133, 447] width 44 height 7
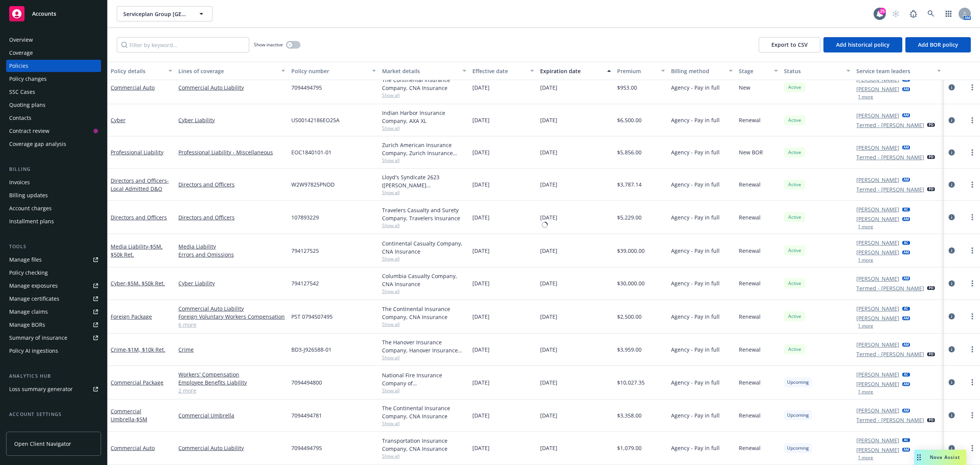
scroll to position [74, 0]
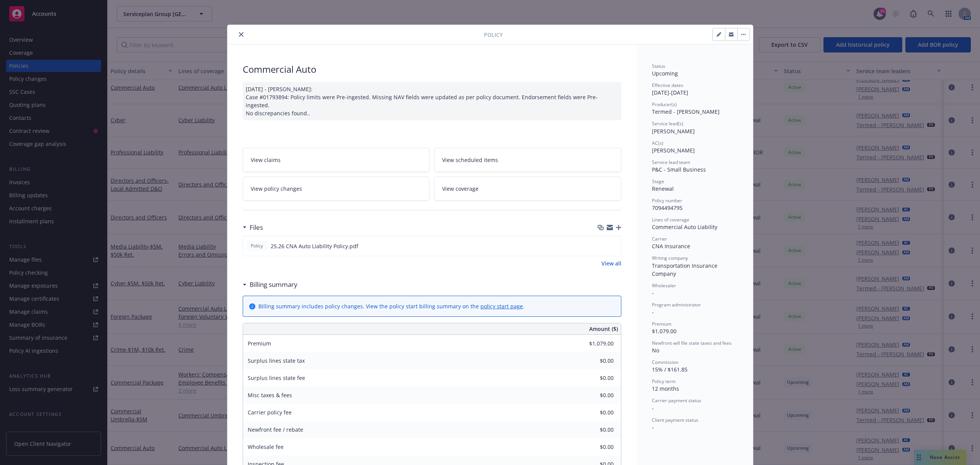
click at [155, 407] on div "Policy Commercial Auto [DATE] - [PERSON_NAME]: Case #01793894: Policy limits we…" at bounding box center [490, 232] width 980 height 465
click at [239, 37] on icon "close" at bounding box center [241, 34] width 5 height 5
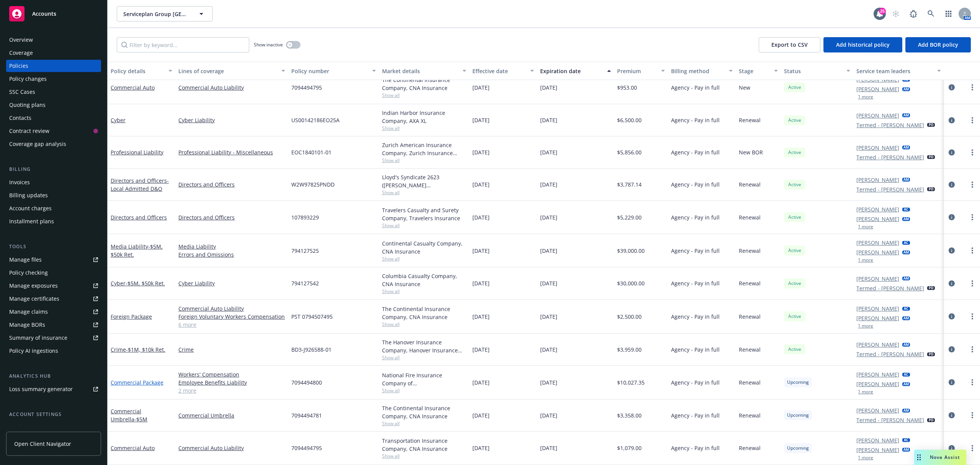
click at [135, 379] on link "Commercial Package" at bounding box center [137, 382] width 53 height 7
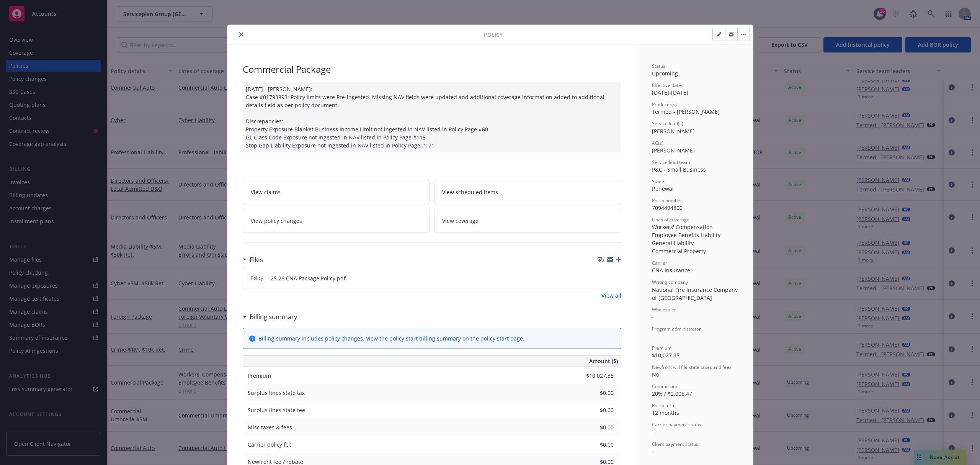
drag, startPoint x: 165, startPoint y: 306, endPoint x: 193, endPoint y: 162, distance: 147.4
click at [167, 299] on div "Policy Commercial Package [DATE] - [PERSON_NAME]: Case #01793893: Policy limits…" at bounding box center [490, 232] width 980 height 465
click at [239, 34] on icon "close" at bounding box center [241, 34] width 5 height 5
